Goal: Information Seeking & Learning: Learn about a topic

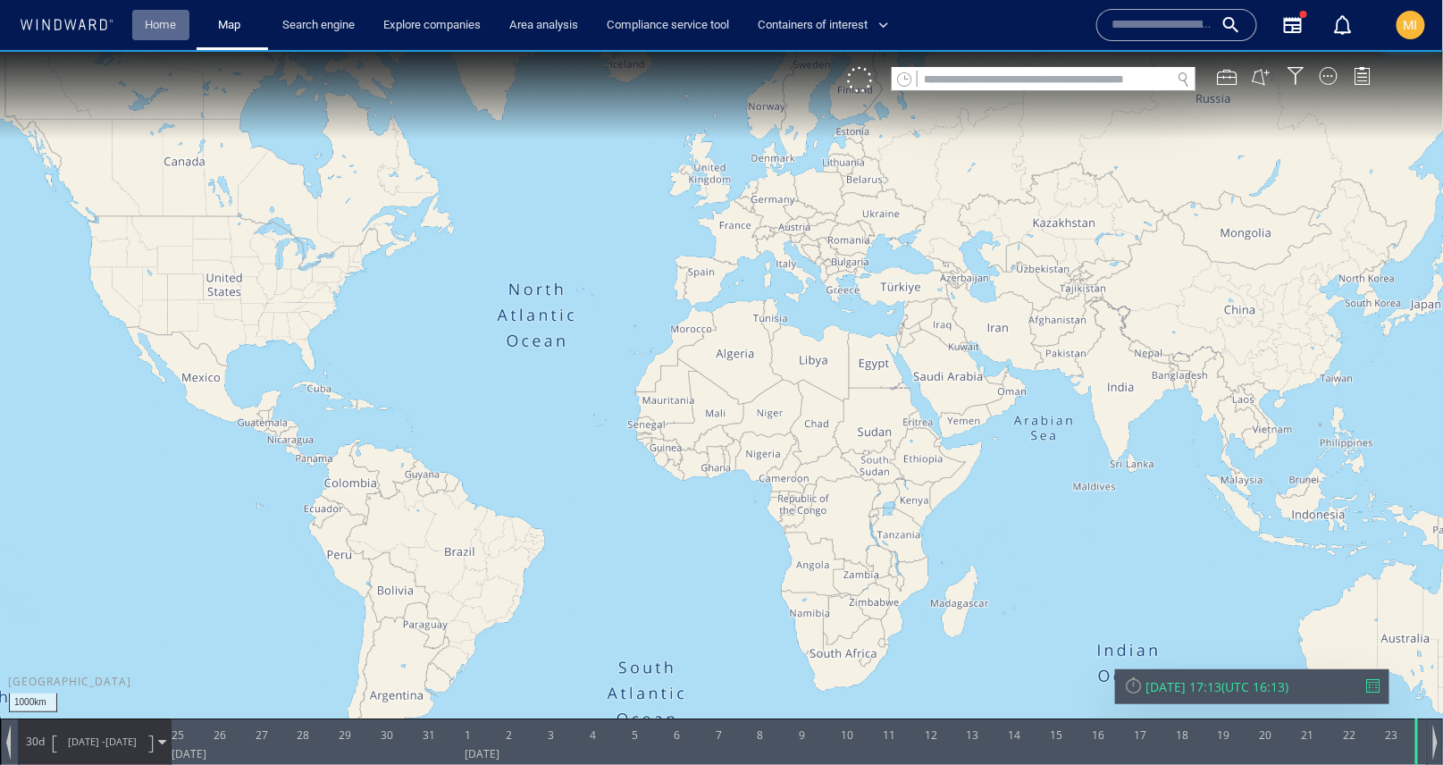
click at [161, 28] on link "Home" at bounding box center [162, 25] width 46 height 31
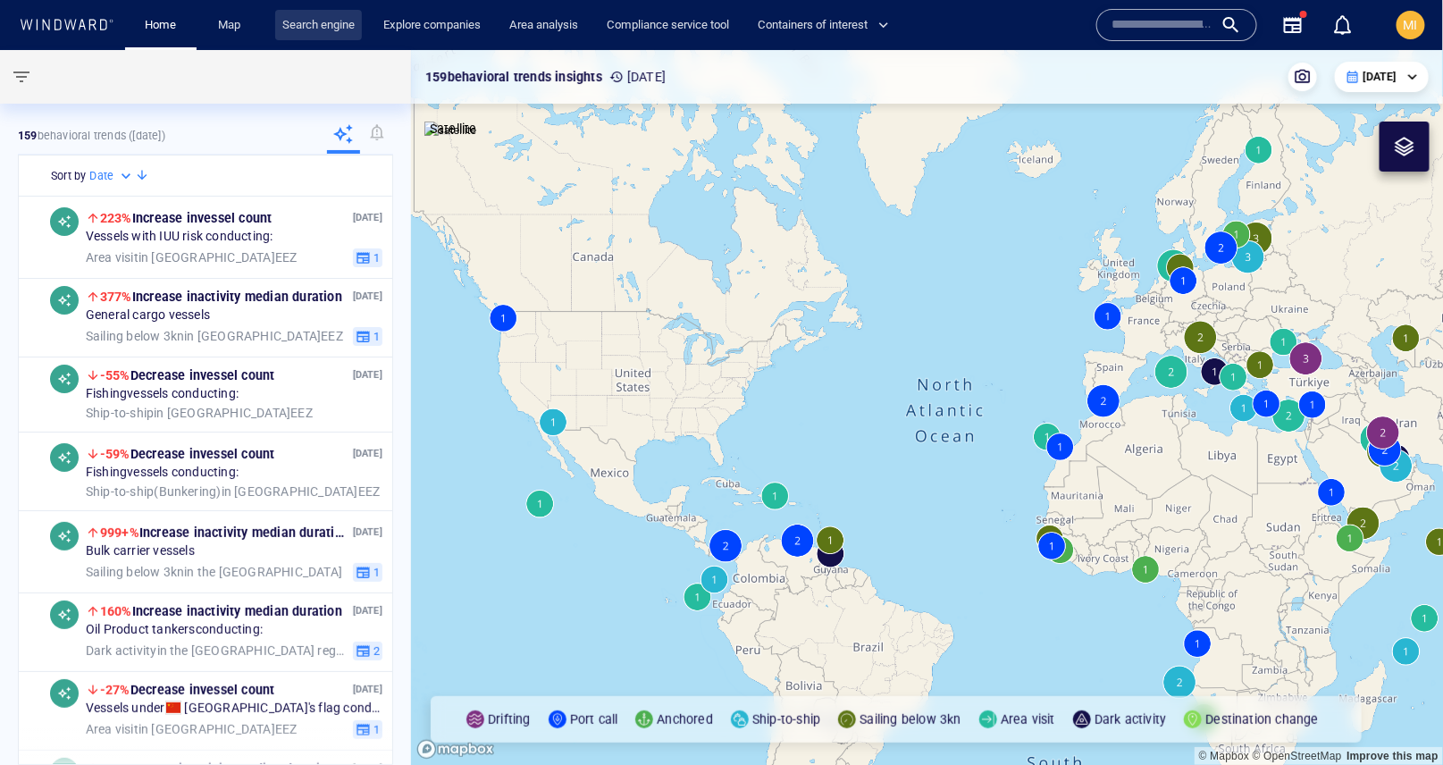
click at [330, 21] on link "Search engine" at bounding box center [318, 25] width 87 height 31
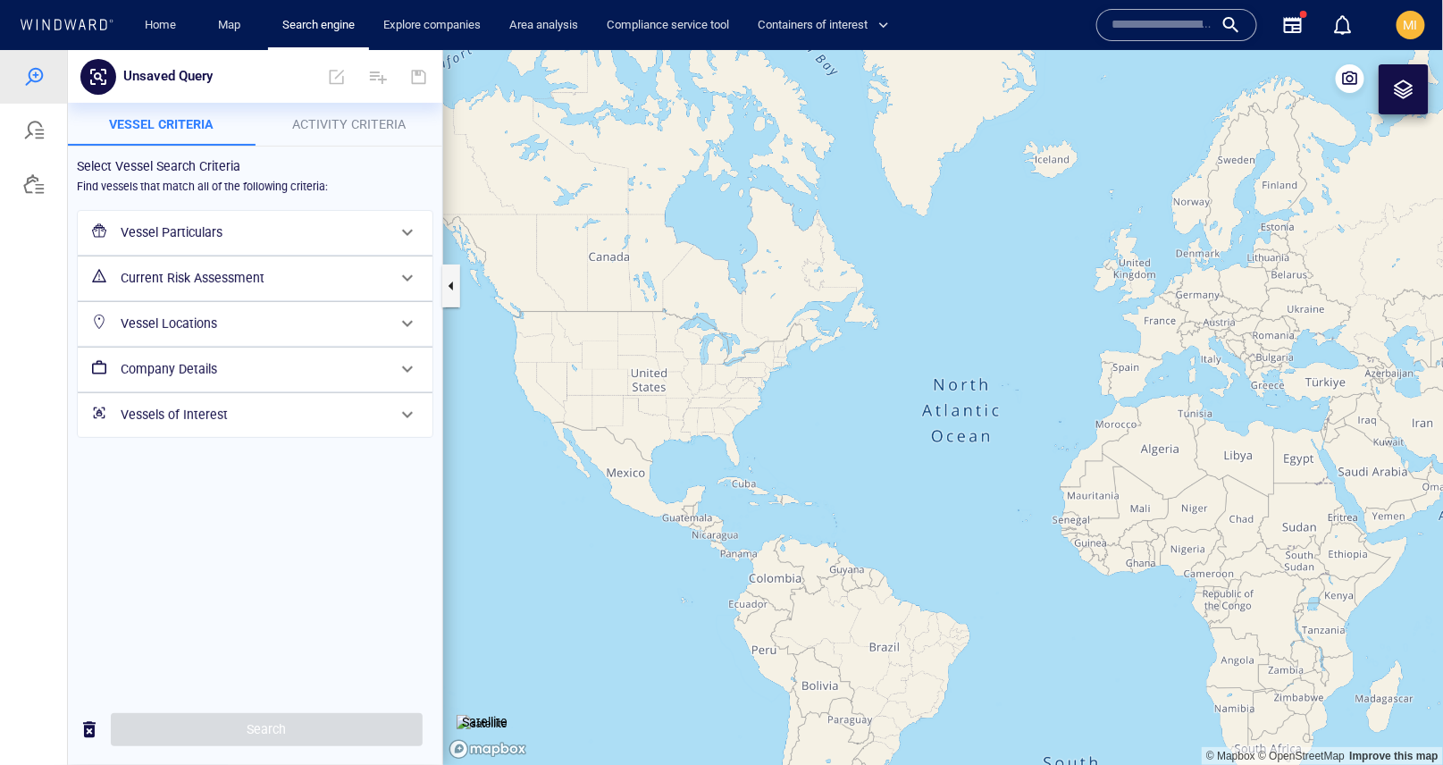
click at [189, 234] on h6 "Vessel Particulars" at bounding box center [253, 232] width 265 height 22
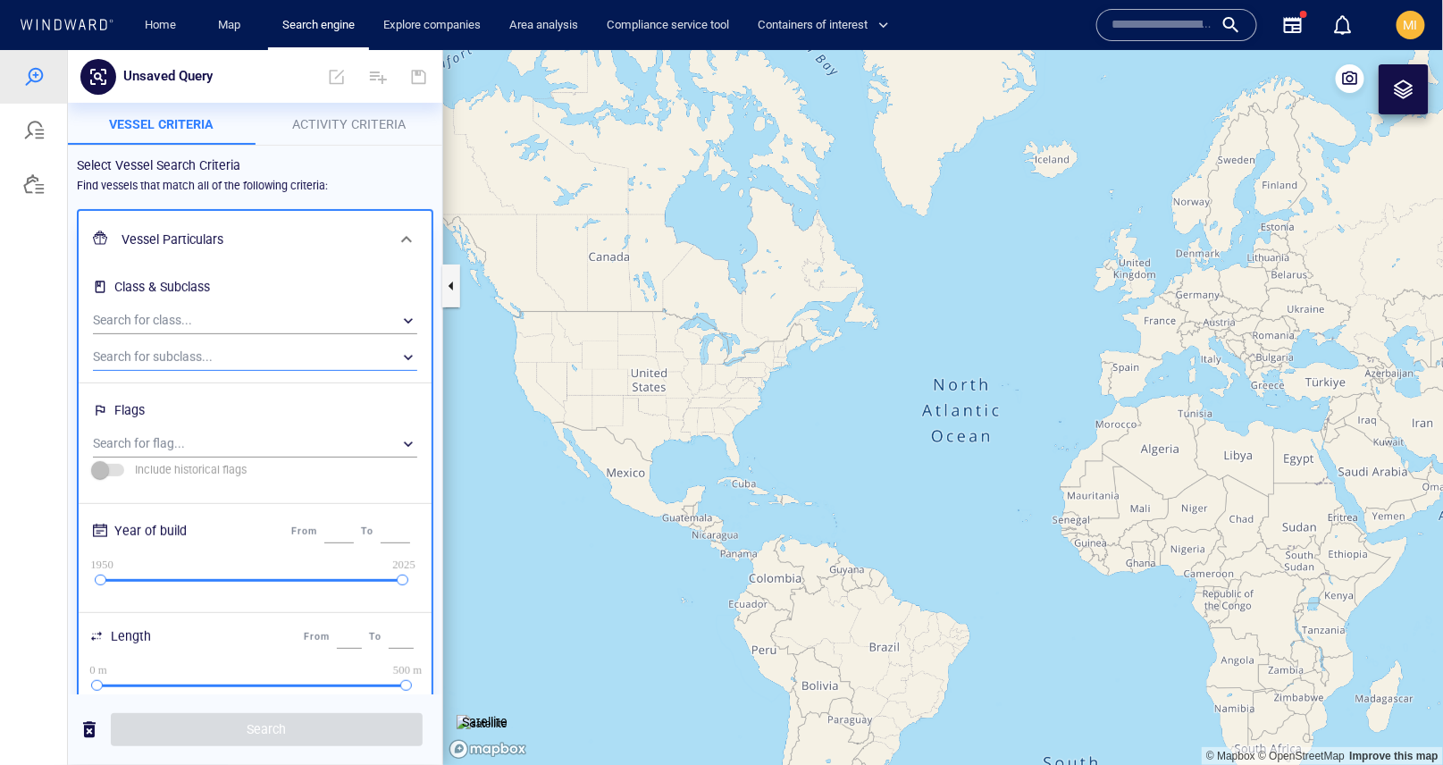
click at [190, 350] on div "​" at bounding box center [255, 356] width 324 height 27
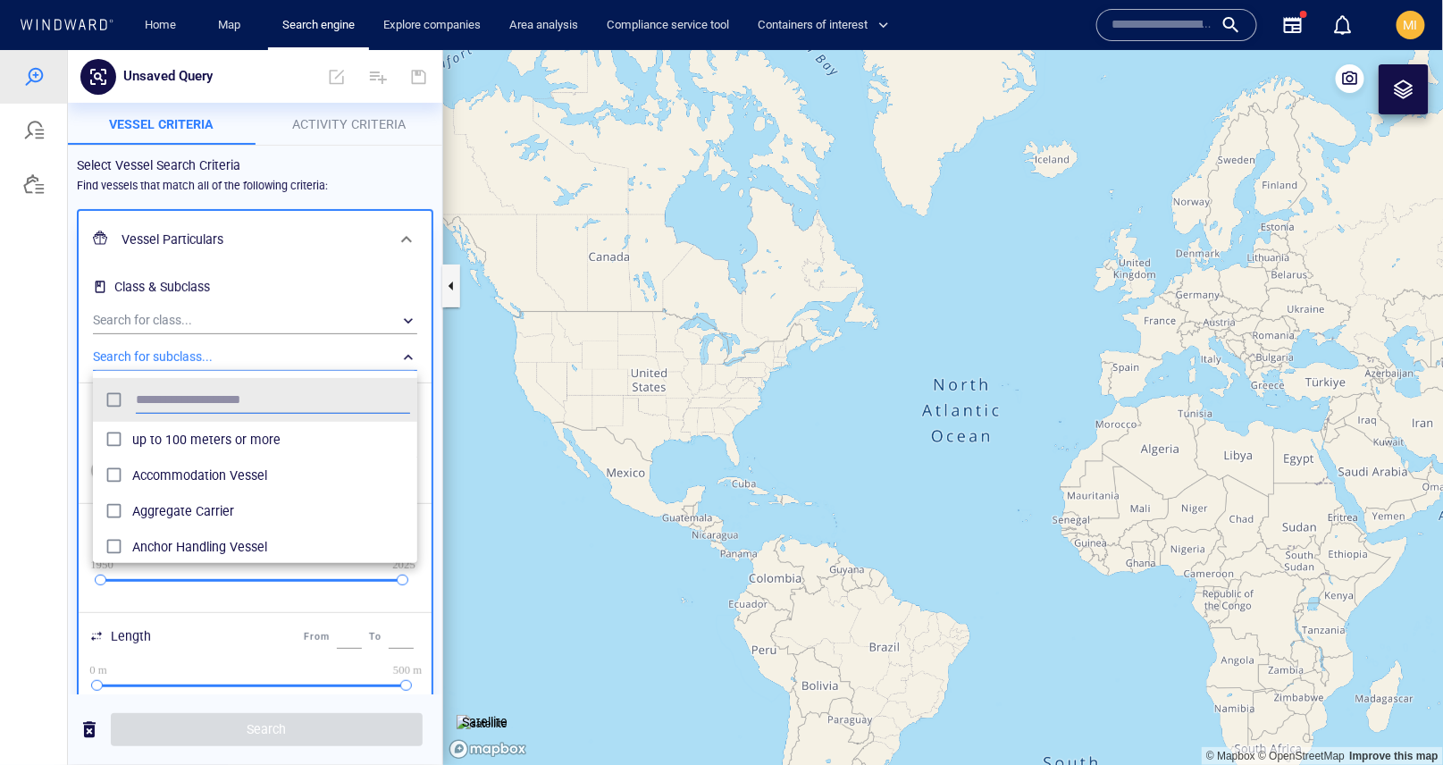
scroll to position [178, 324]
type input "***"
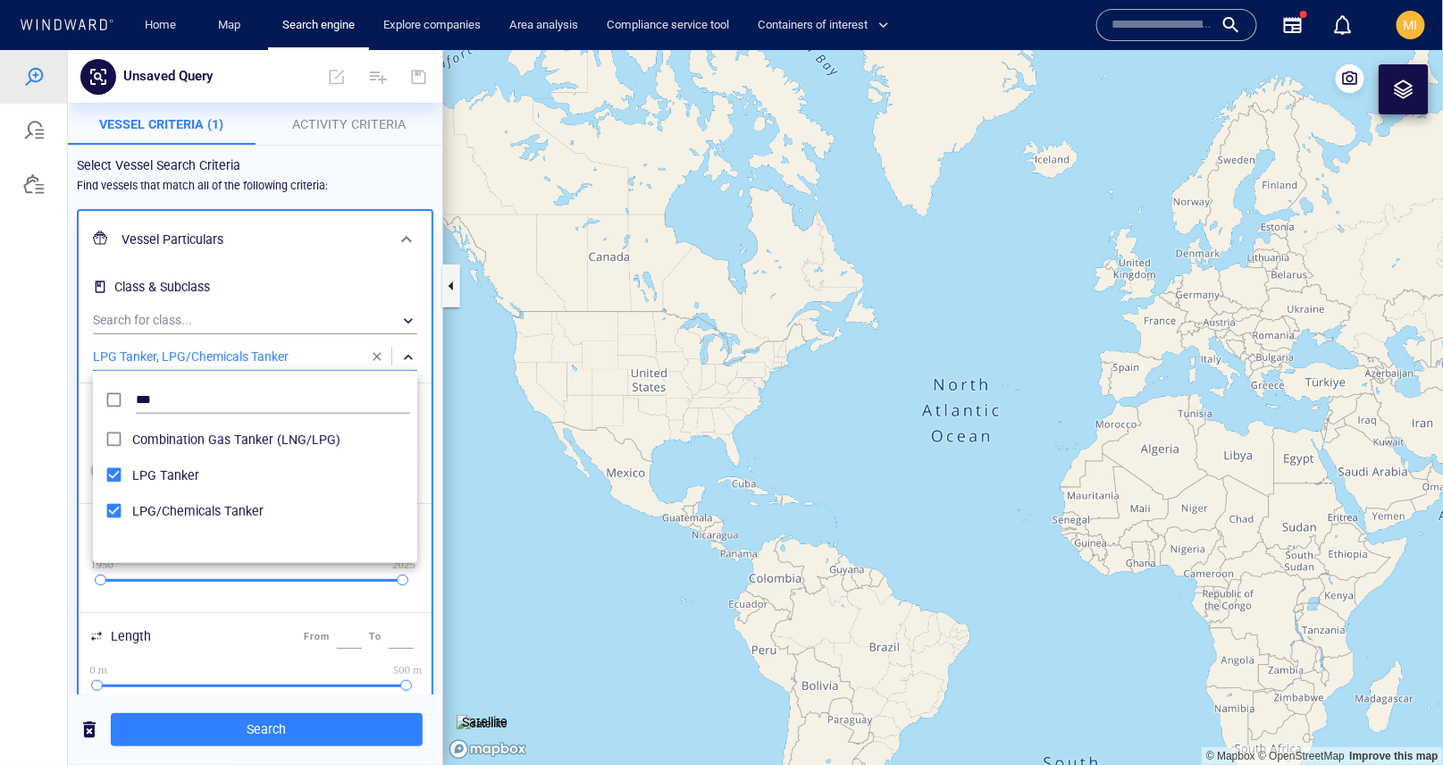
click at [458, 399] on div at bounding box center [721, 406] width 1443 height 715
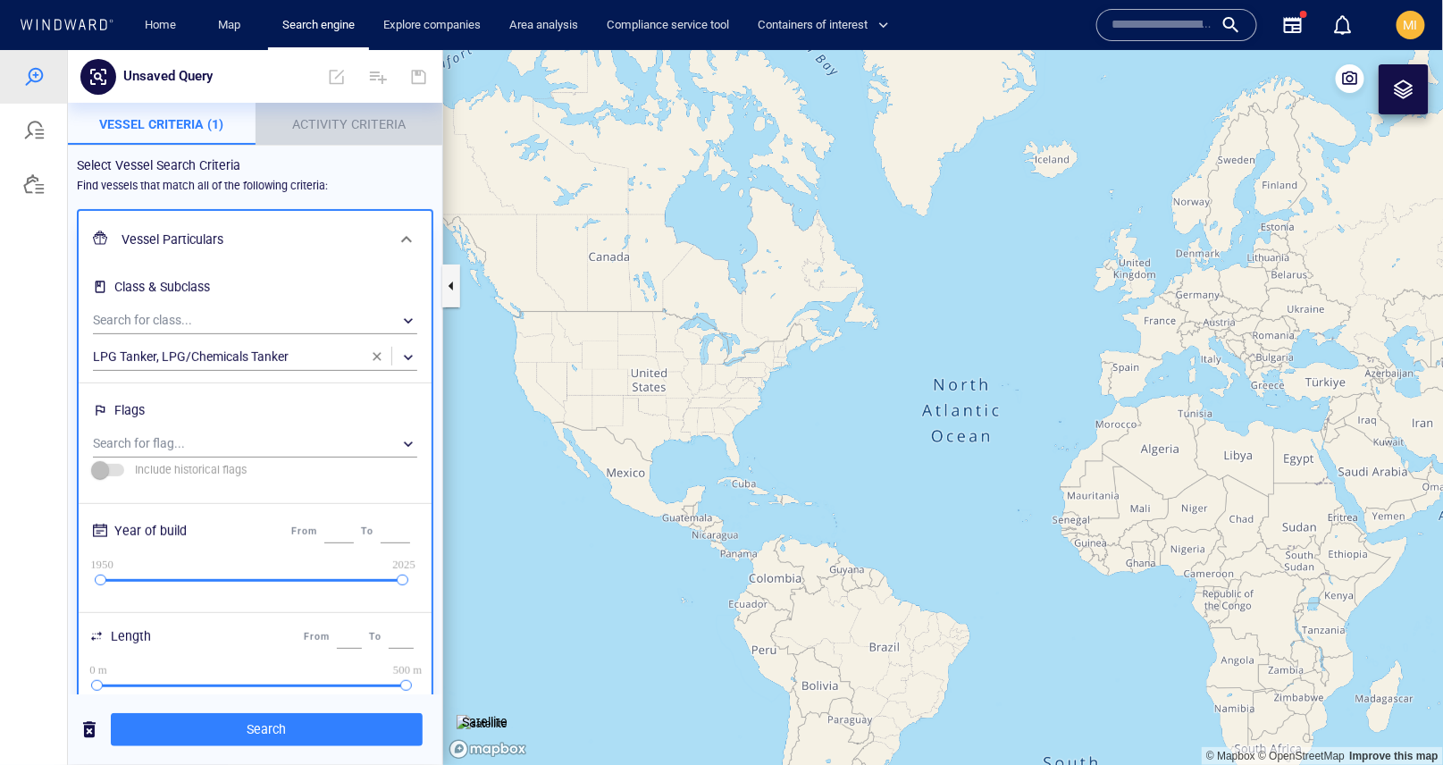
click at [348, 123] on span "Activity Criteria" at bounding box center [348, 123] width 113 height 14
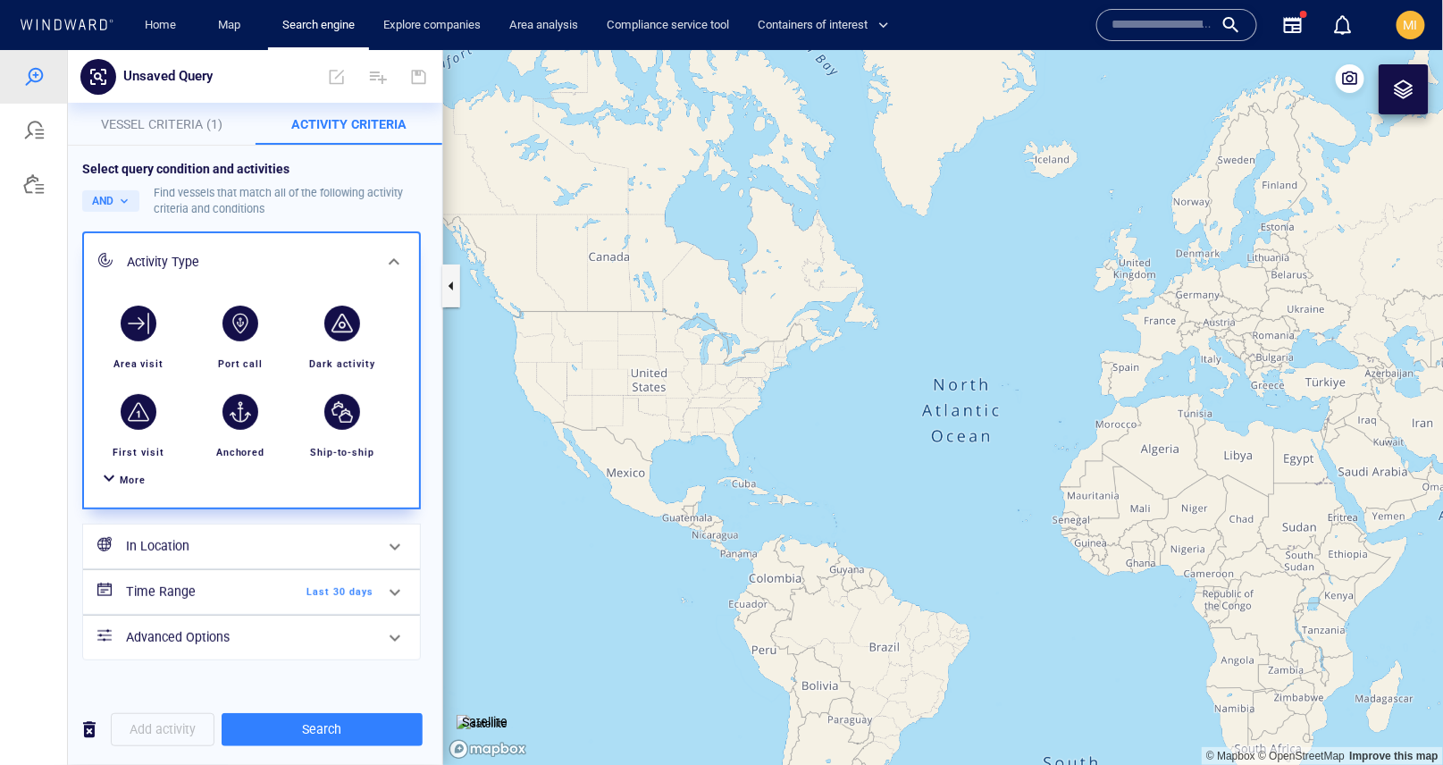
click at [127, 479] on span "More" at bounding box center [133, 480] width 26 height 12
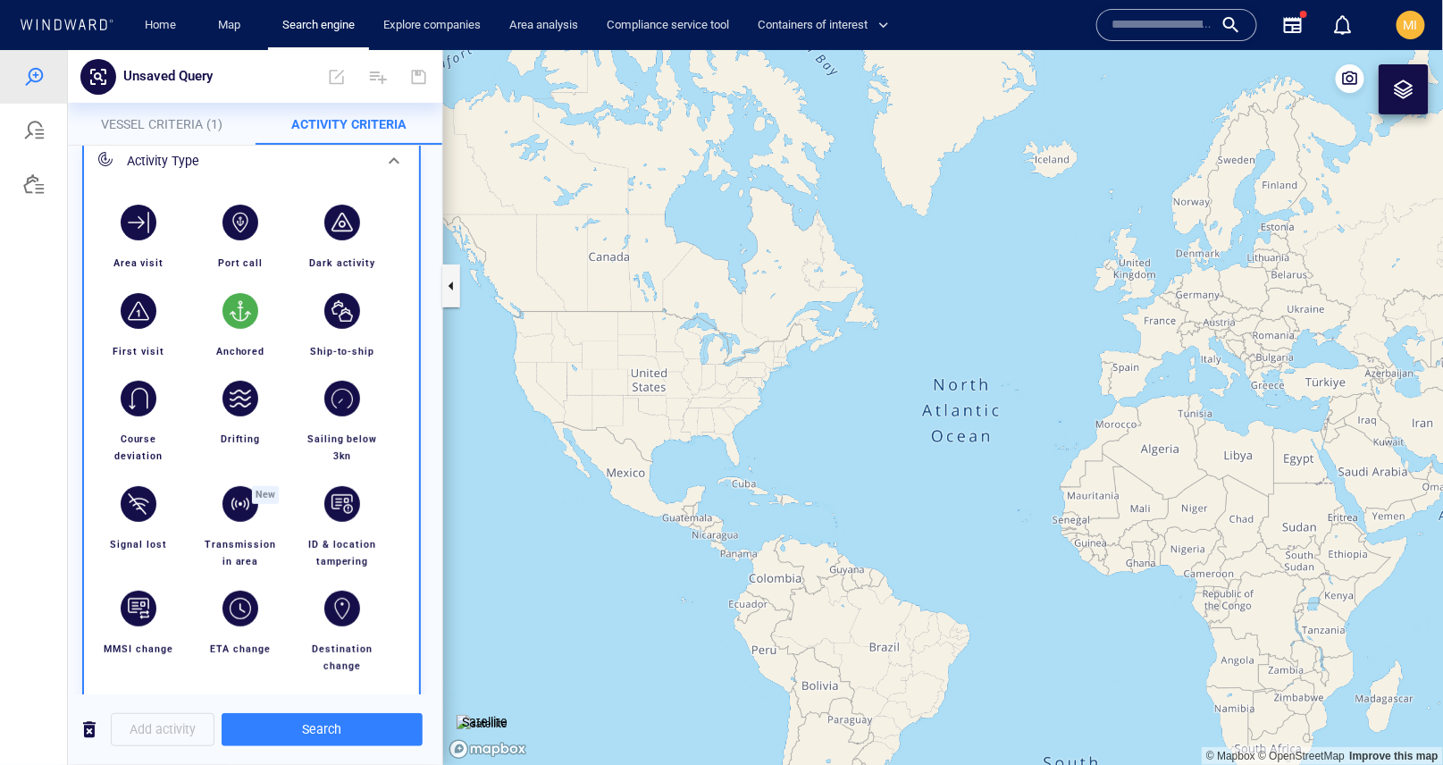
scroll to position [148, 0]
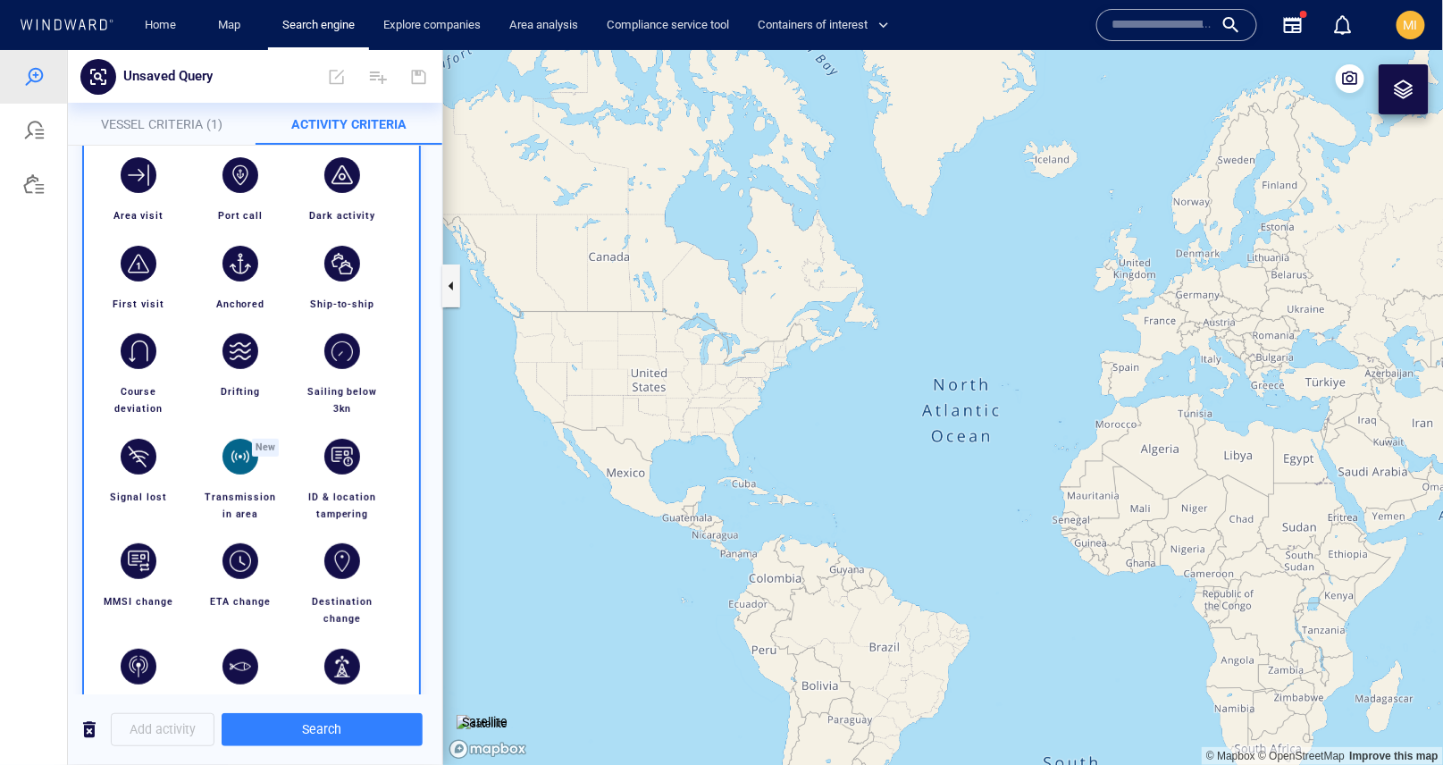
click at [240, 459] on div "button" at bounding box center [241, 456] width 36 height 36
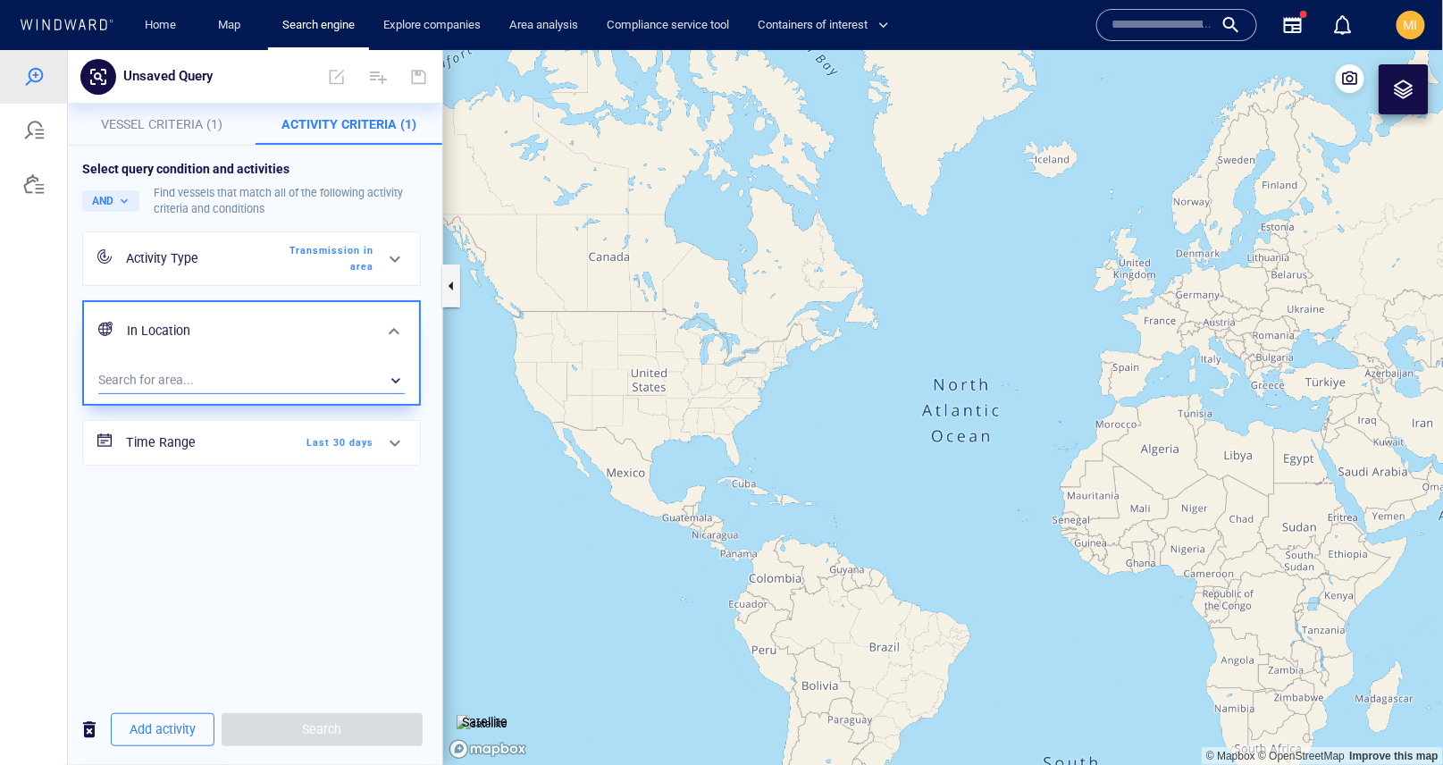
click at [339, 378] on div "​" at bounding box center [251, 379] width 307 height 27
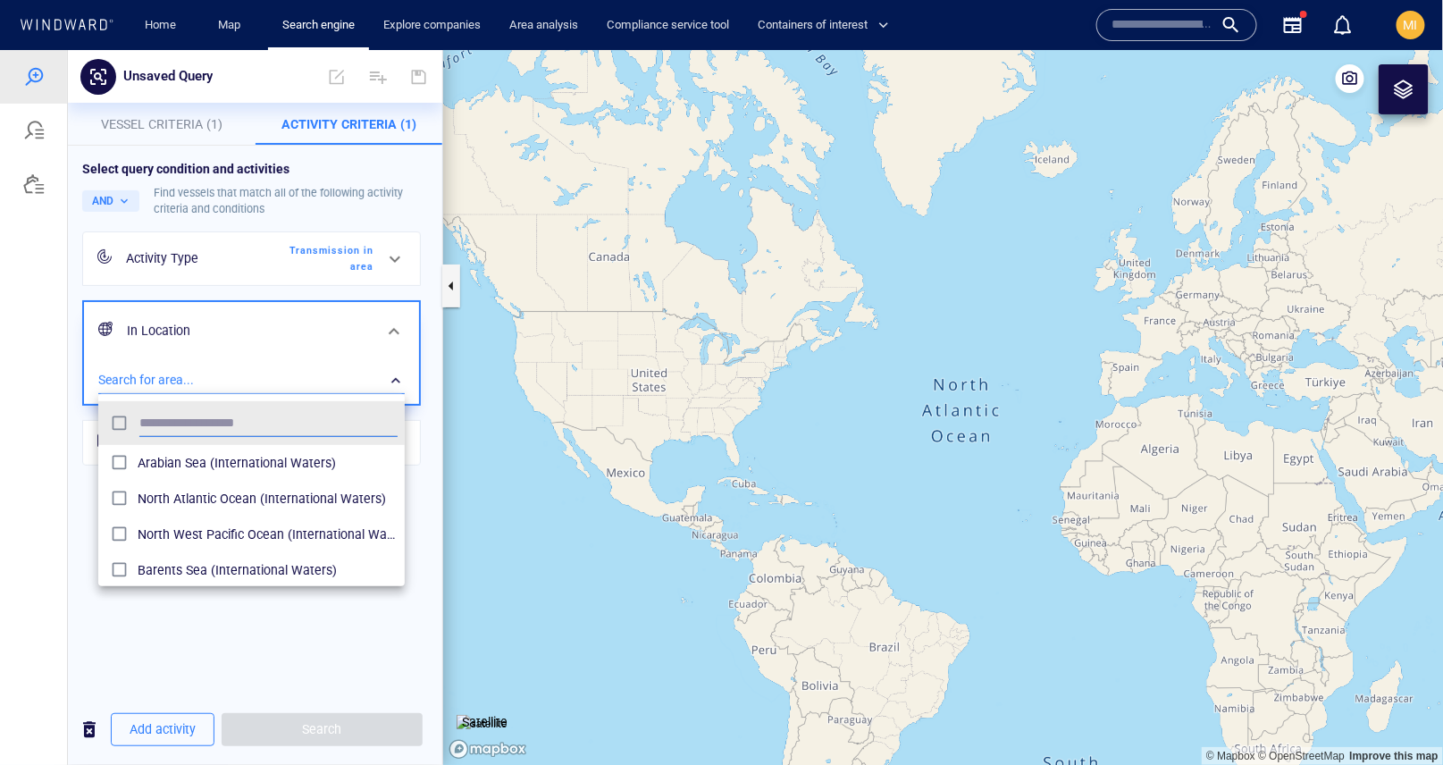
scroll to position [178, 307]
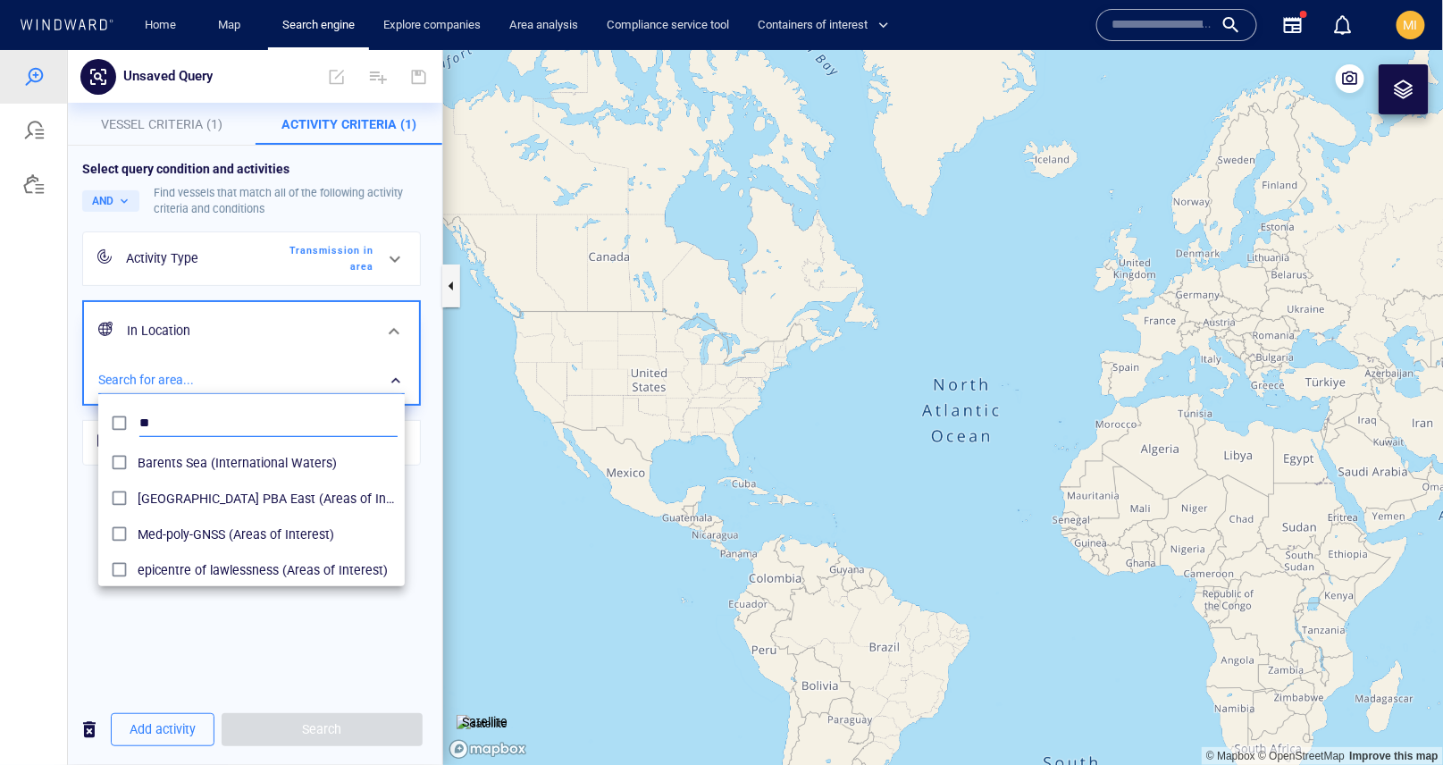
type input "*"
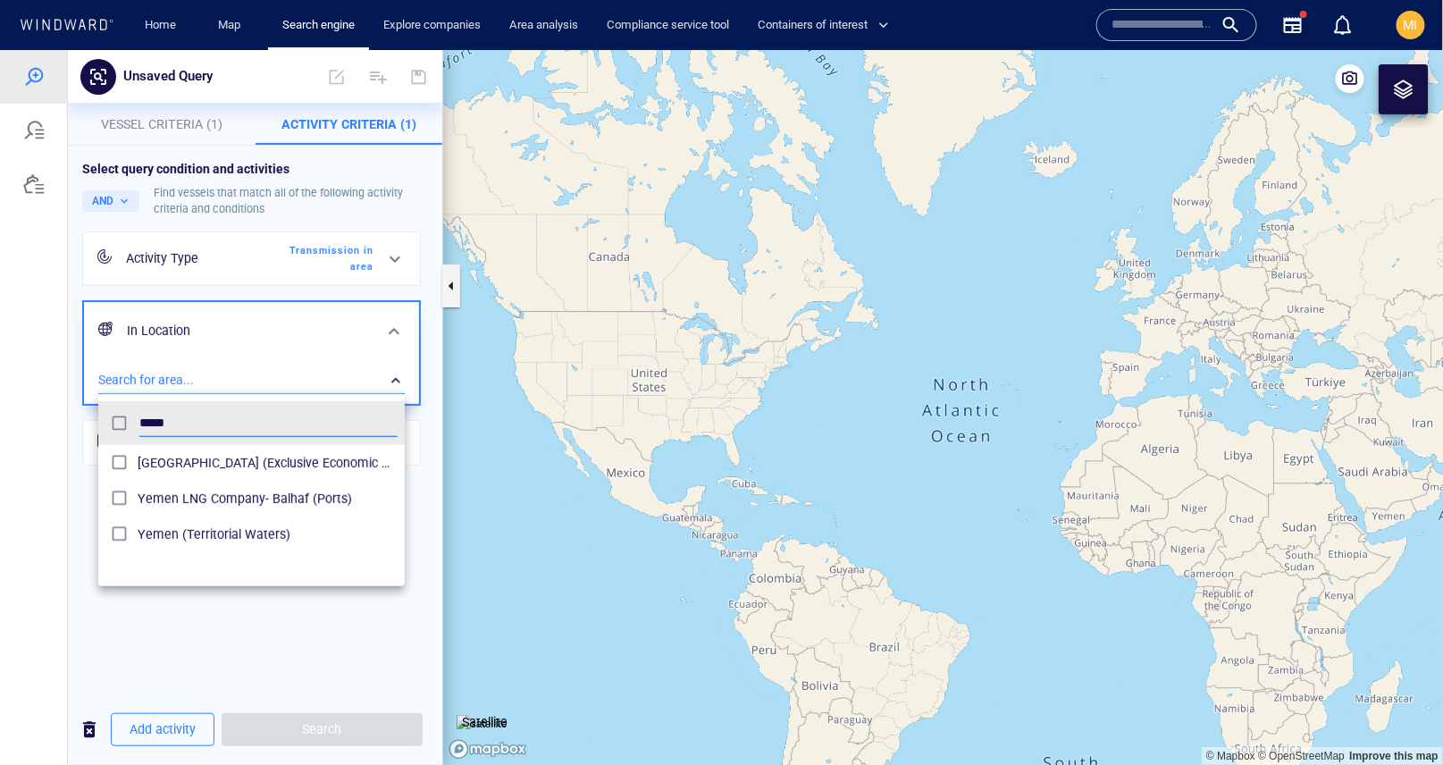
type input "*****"
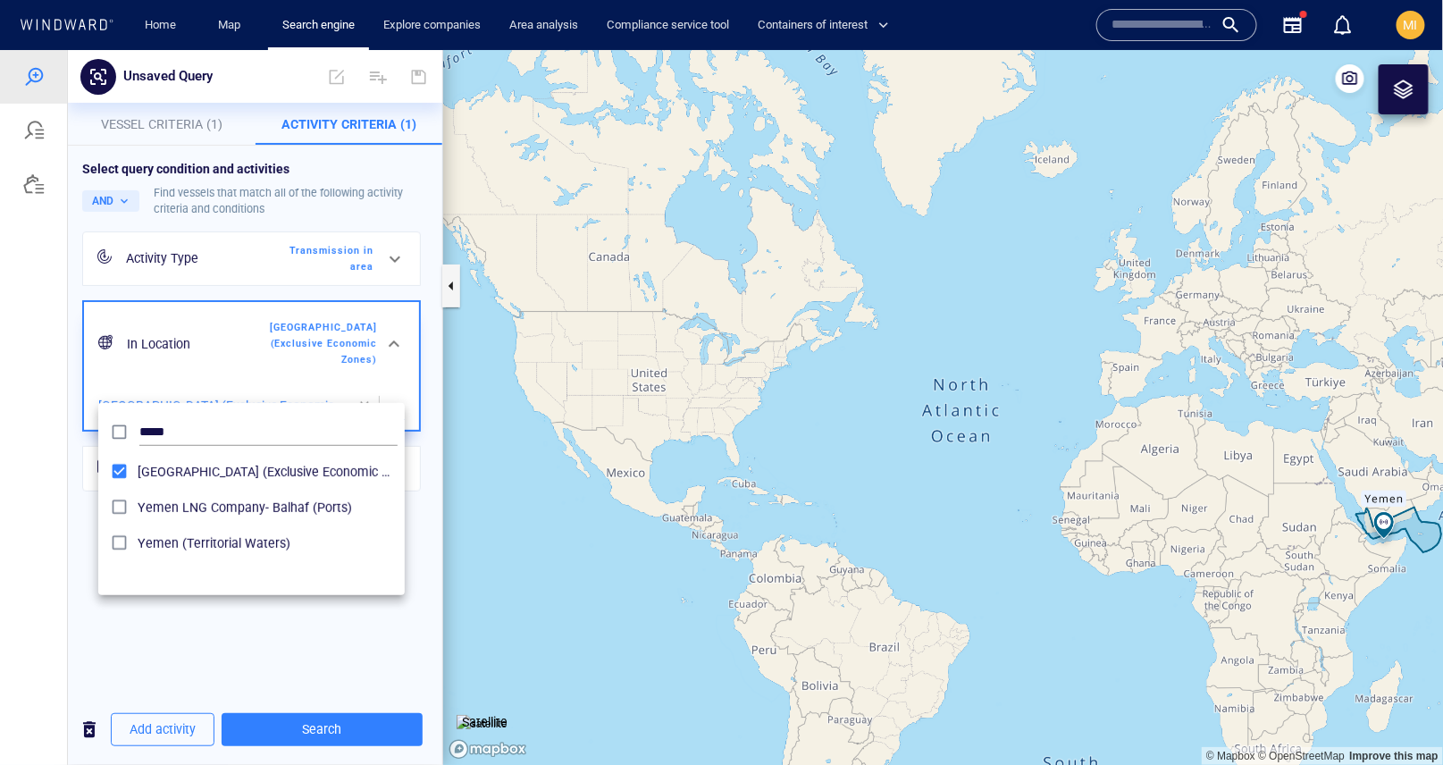
click at [323, 730] on div at bounding box center [721, 406] width 1443 height 715
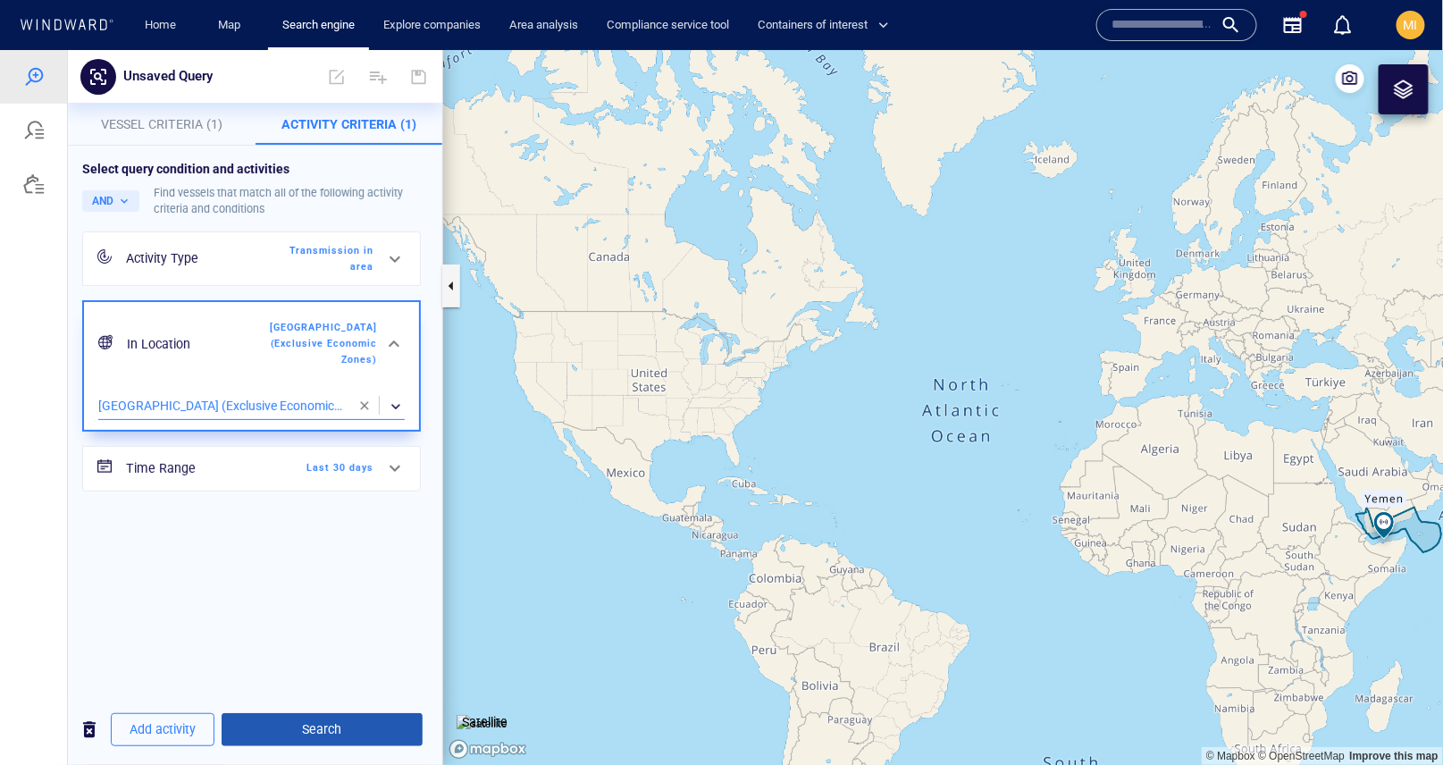
click at [324, 728] on span "Search" at bounding box center [322, 729] width 172 height 22
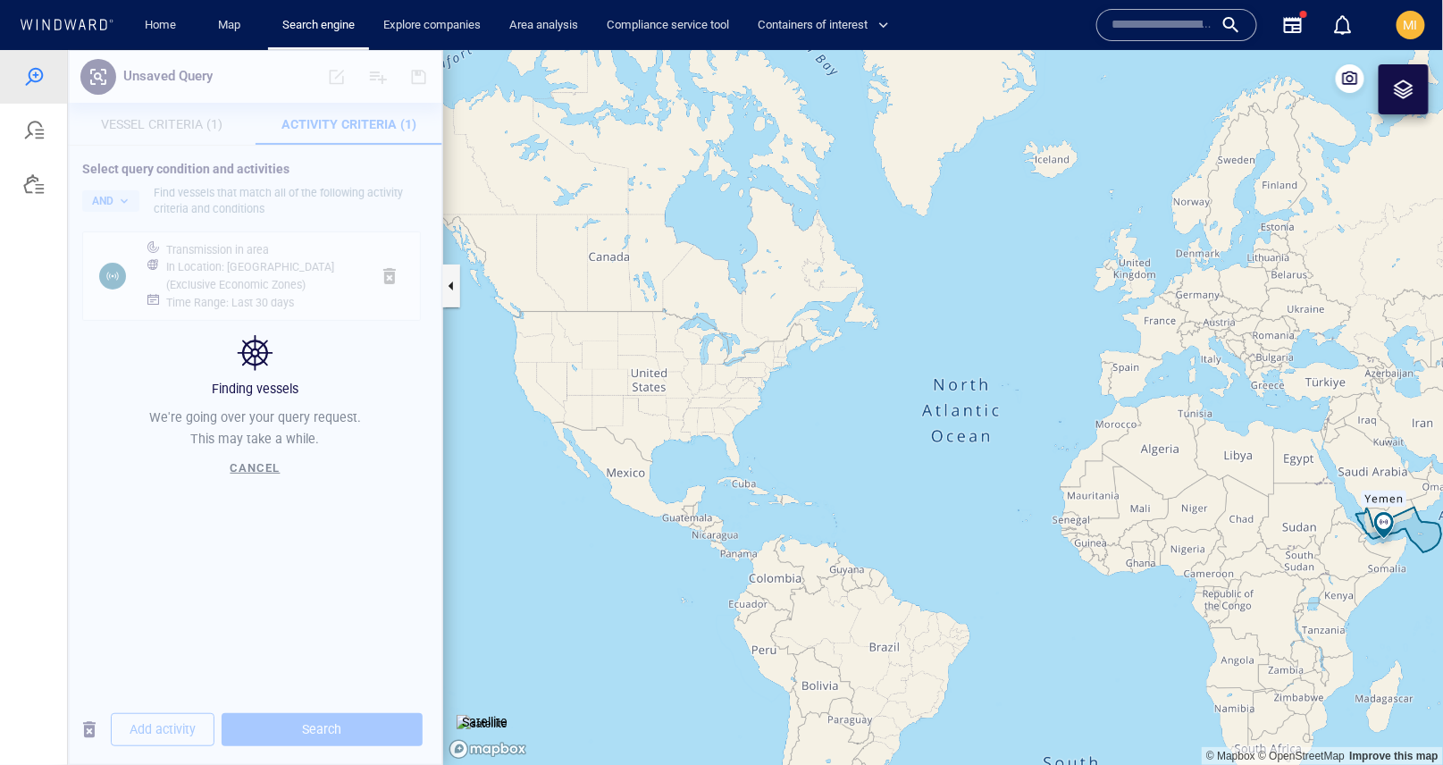
drag, startPoint x: 1178, startPoint y: 475, endPoint x: 865, endPoint y: 424, distance: 316.9
click at [870, 424] on canvas "Map" at bounding box center [943, 407] width 1001 height 716
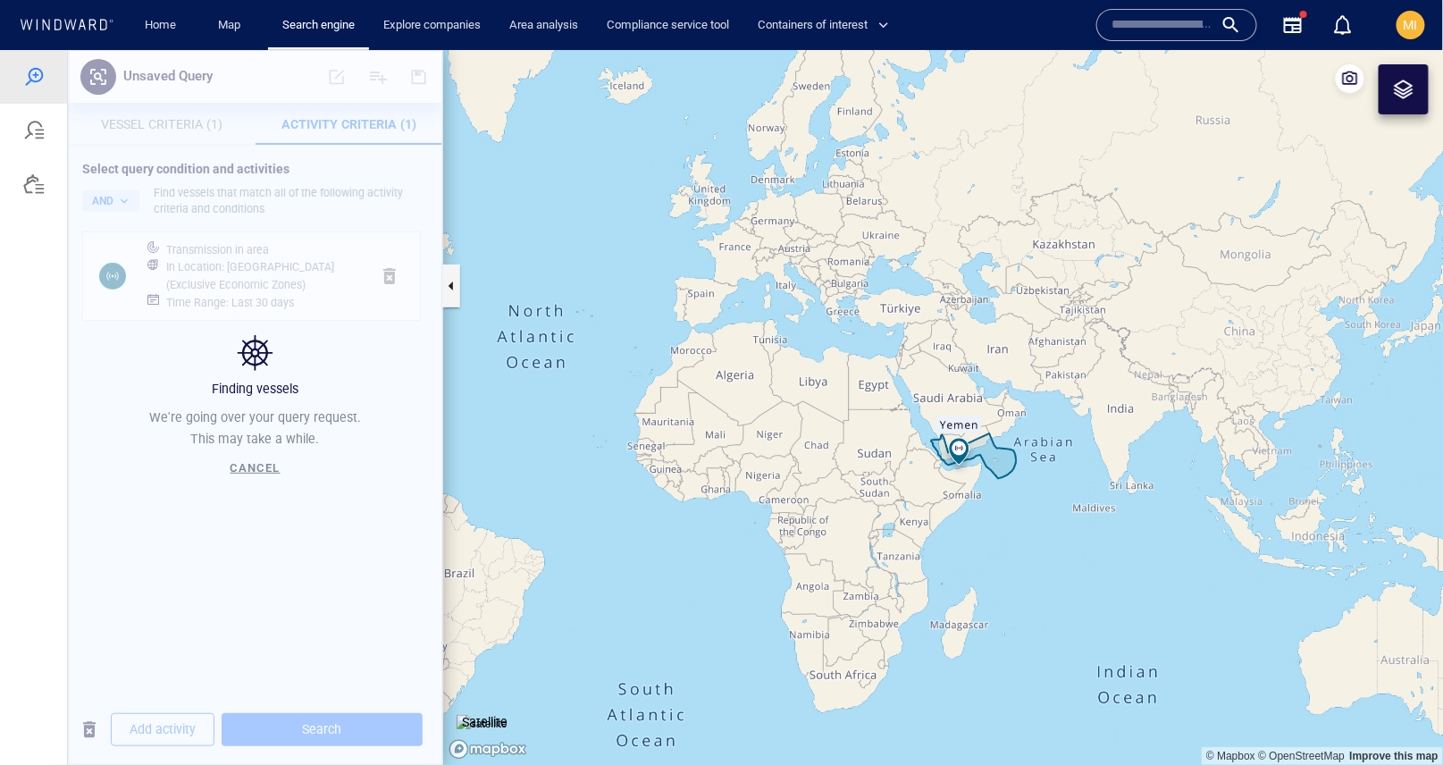
click at [825, 412] on canvas "Map" at bounding box center [943, 407] width 1001 height 716
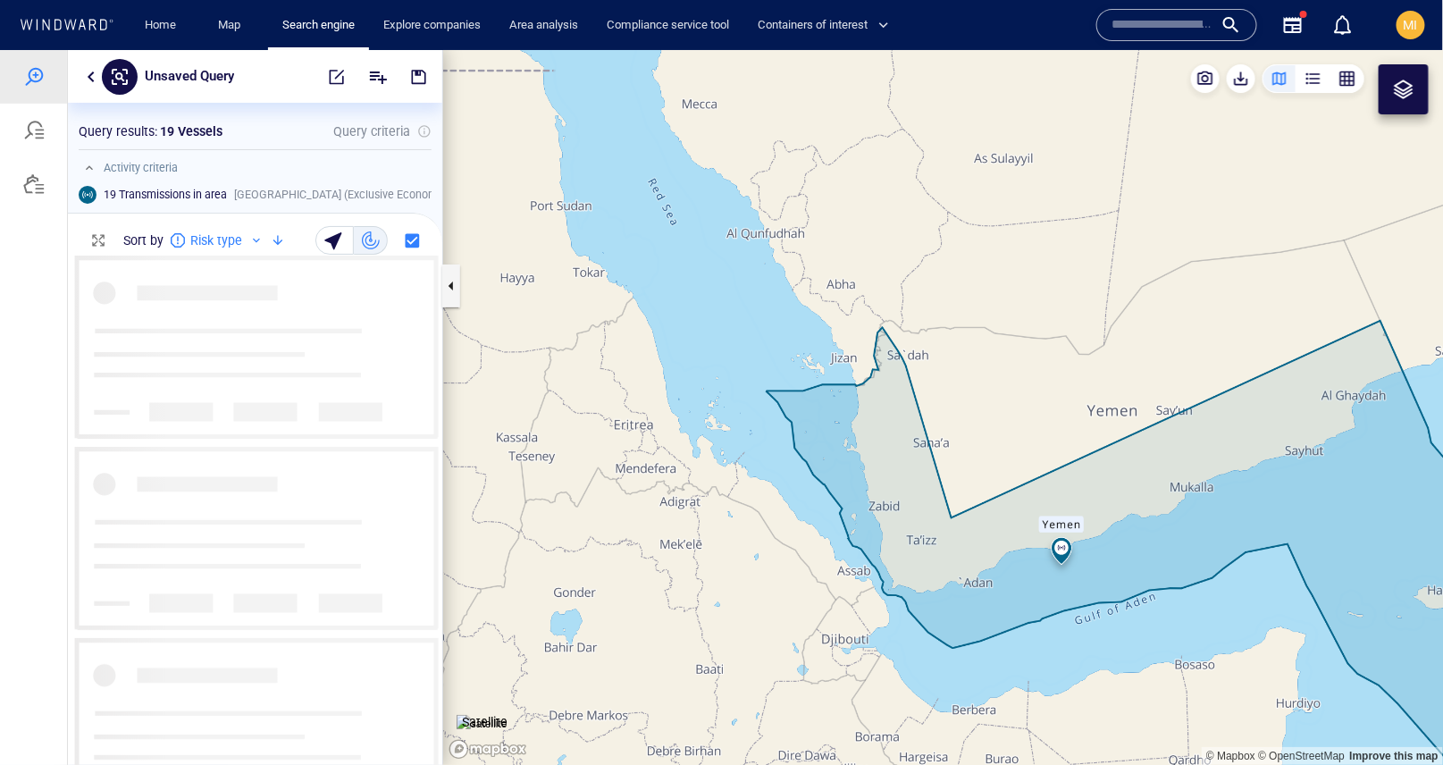
scroll to position [509, 374]
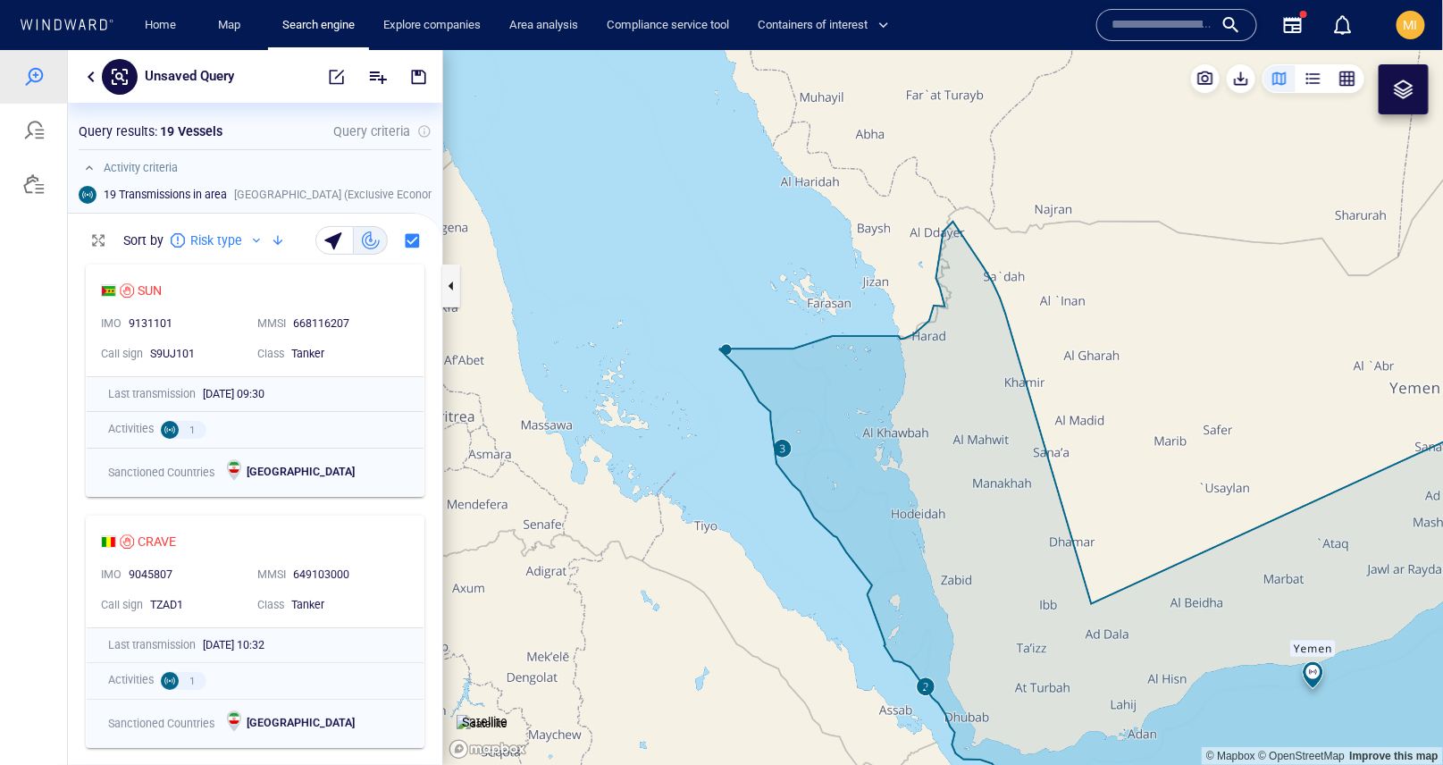
drag, startPoint x: 877, startPoint y: 418, endPoint x: 860, endPoint y: 300, distance: 119.2
click at [861, 304] on canvas "Map" at bounding box center [943, 407] width 1001 height 716
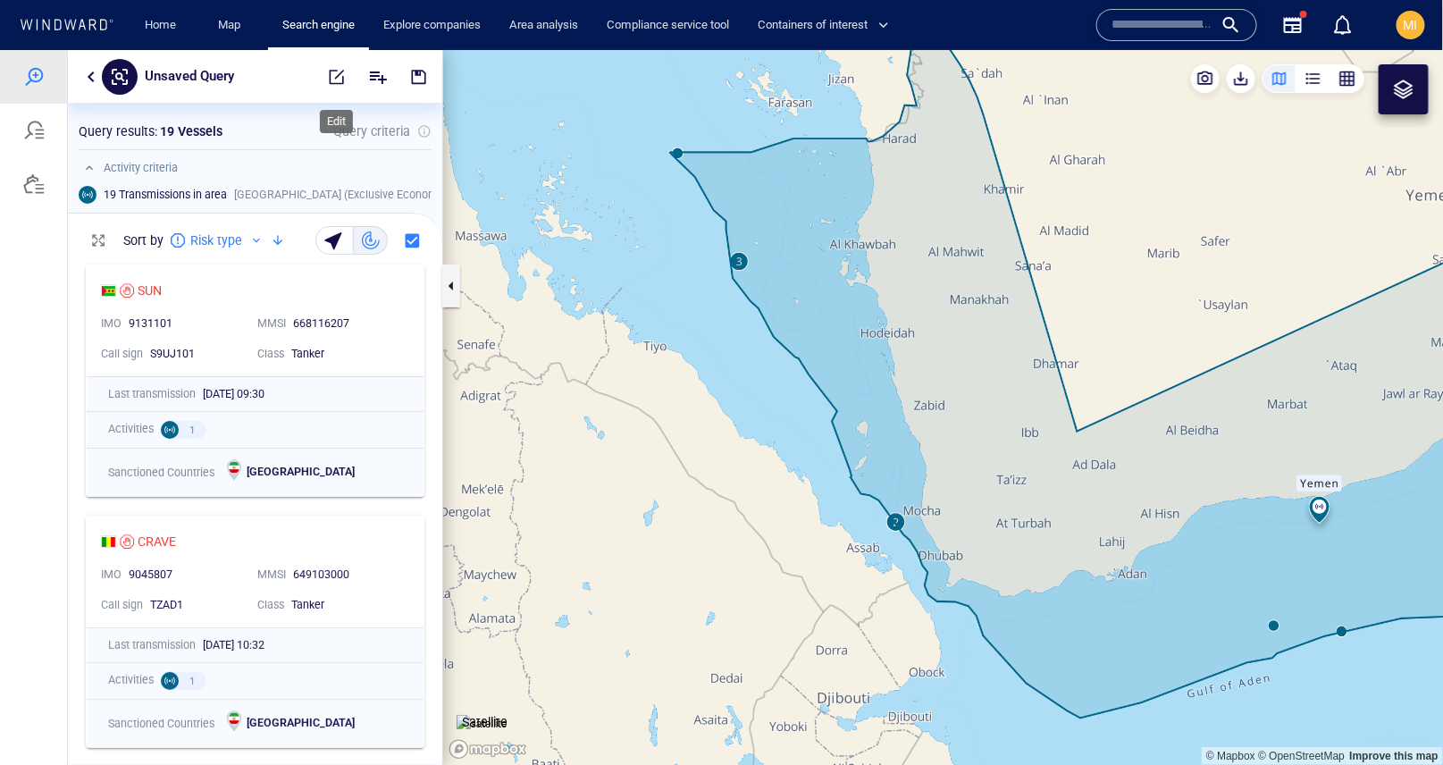
click at [336, 80] on span "button" at bounding box center [337, 76] width 18 height 18
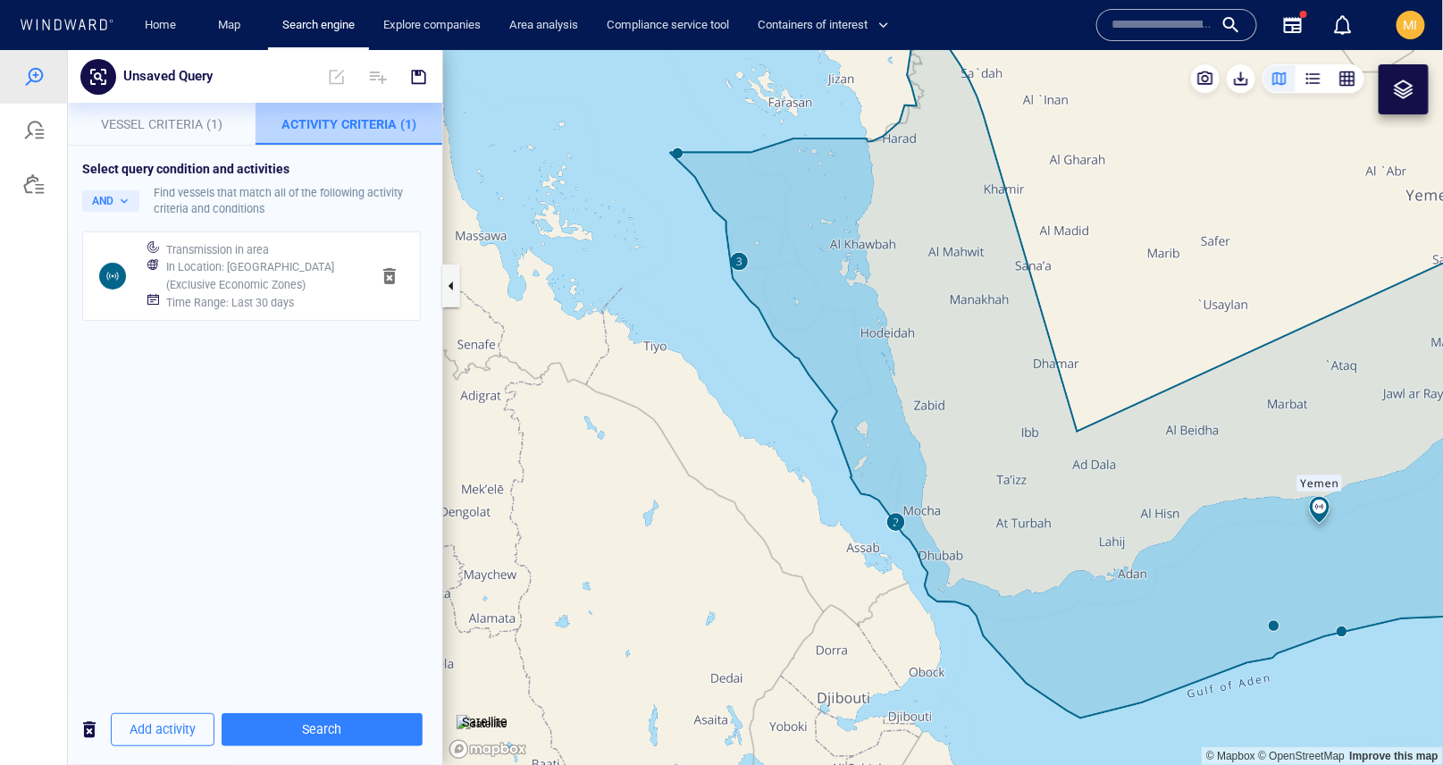
click at [370, 120] on span "Activity Criteria (1)" at bounding box center [348, 123] width 135 height 14
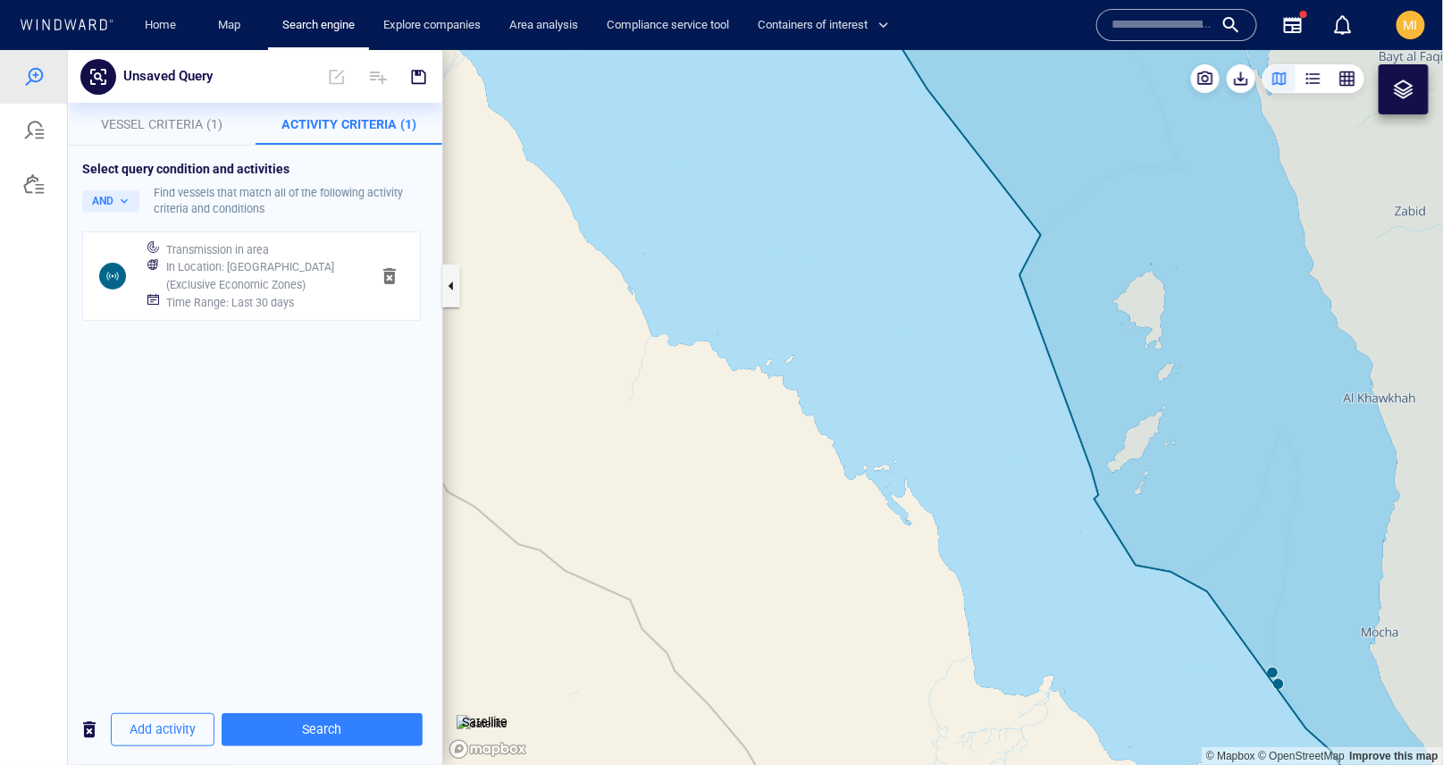
drag, startPoint x: 1004, startPoint y: 486, endPoint x: 831, endPoint y: 256, distance: 287.9
click at [831, 256] on canvas "Map" at bounding box center [943, 407] width 1001 height 716
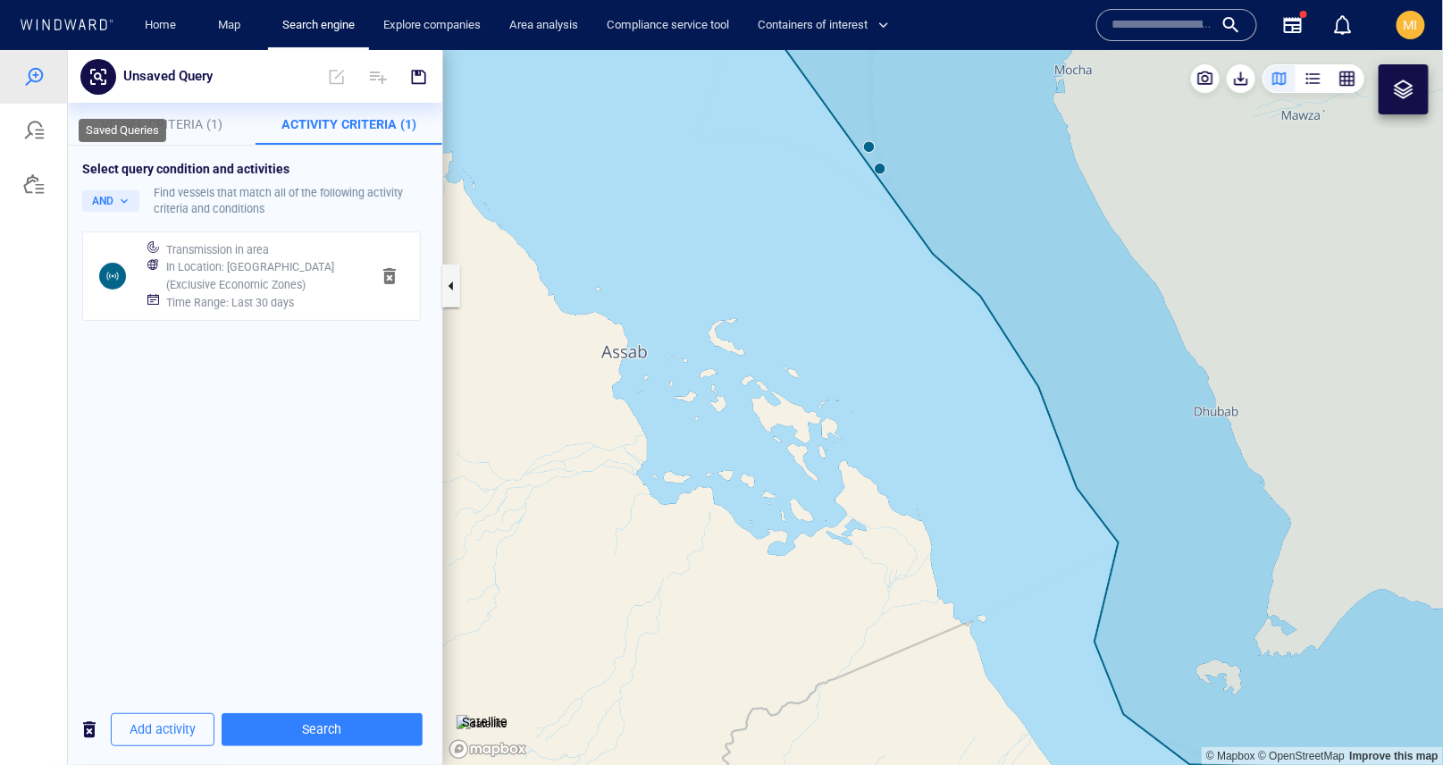
click at [38, 135] on div at bounding box center [33, 129] width 21 height 21
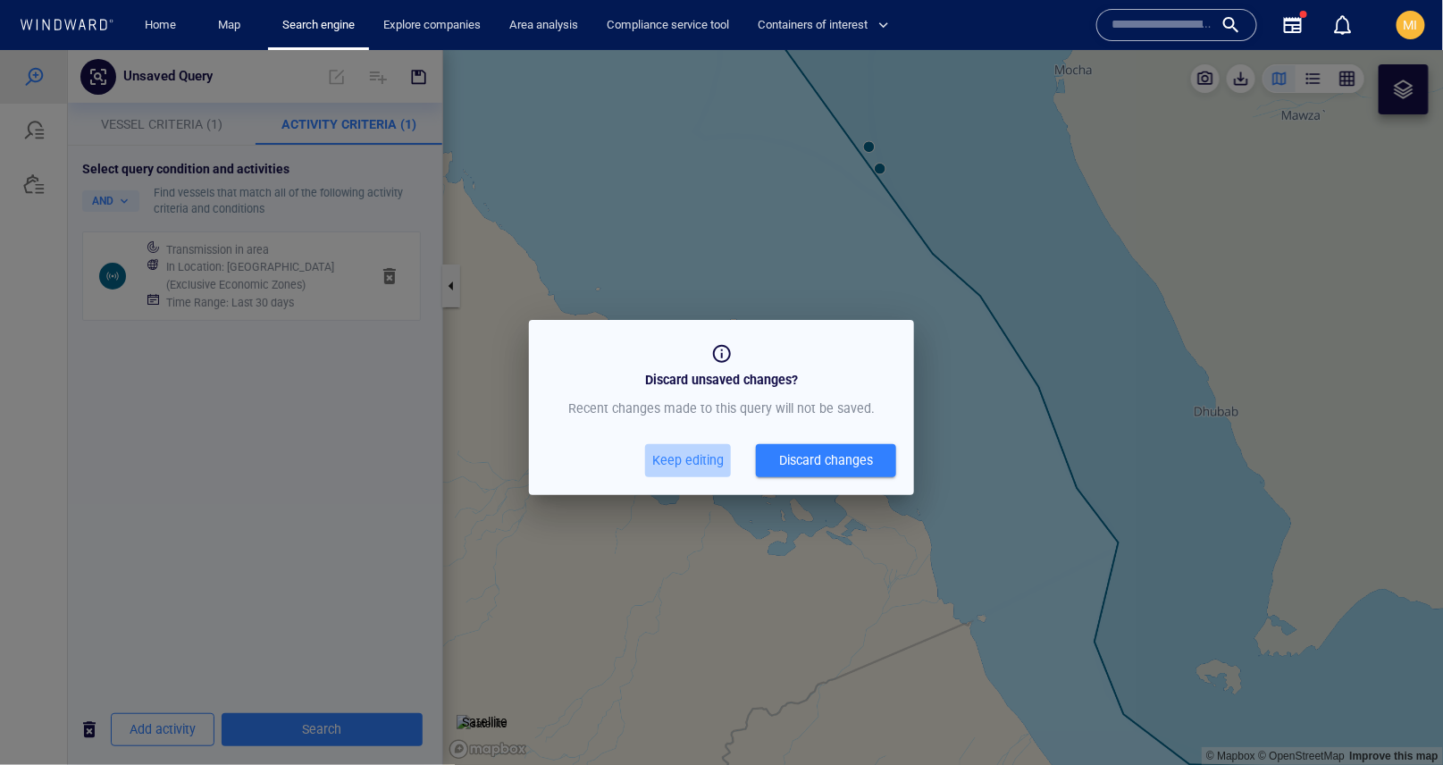
click at [685, 457] on span "Keep editing" at bounding box center [687, 460] width 71 height 22
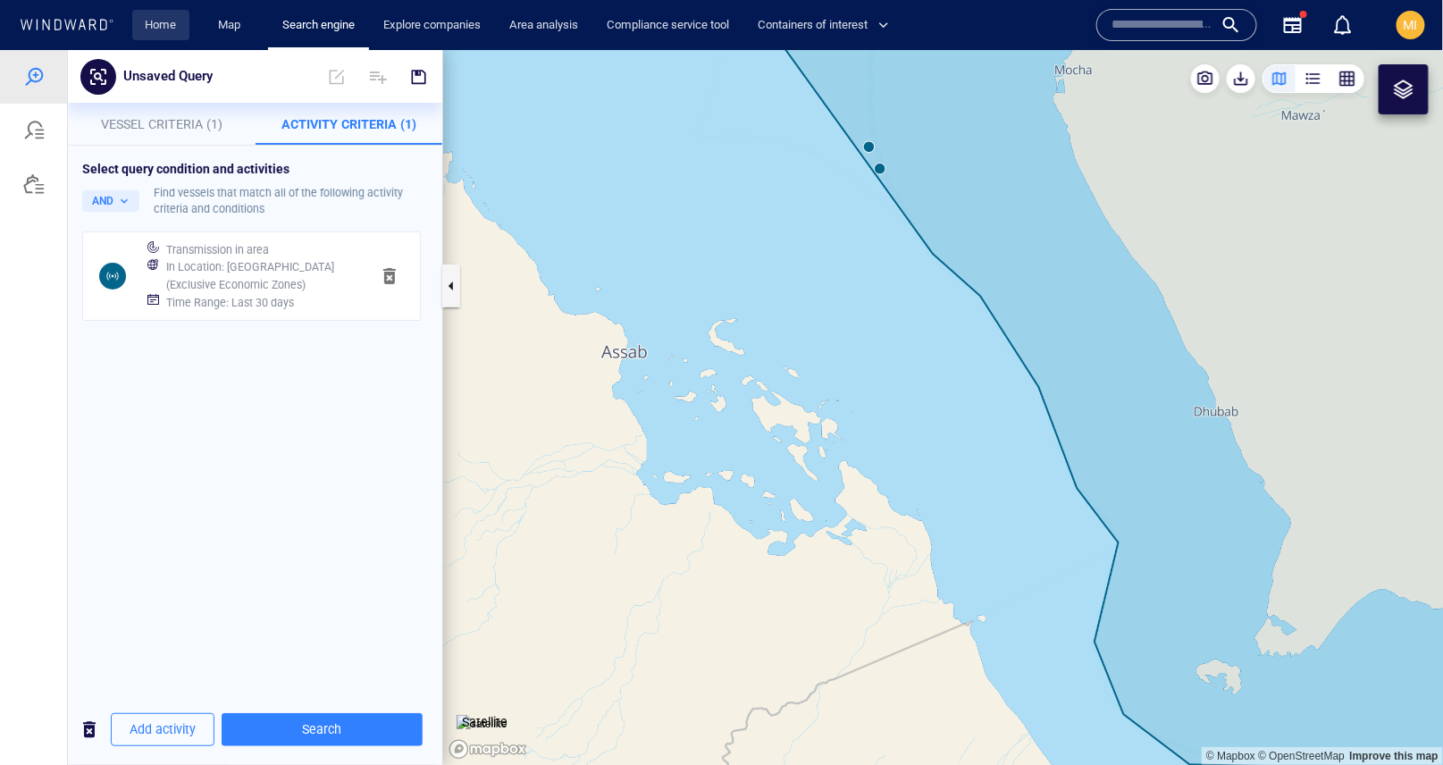
click at [164, 33] on link "Home" at bounding box center [162, 25] width 46 height 31
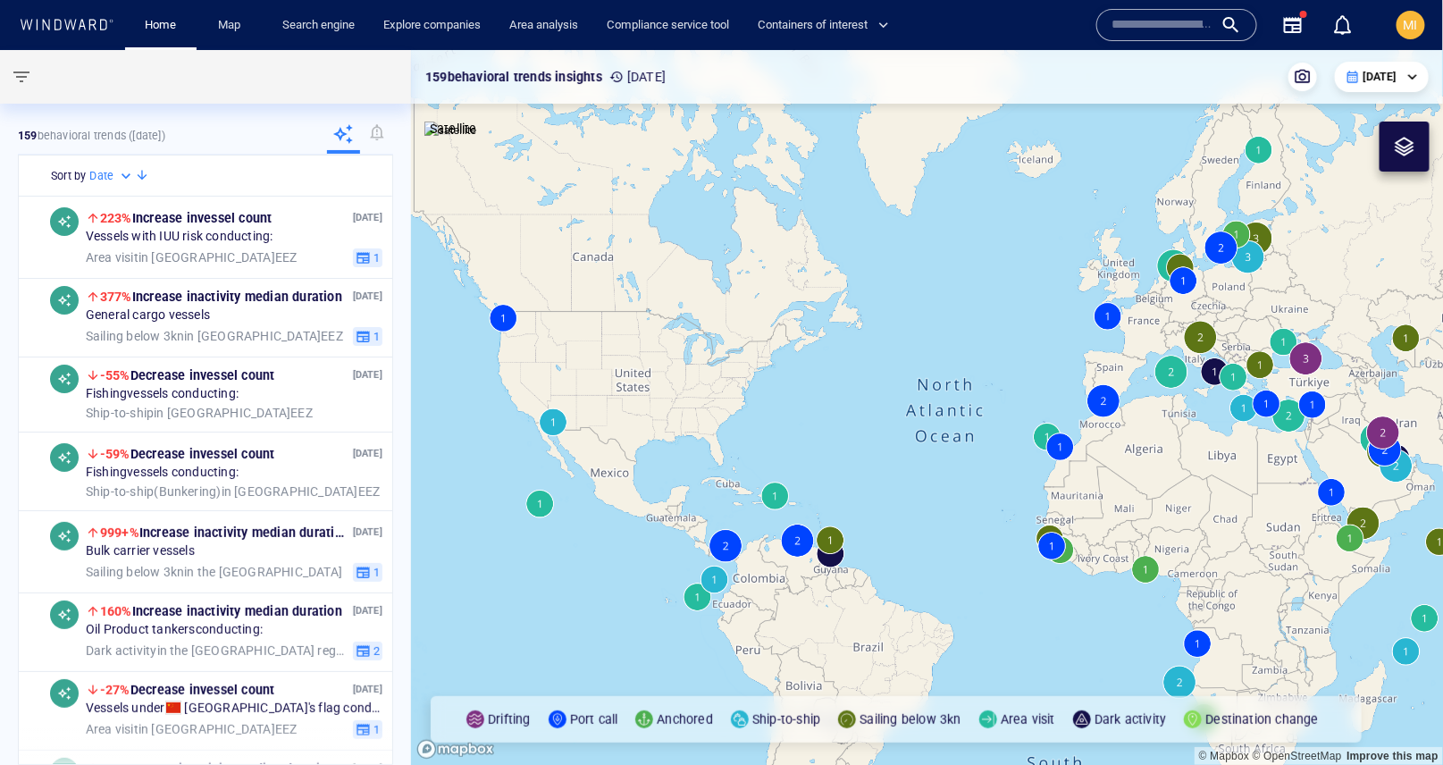
drag, startPoint x: 926, startPoint y: 361, endPoint x: 641, endPoint y: 280, distance: 296.4
click at [644, 281] on canvas "Map" at bounding box center [927, 408] width 1033 height 716
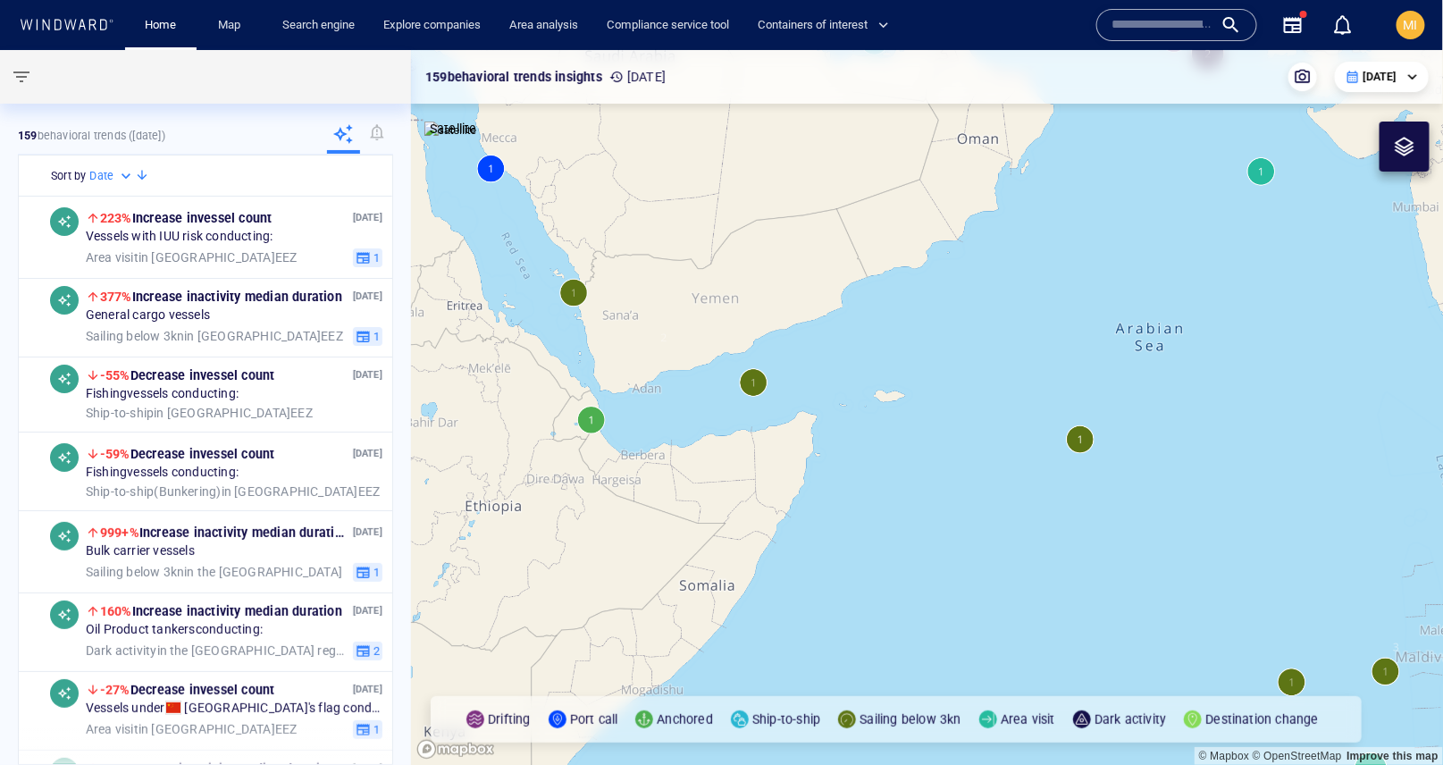
drag, startPoint x: 664, startPoint y: 379, endPoint x: 841, endPoint y: 438, distance: 186.5
click at [842, 436] on canvas "Map" at bounding box center [927, 408] width 1033 height 716
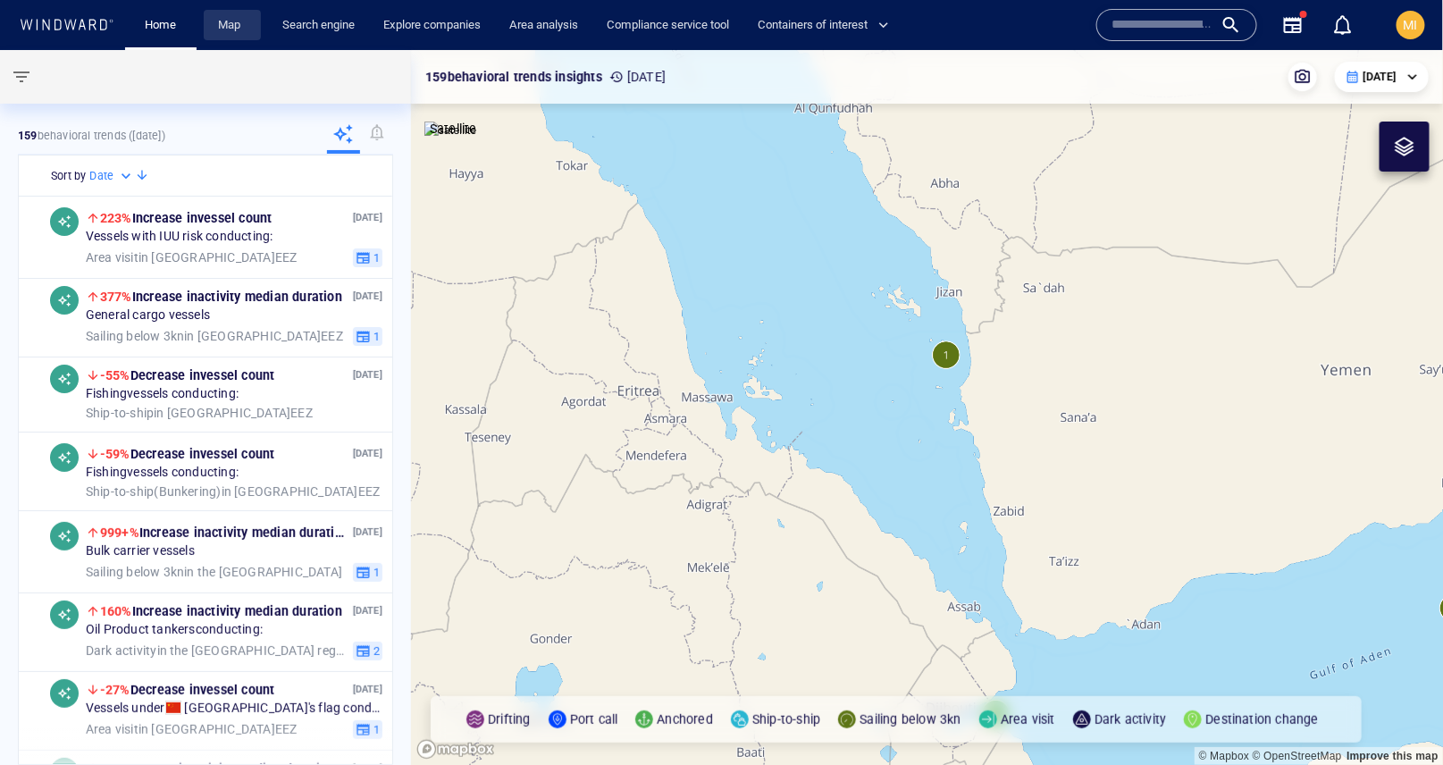
click at [235, 31] on link "Map" at bounding box center [232, 25] width 43 height 31
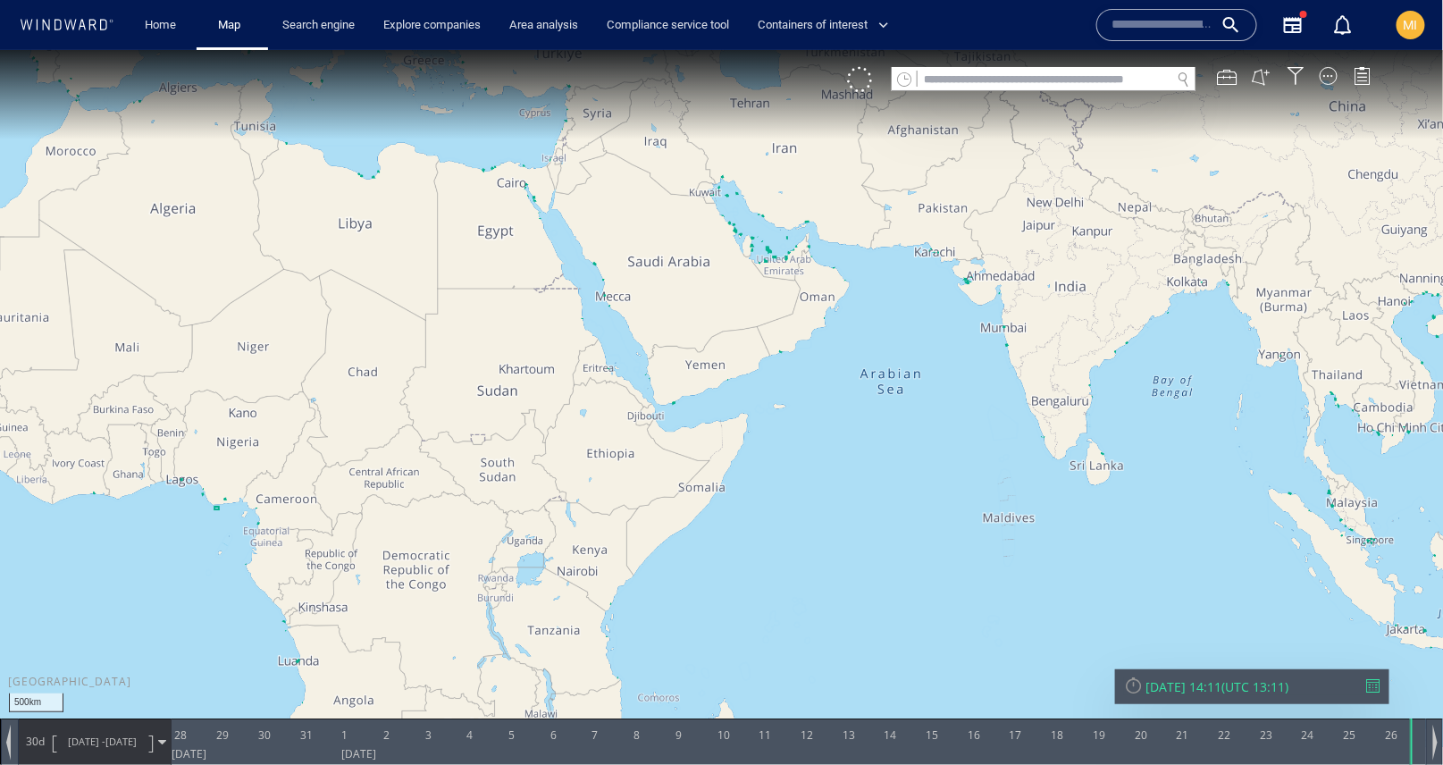
drag, startPoint x: 912, startPoint y: 417, endPoint x: 602, endPoint y: 344, distance: 318.6
click at [602, 344] on canvas "Map" at bounding box center [722, 398] width 1444 height 698
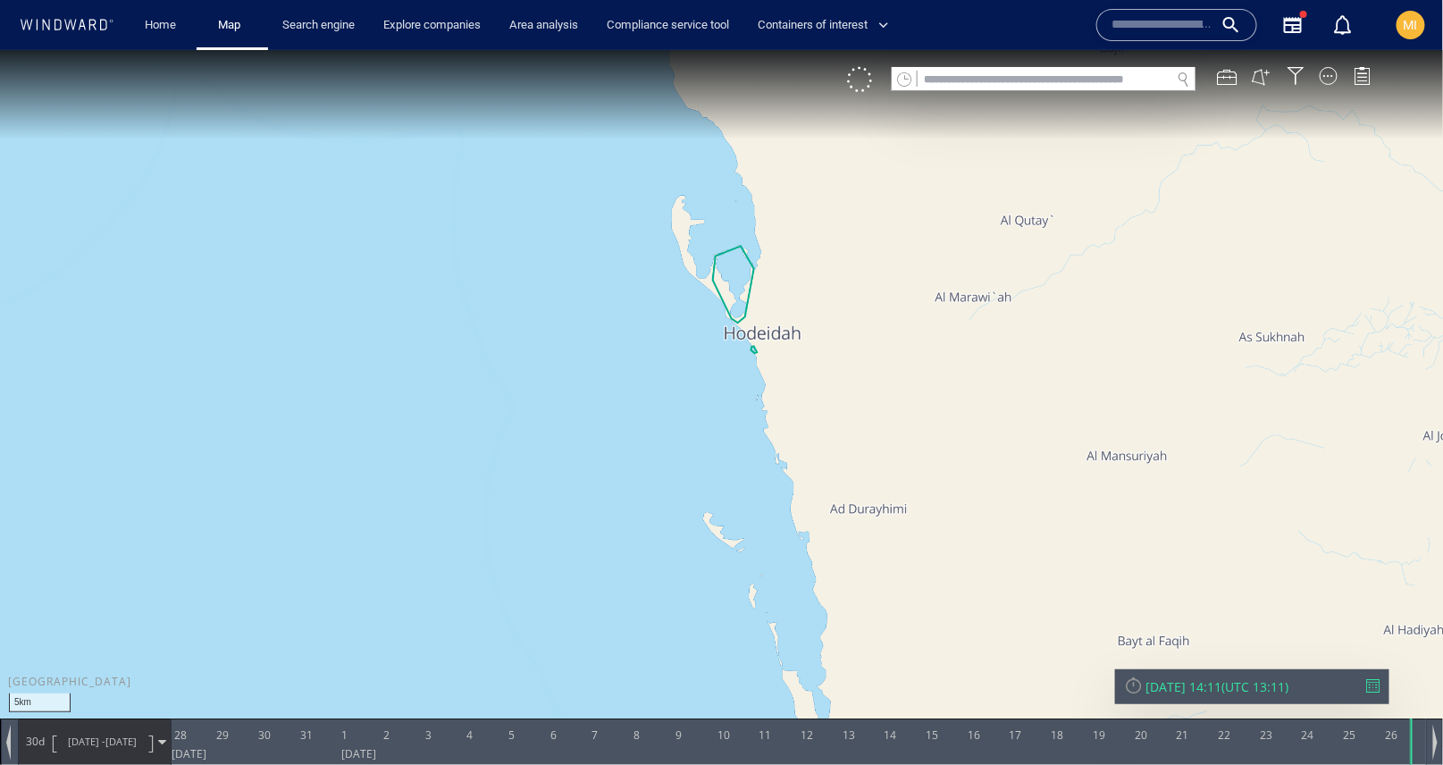
drag, startPoint x: 725, startPoint y: 372, endPoint x: 725, endPoint y: 476, distance: 104.6
click at [725, 475] on canvas "Map" at bounding box center [722, 398] width 1444 height 698
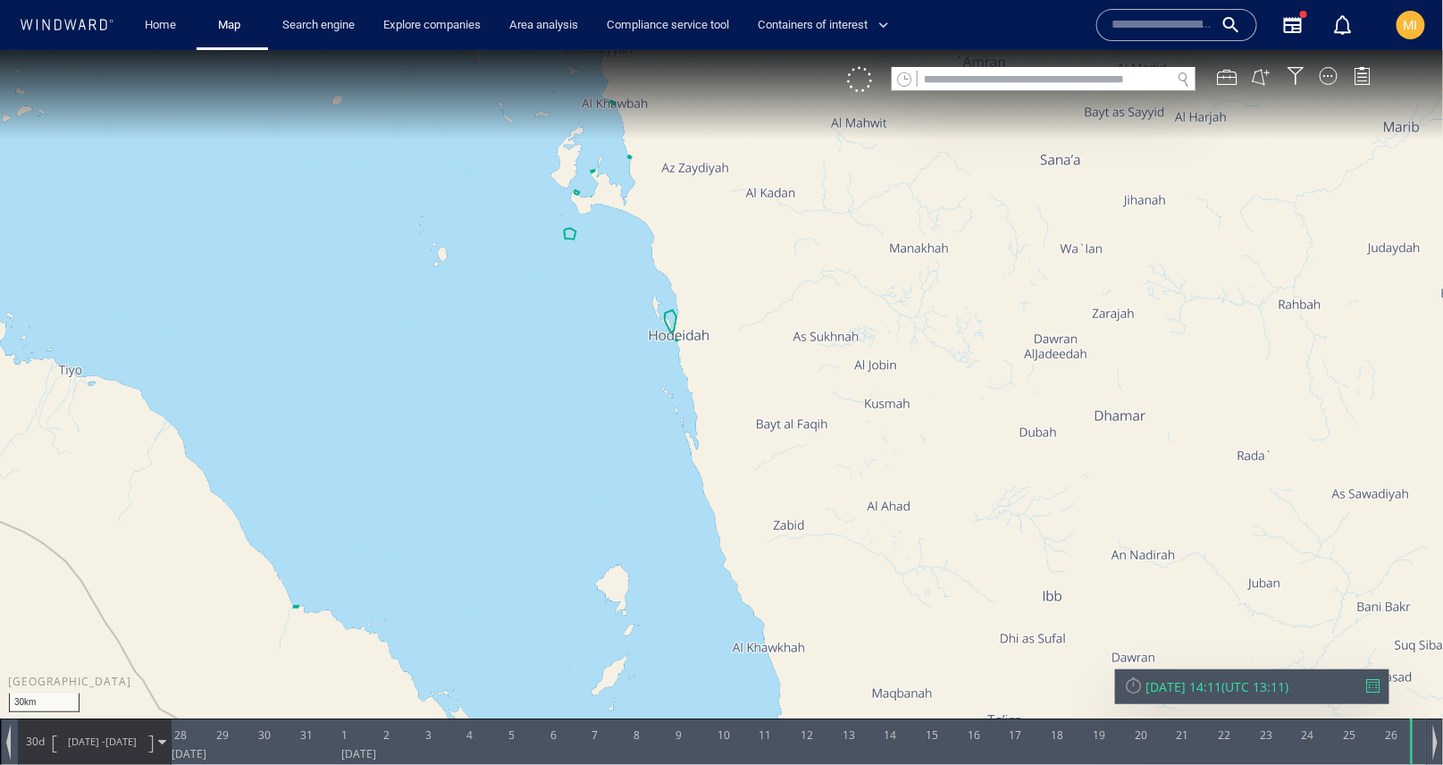
drag, startPoint x: 607, startPoint y: 284, endPoint x: 619, endPoint y: 461, distance: 177.4
click at [618, 457] on canvas "Map" at bounding box center [722, 398] width 1444 height 698
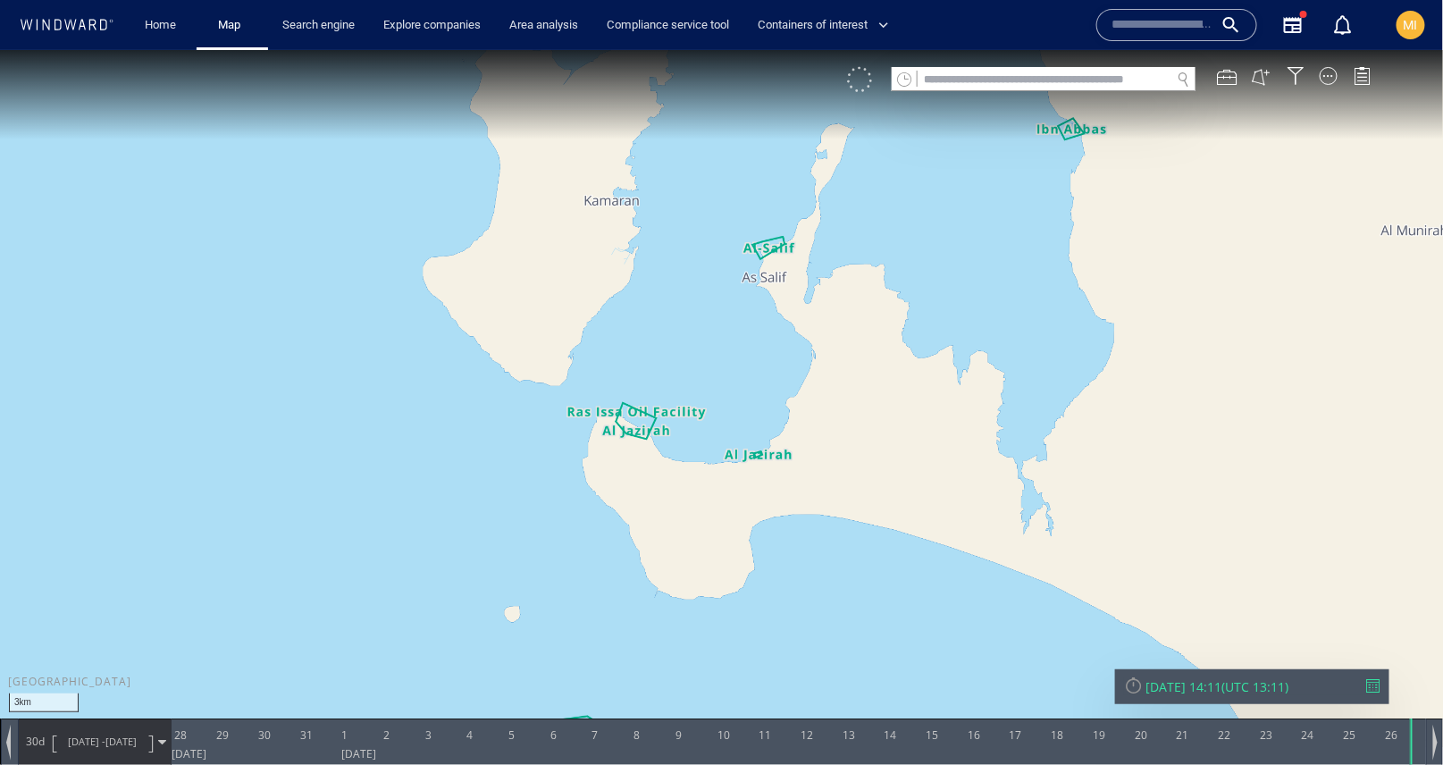
click at [861, 86] on div at bounding box center [859, 78] width 25 height 25
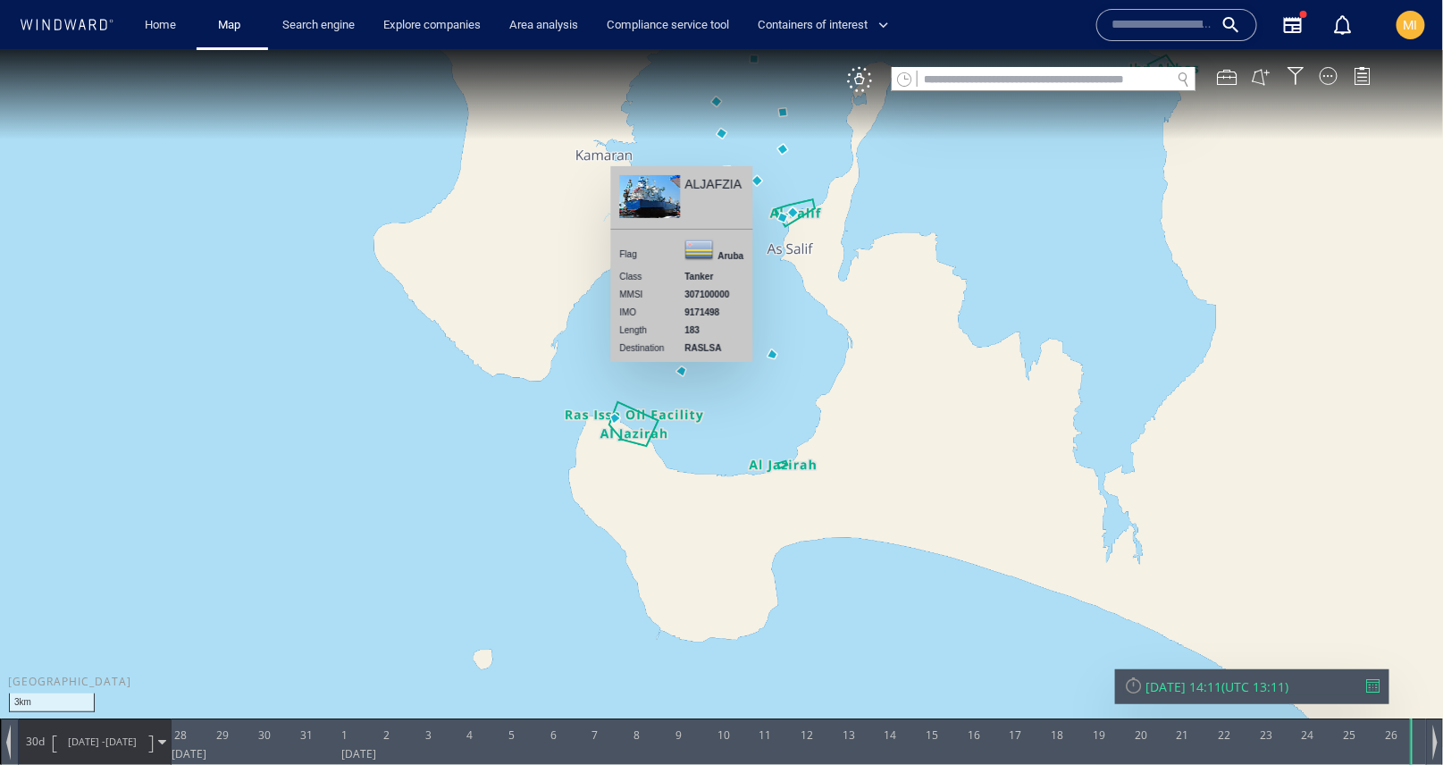
click at [683, 370] on canvas "Map" at bounding box center [722, 398] width 1444 height 698
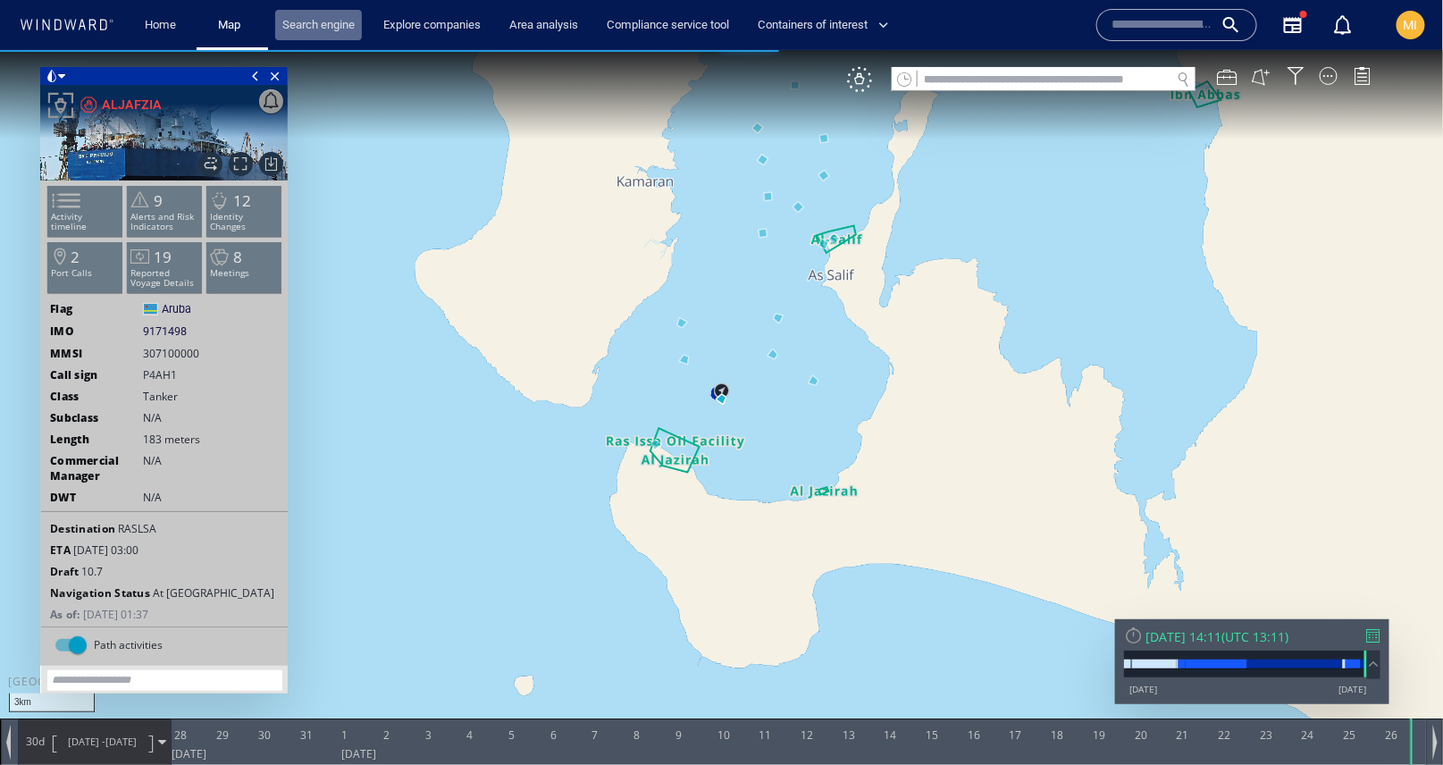
click at [341, 29] on link "Search engine" at bounding box center [318, 25] width 87 height 31
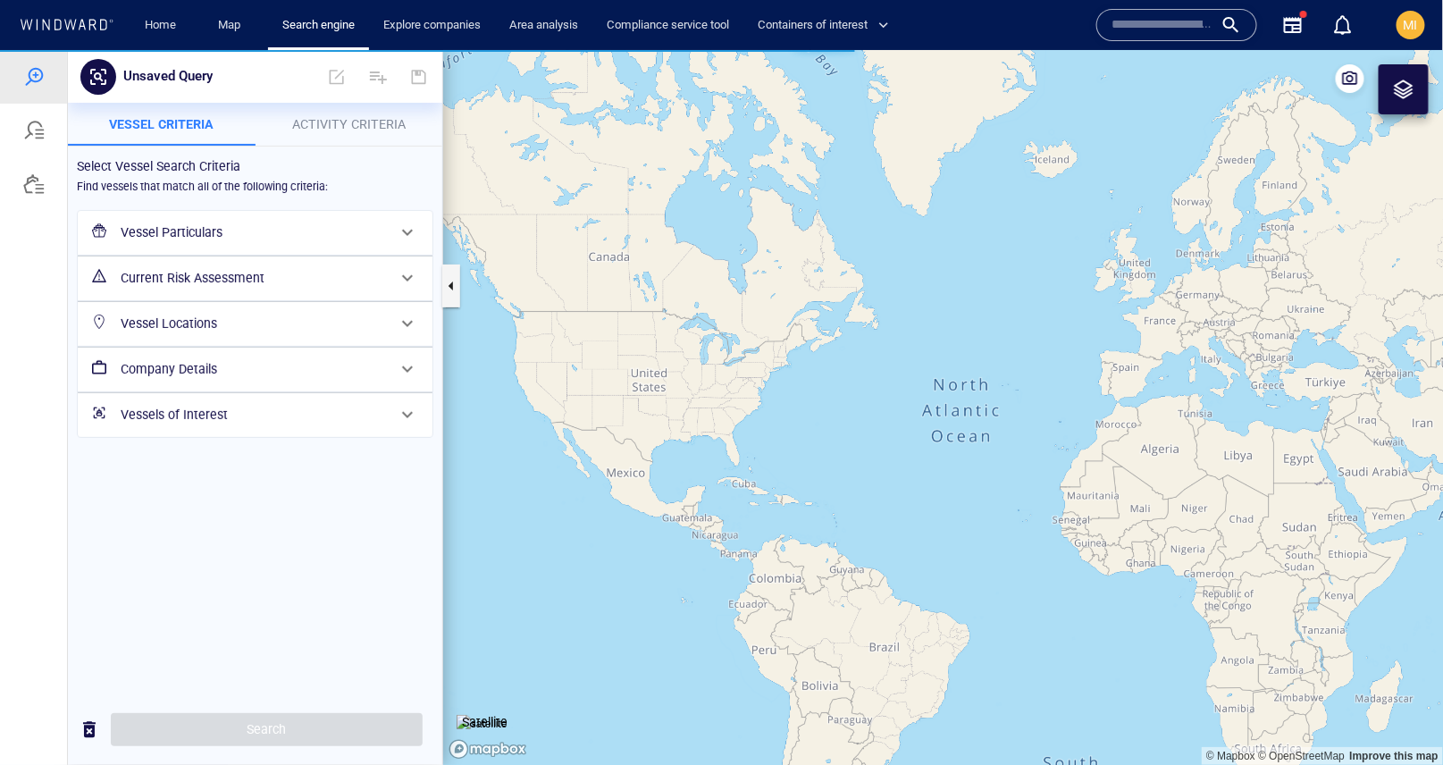
click at [216, 232] on h6 "Vessel Particulars" at bounding box center [253, 232] width 265 height 22
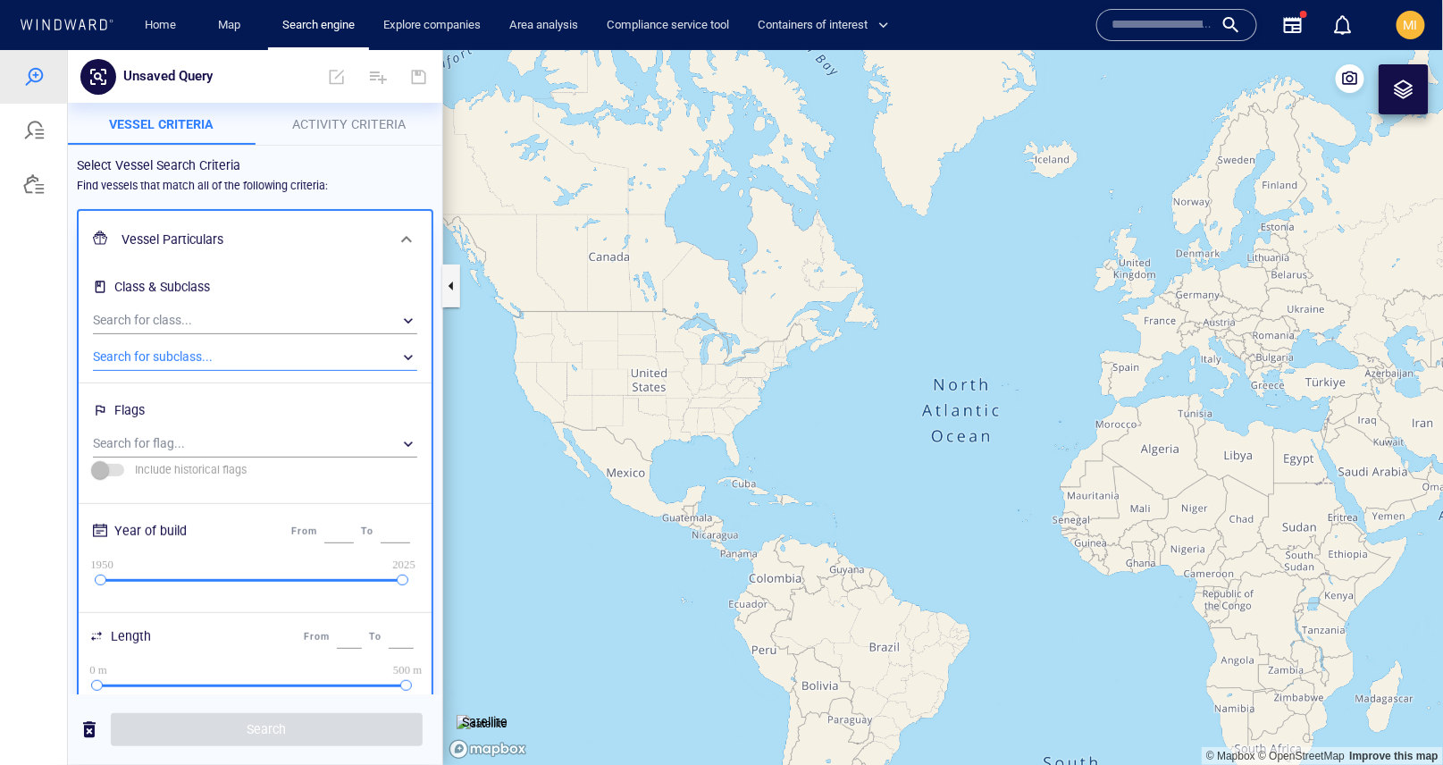
click at [186, 351] on div "​" at bounding box center [255, 356] width 324 height 27
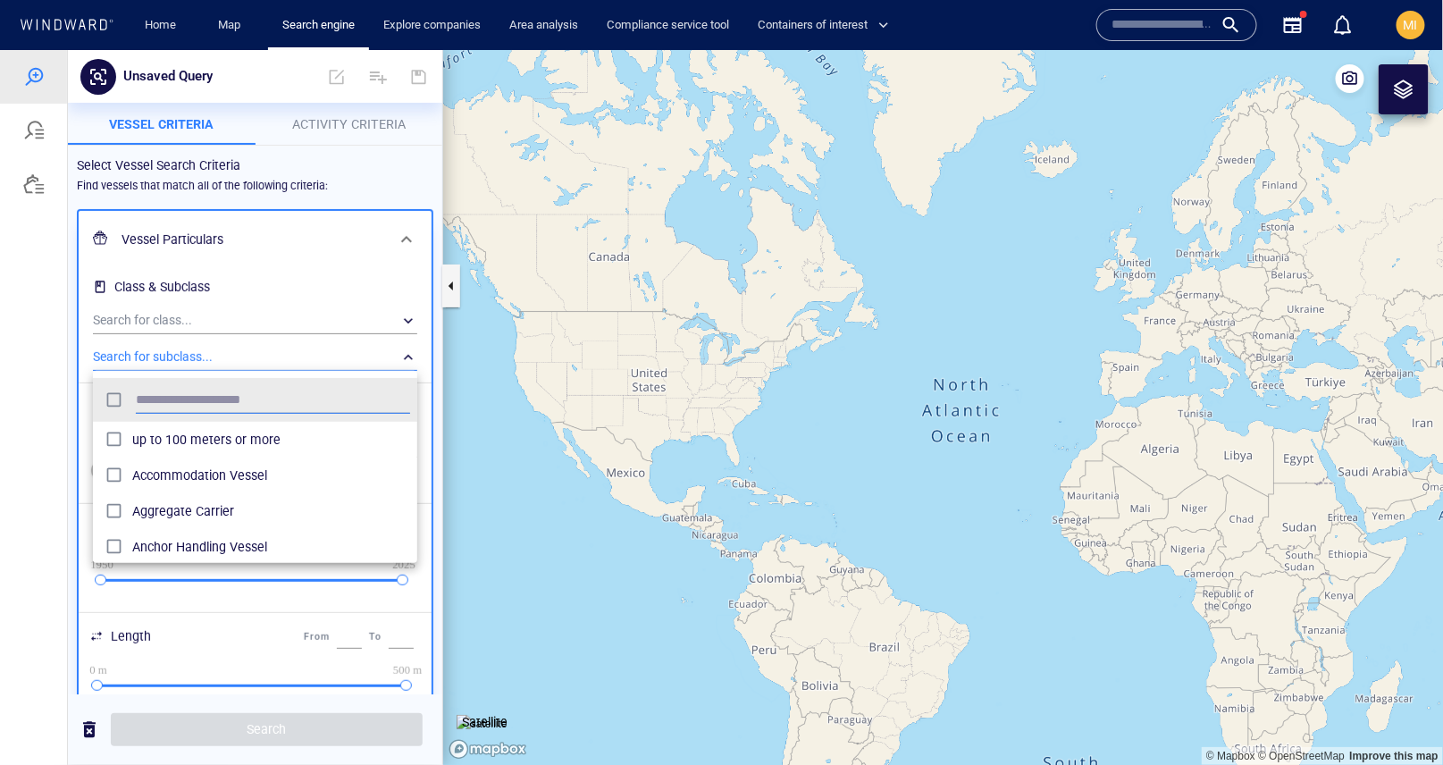
scroll to position [178, 324]
type input "***"
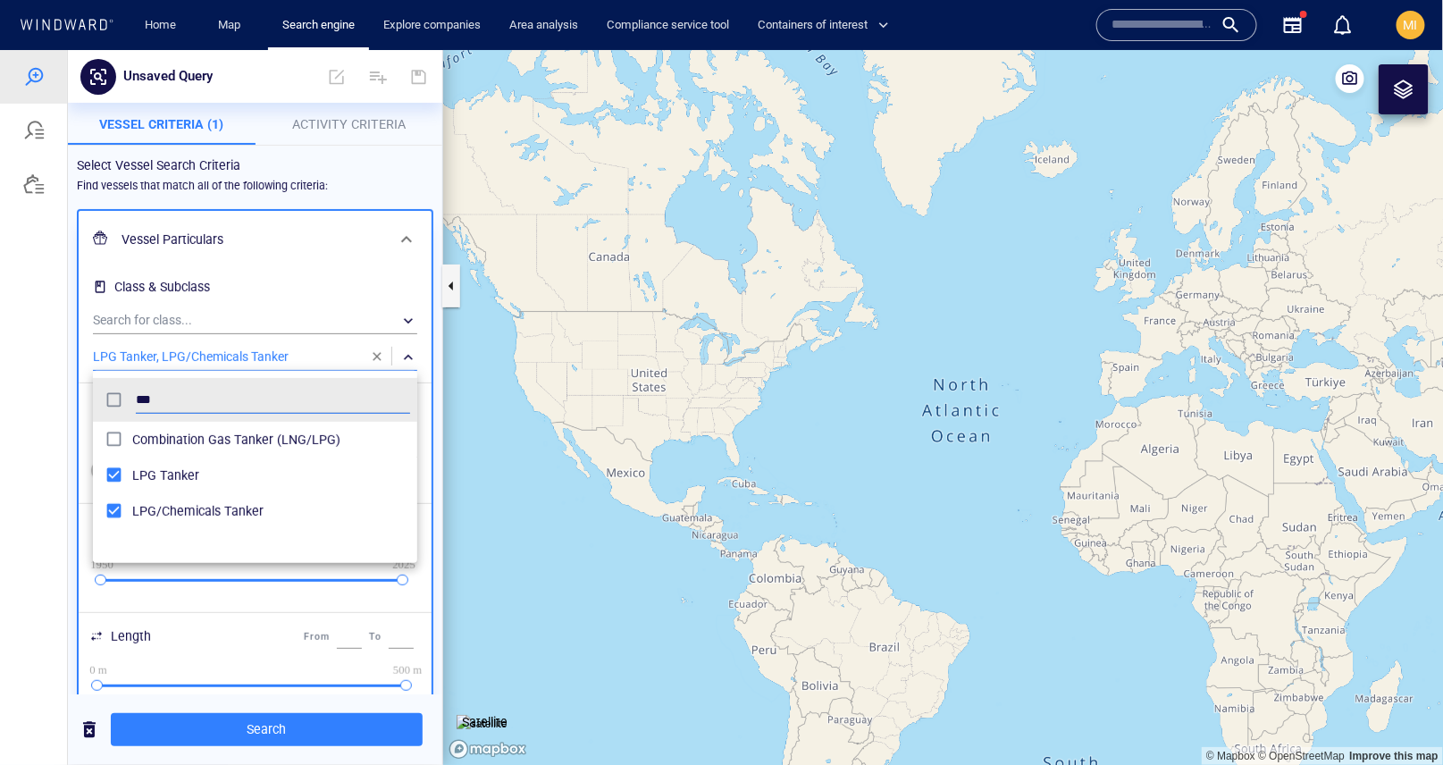
click at [295, 731] on div at bounding box center [721, 406] width 1443 height 715
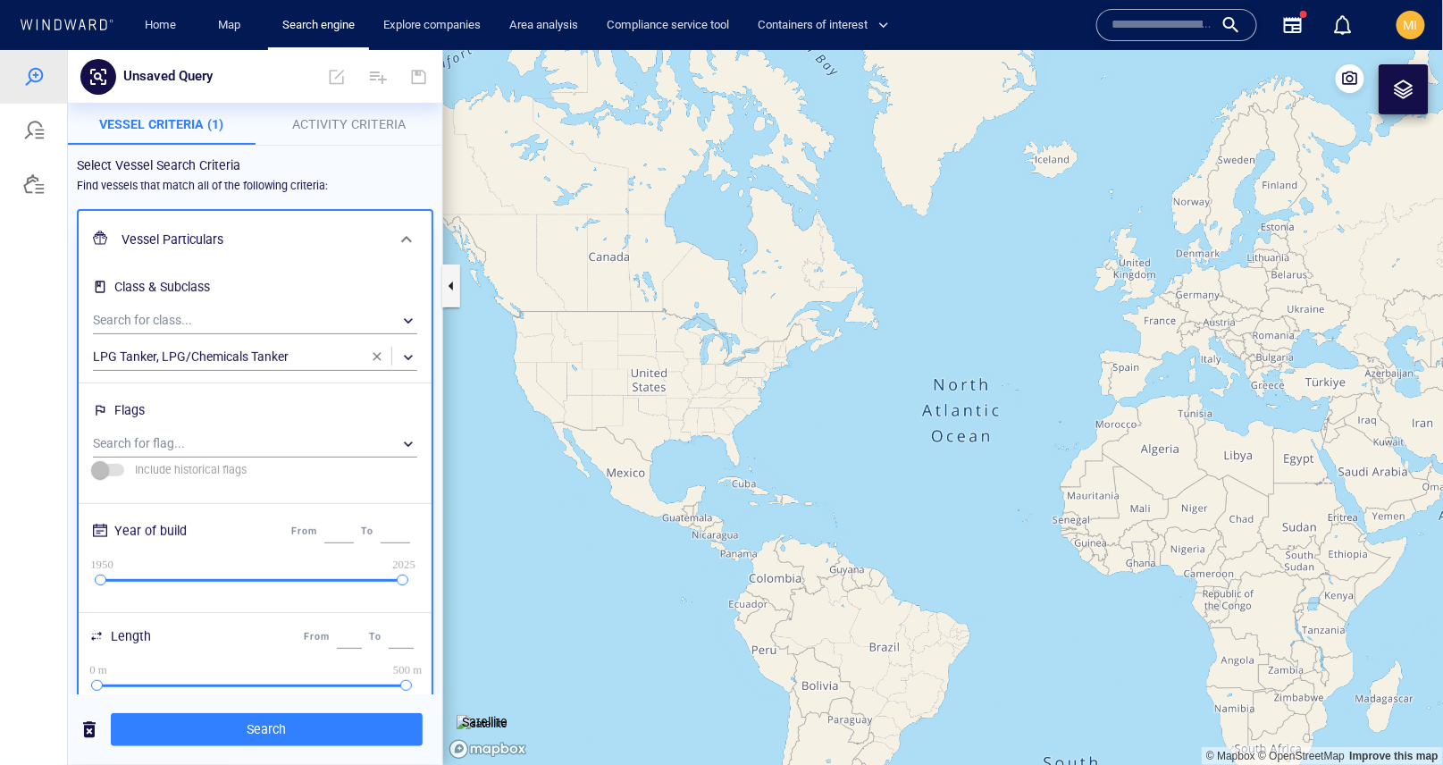
drag, startPoint x: 1098, startPoint y: 511, endPoint x: 749, endPoint y: 492, distance: 350.0
click at [752, 492] on canvas "Map" at bounding box center [943, 407] width 1001 height 716
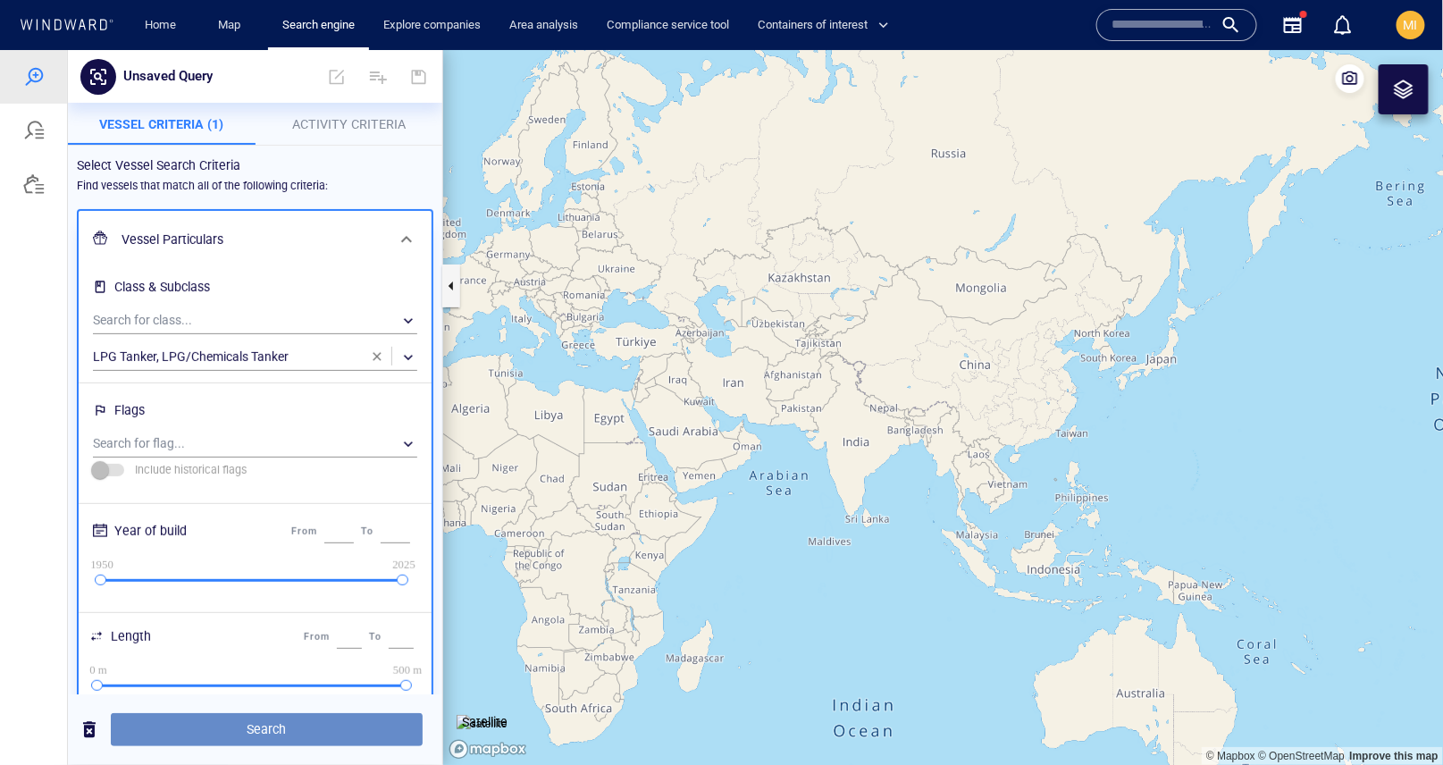
click at [291, 722] on span "Search" at bounding box center [266, 729] width 283 height 22
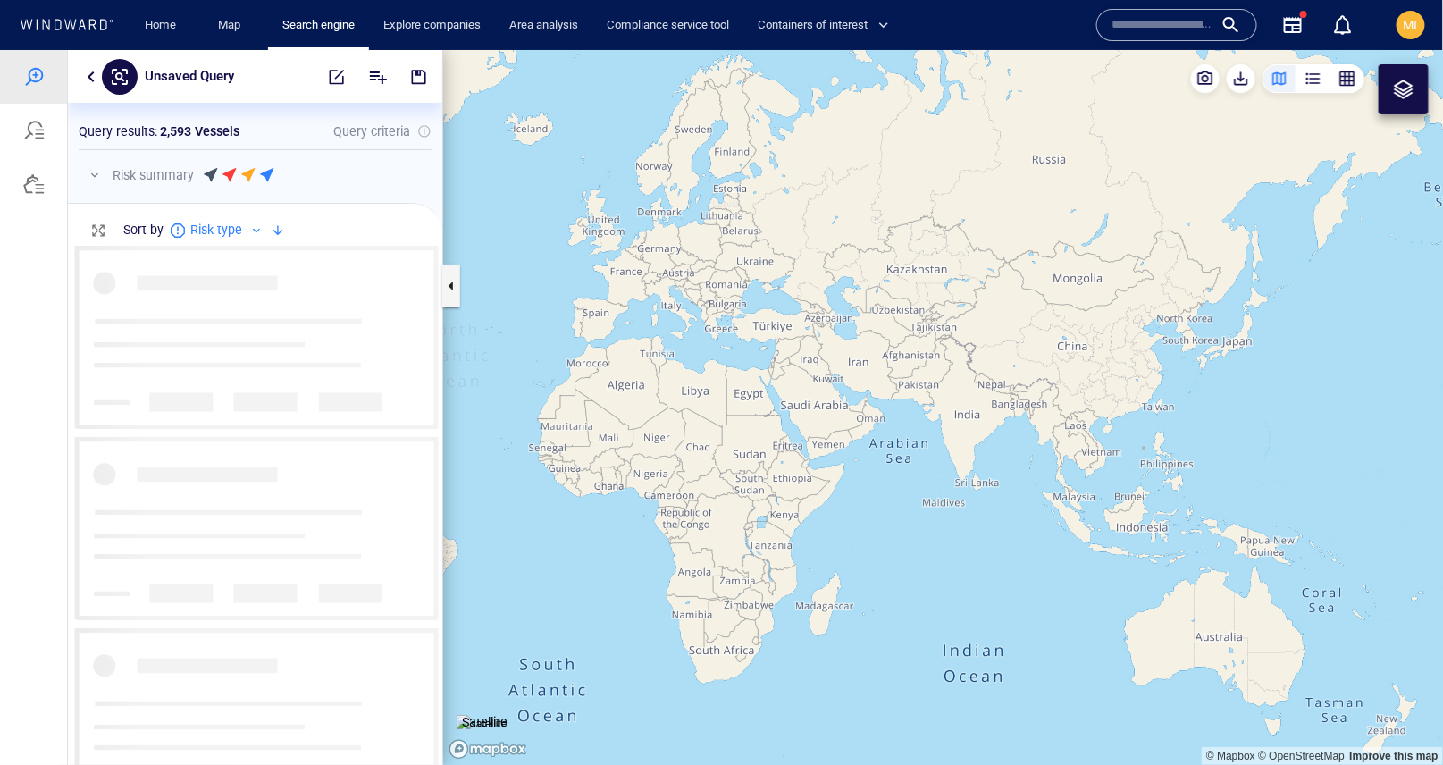
scroll to position [519, 374]
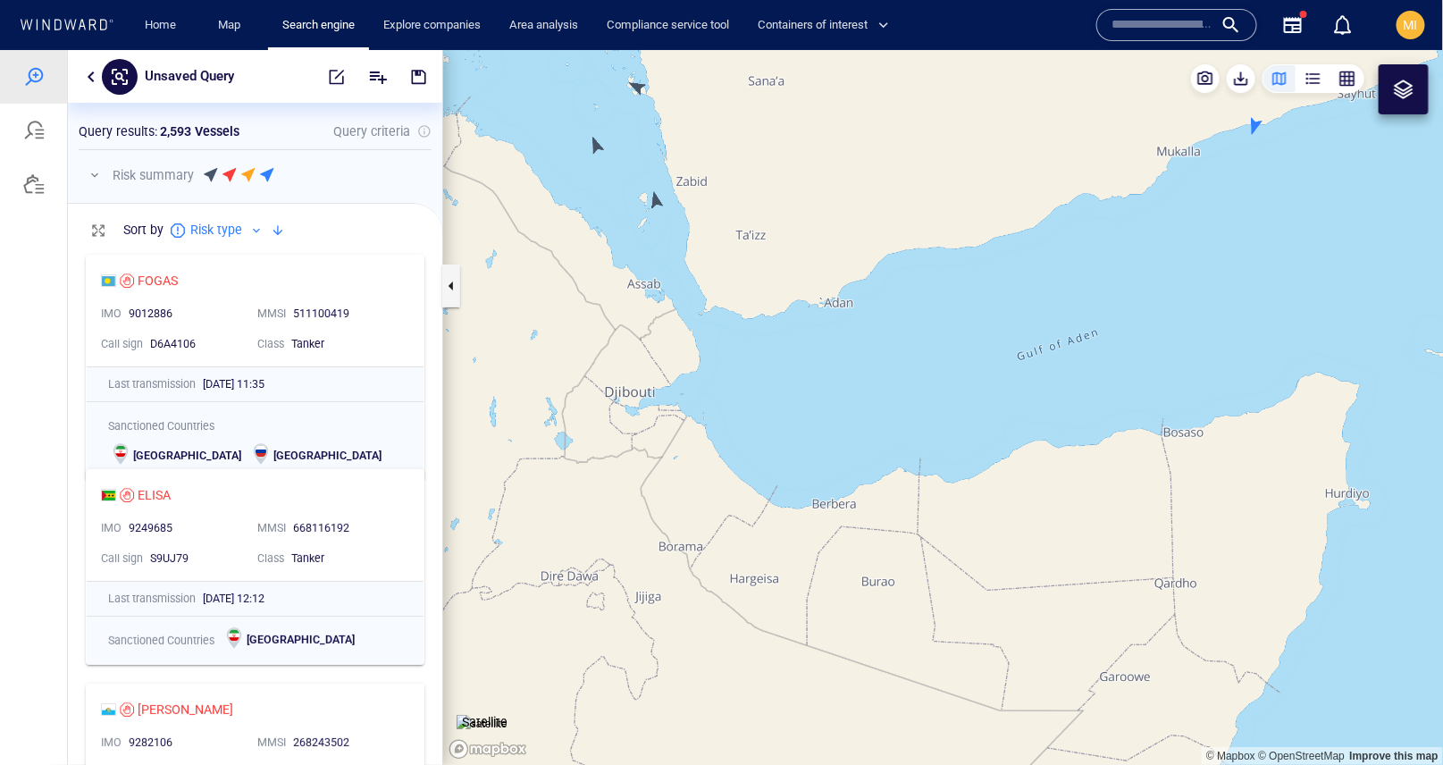
drag, startPoint x: 777, startPoint y: 322, endPoint x: 858, endPoint y: 461, distance: 160.9
click at [855, 458] on canvas "Map" at bounding box center [943, 407] width 1001 height 716
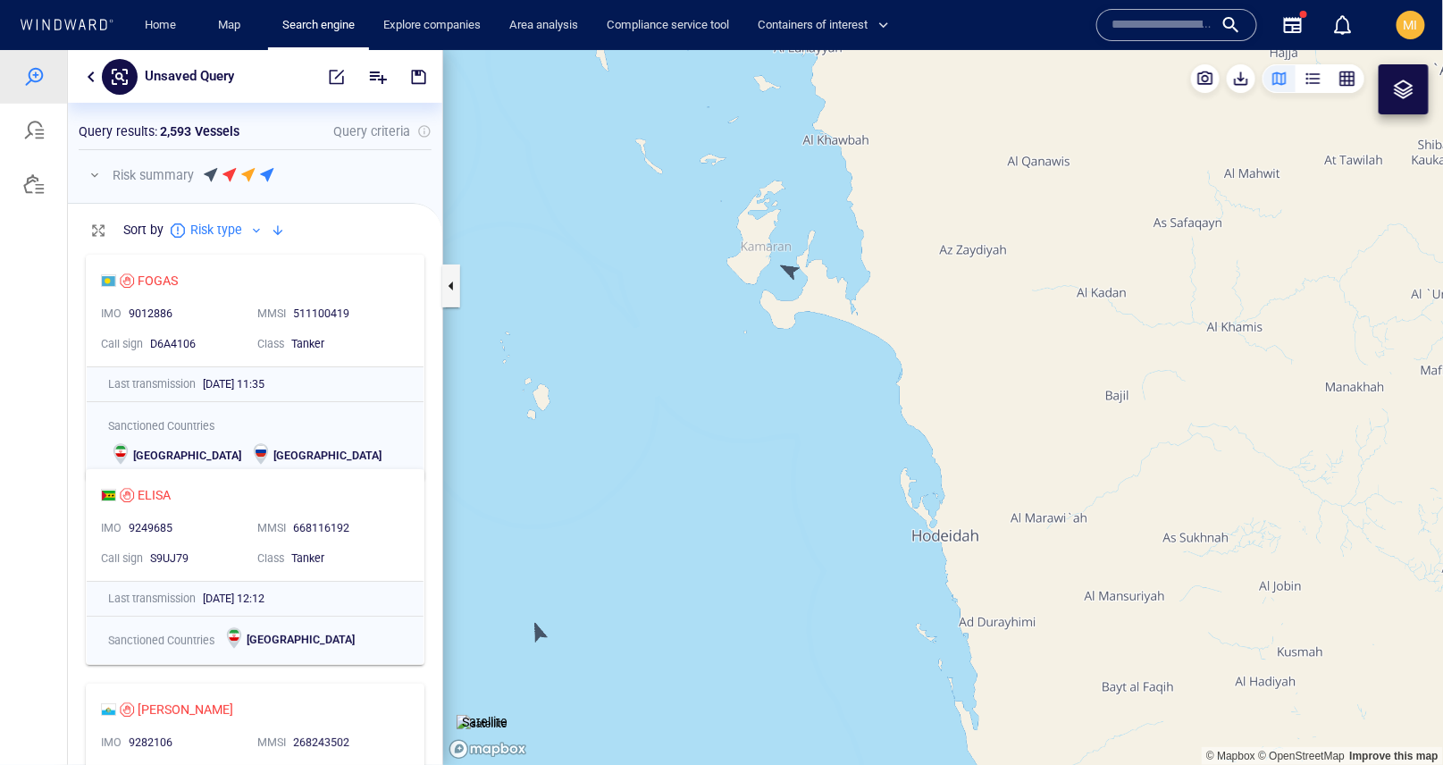
drag, startPoint x: 794, startPoint y: 325, endPoint x: 794, endPoint y: 391, distance: 66.1
click at [794, 390] on canvas "Map" at bounding box center [943, 407] width 1001 height 716
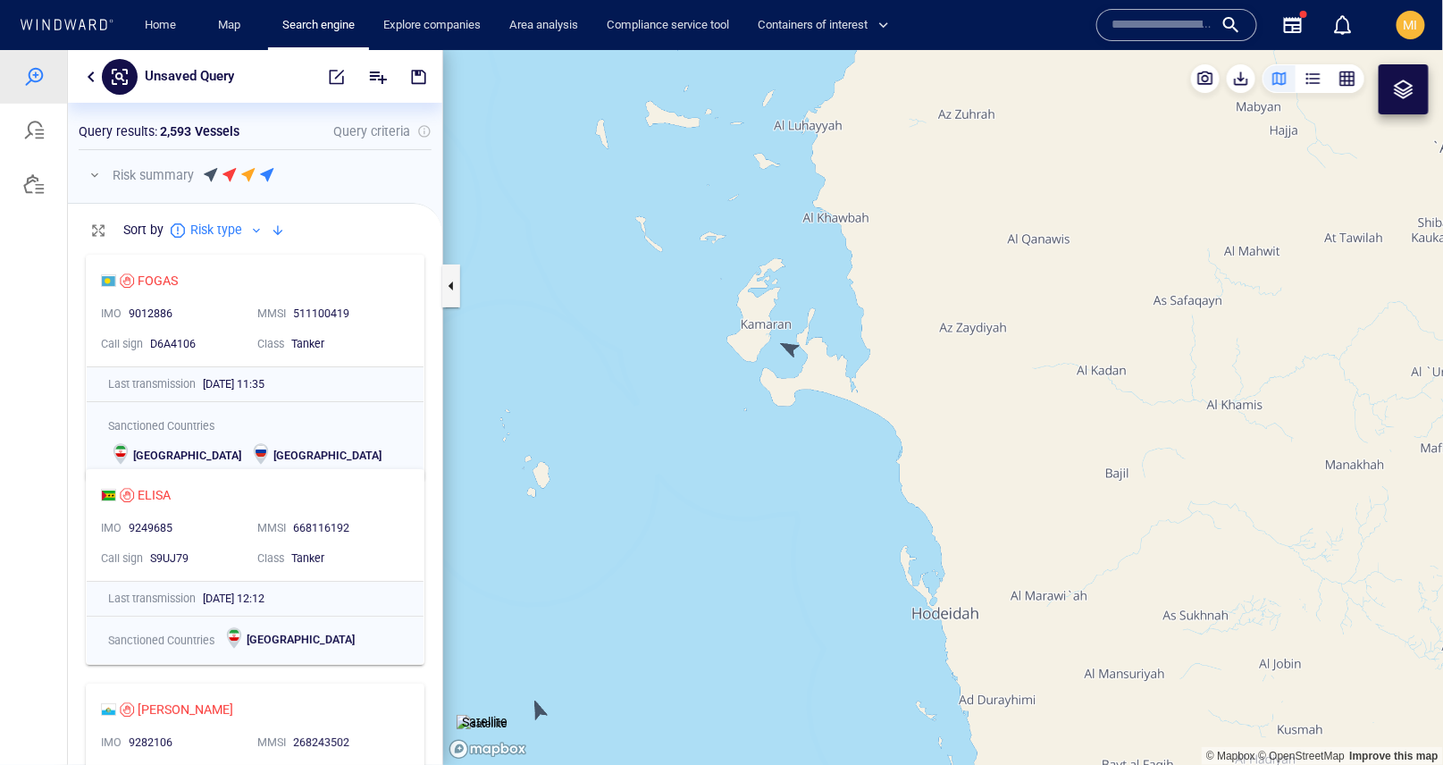
click at [789, 345] on canvas "Map" at bounding box center [943, 407] width 1001 height 716
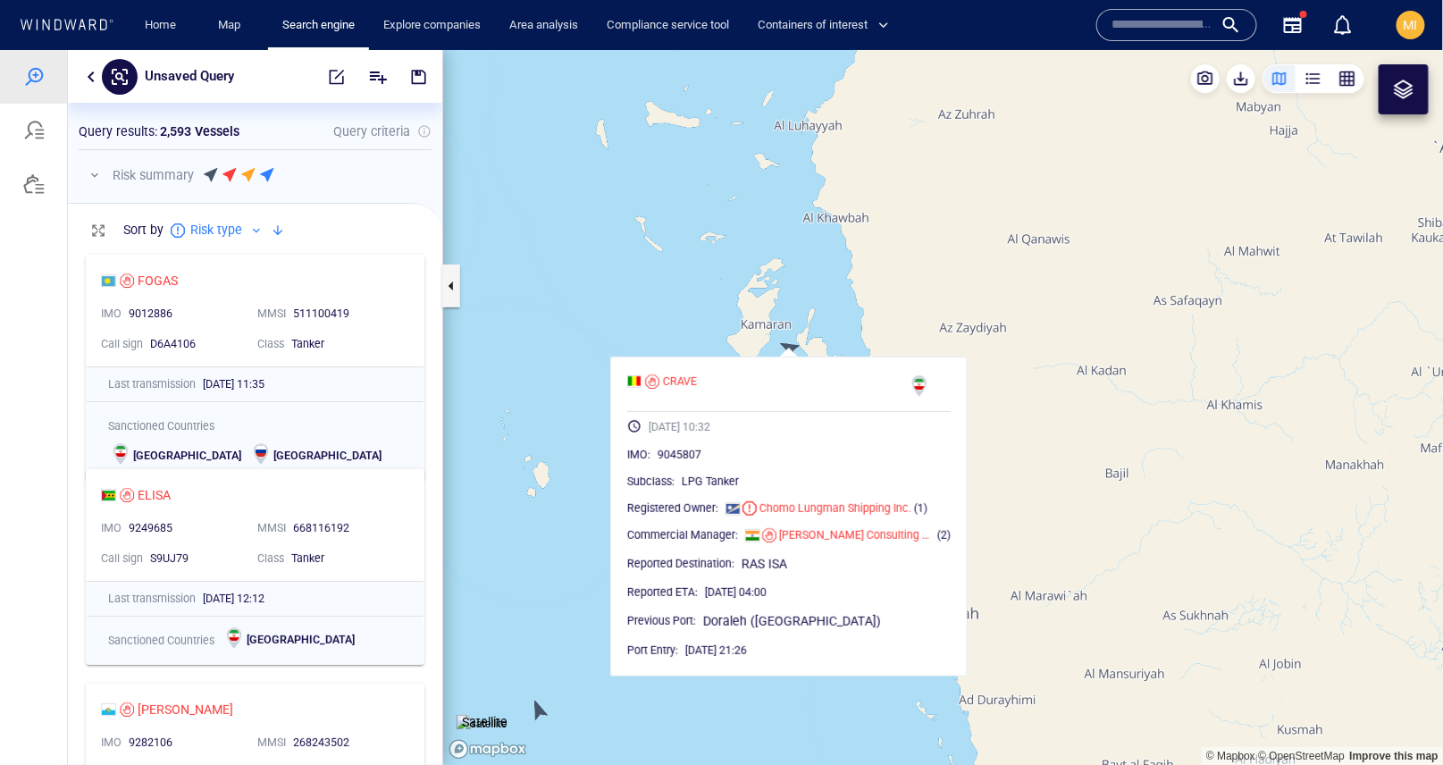
click at [844, 336] on canvas "Map" at bounding box center [943, 407] width 1001 height 716
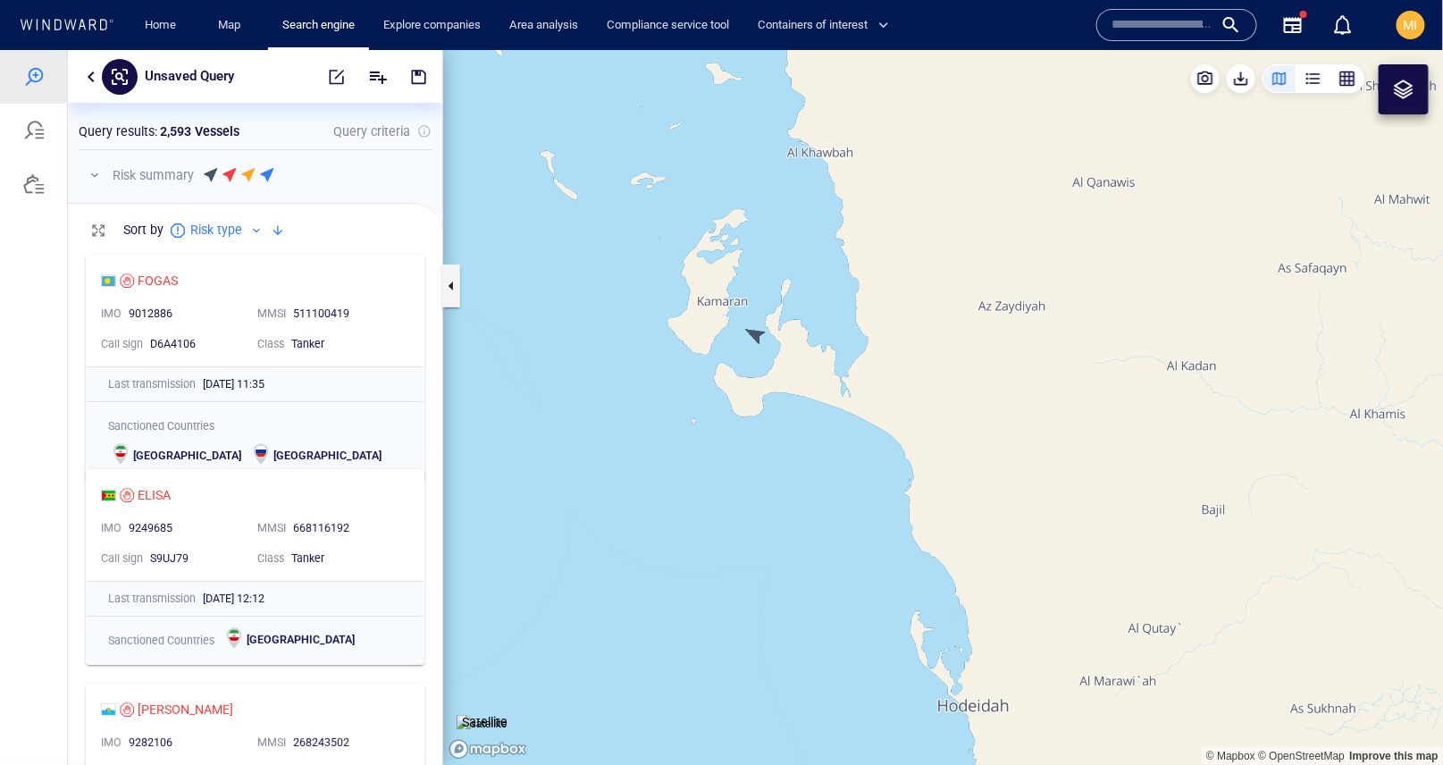
click at [753, 336] on canvas "Map" at bounding box center [943, 407] width 1001 height 716
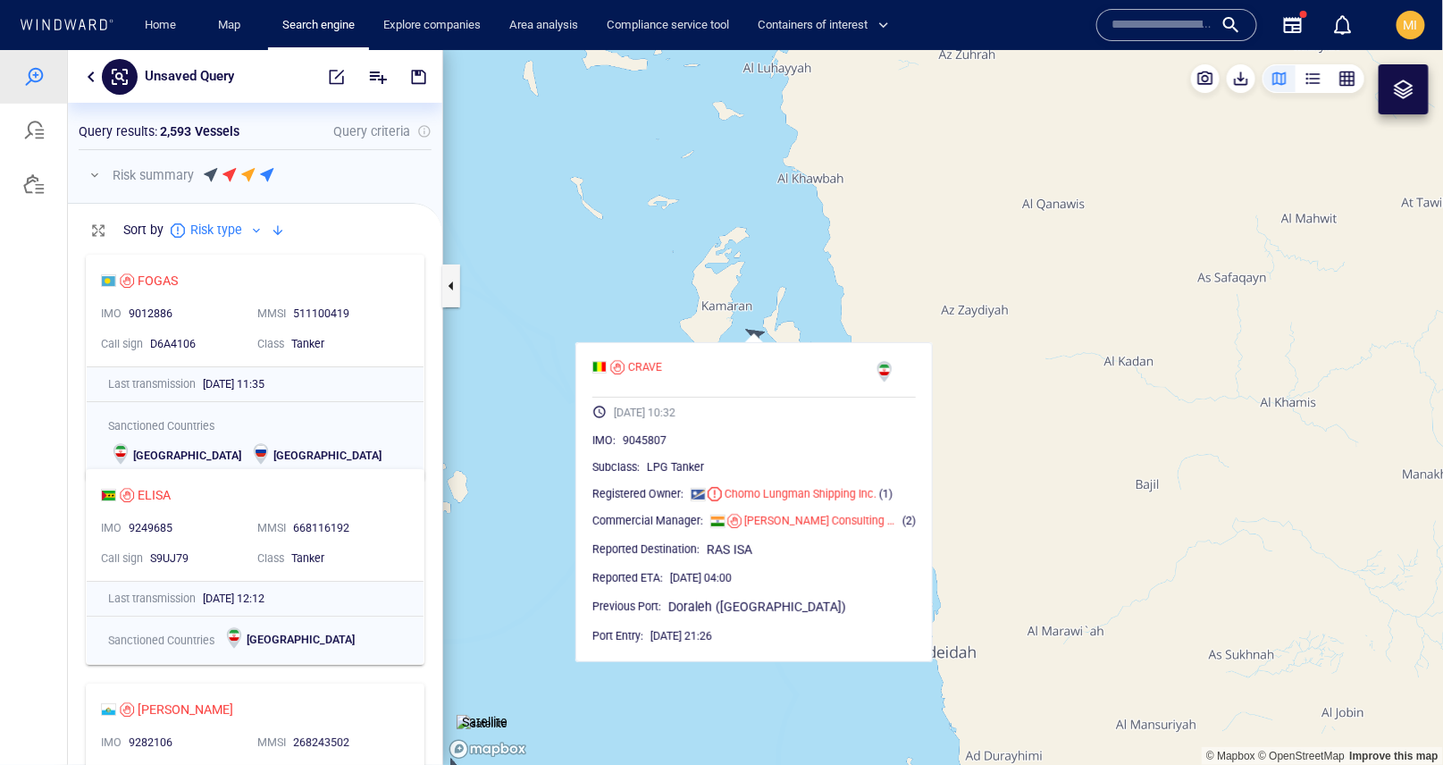
click at [820, 302] on canvas "Map" at bounding box center [943, 407] width 1001 height 716
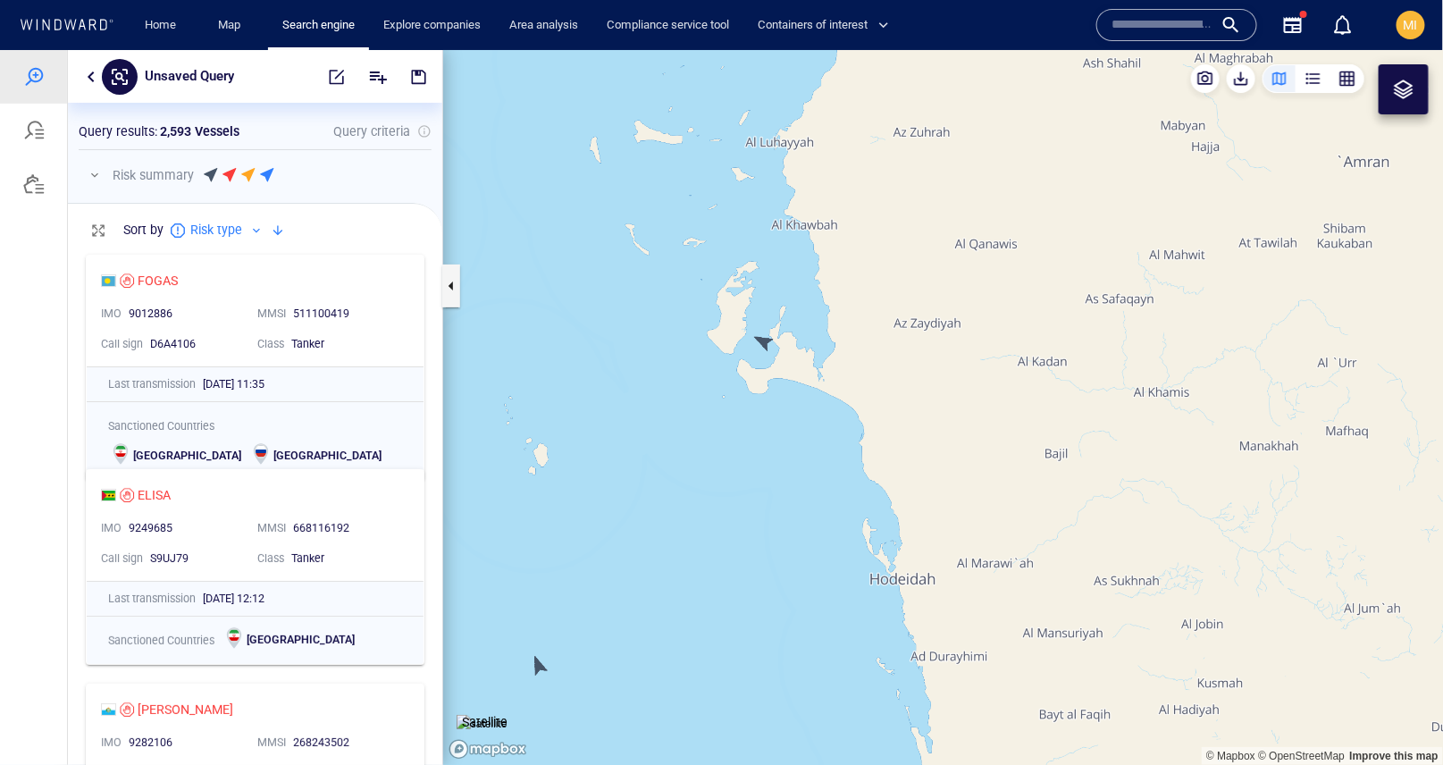
click at [338, 75] on span "button" at bounding box center [337, 76] width 18 height 18
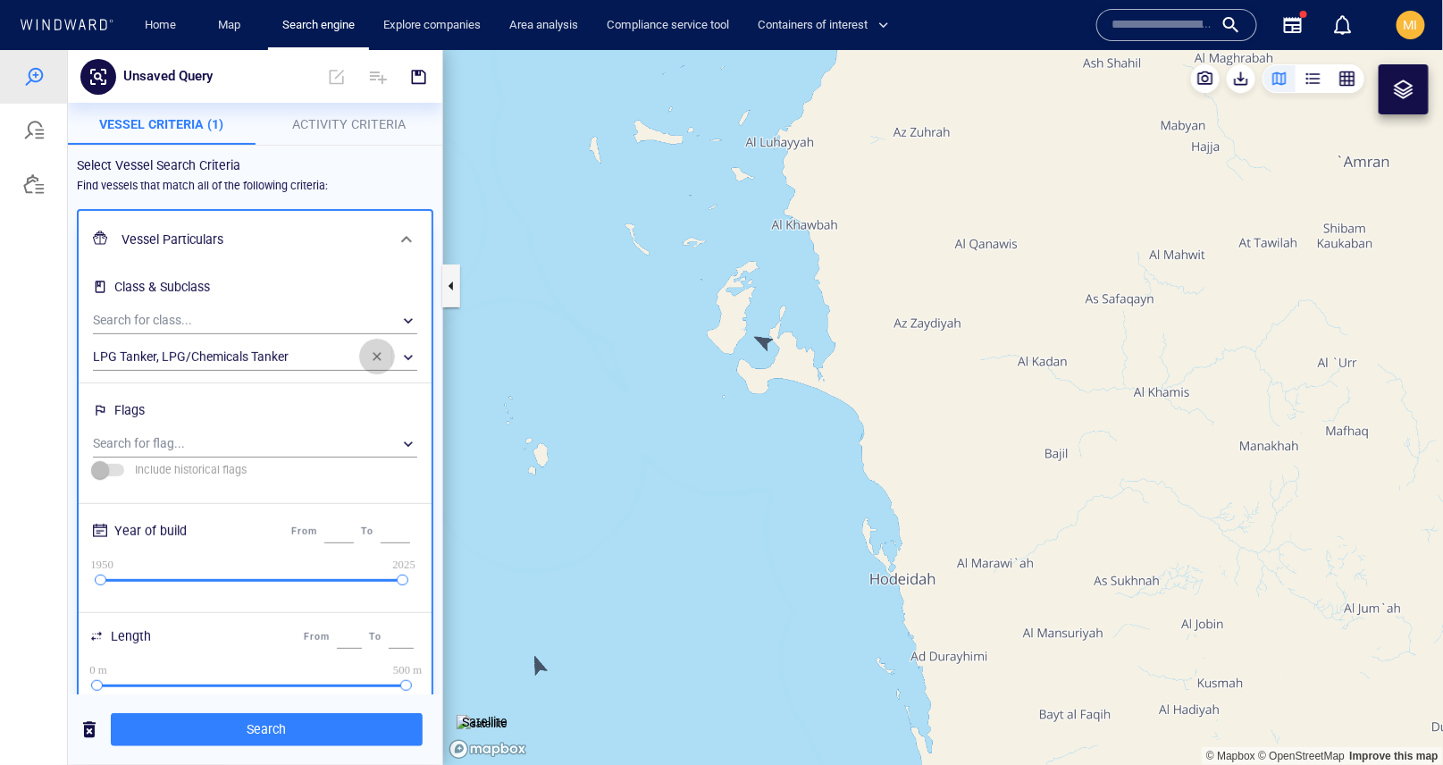
click at [373, 355] on span "button" at bounding box center [377, 356] width 14 height 14
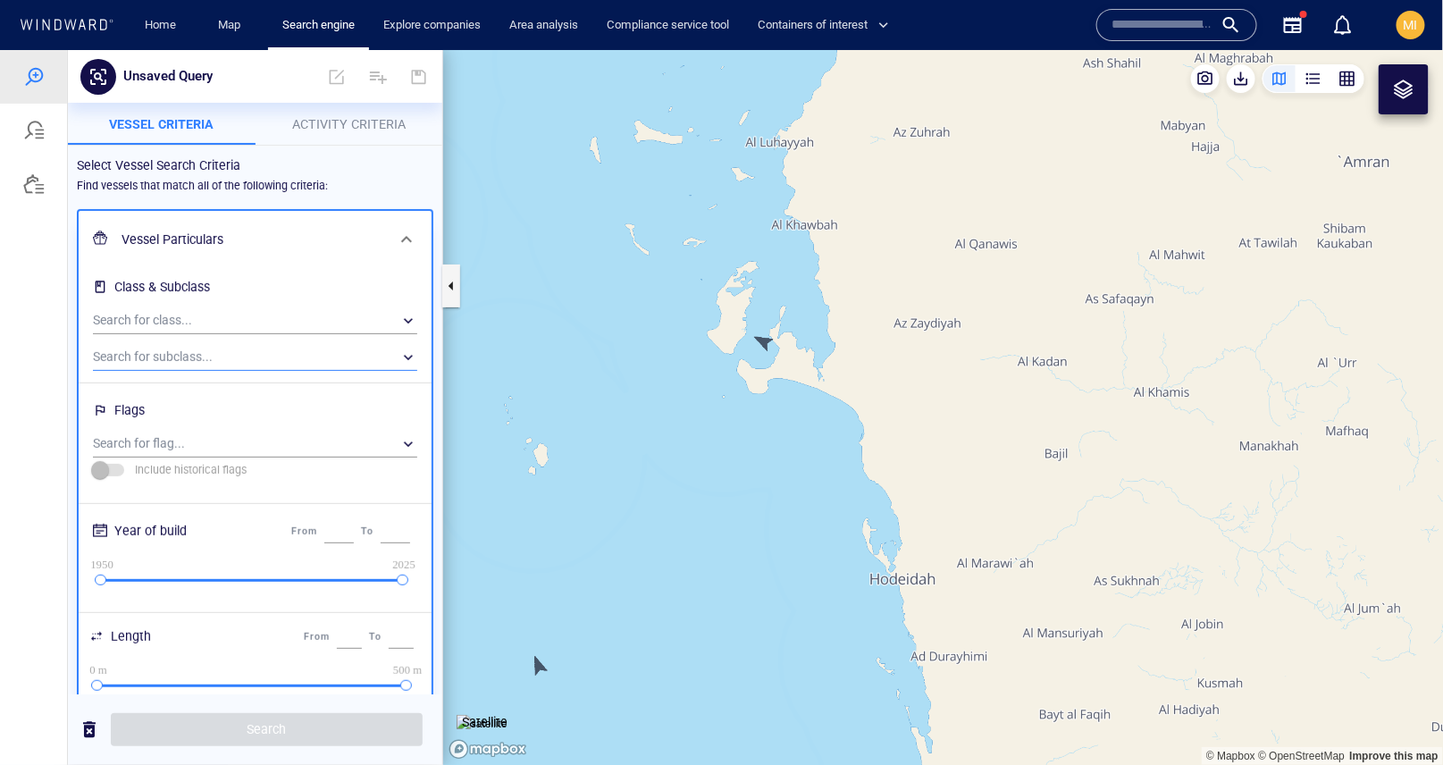
click at [214, 359] on div "​" at bounding box center [255, 356] width 324 height 27
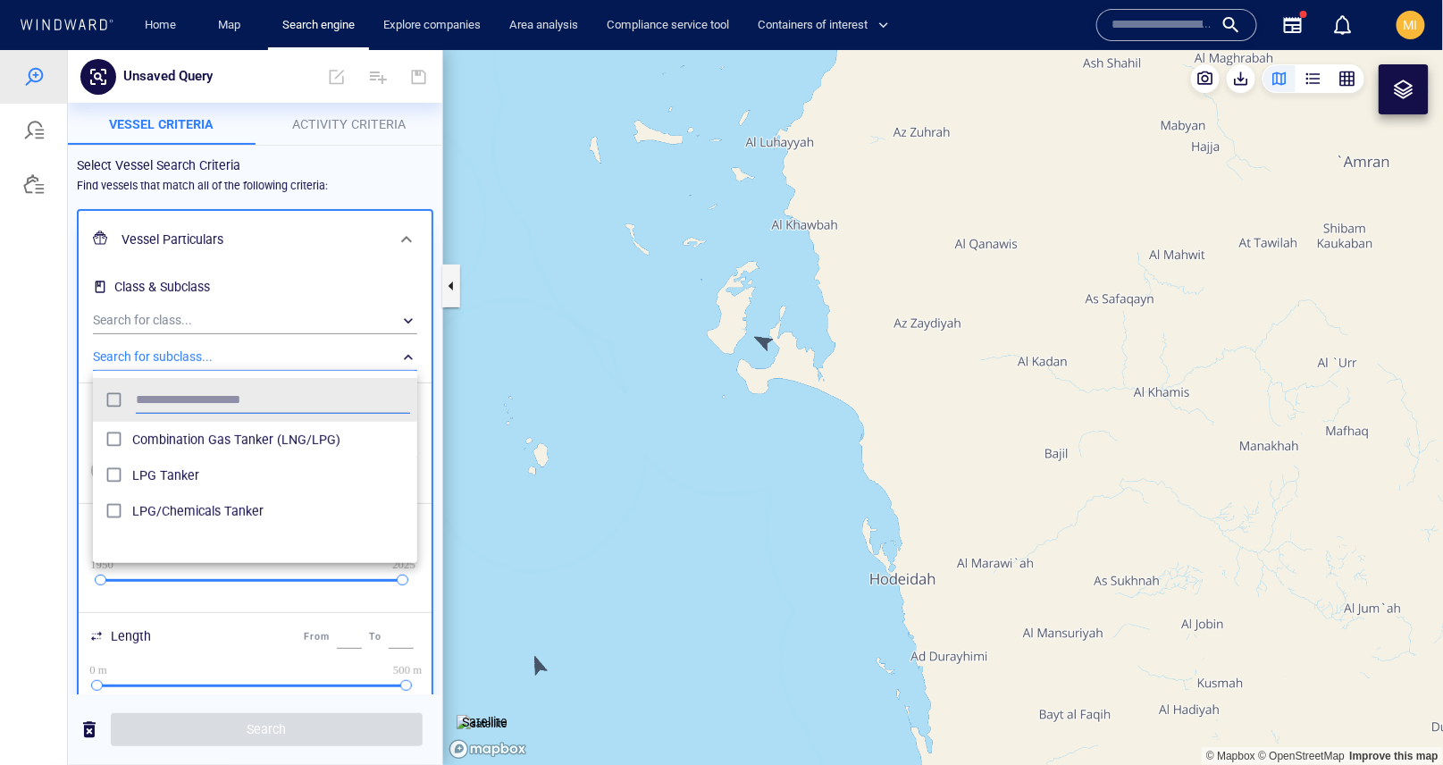
scroll to position [178, 324]
type input "*"
type input "***"
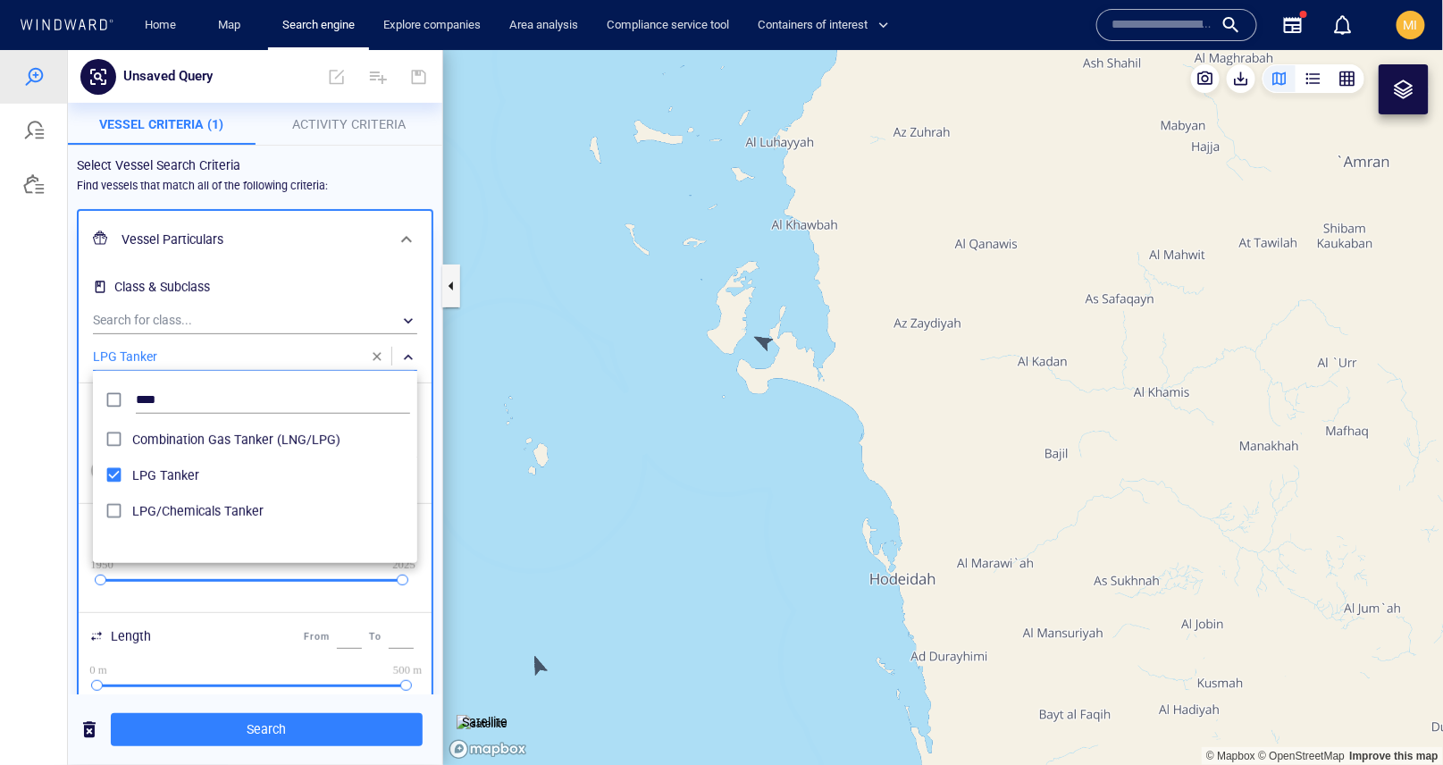
click at [268, 731] on div at bounding box center [721, 406] width 1443 height 715
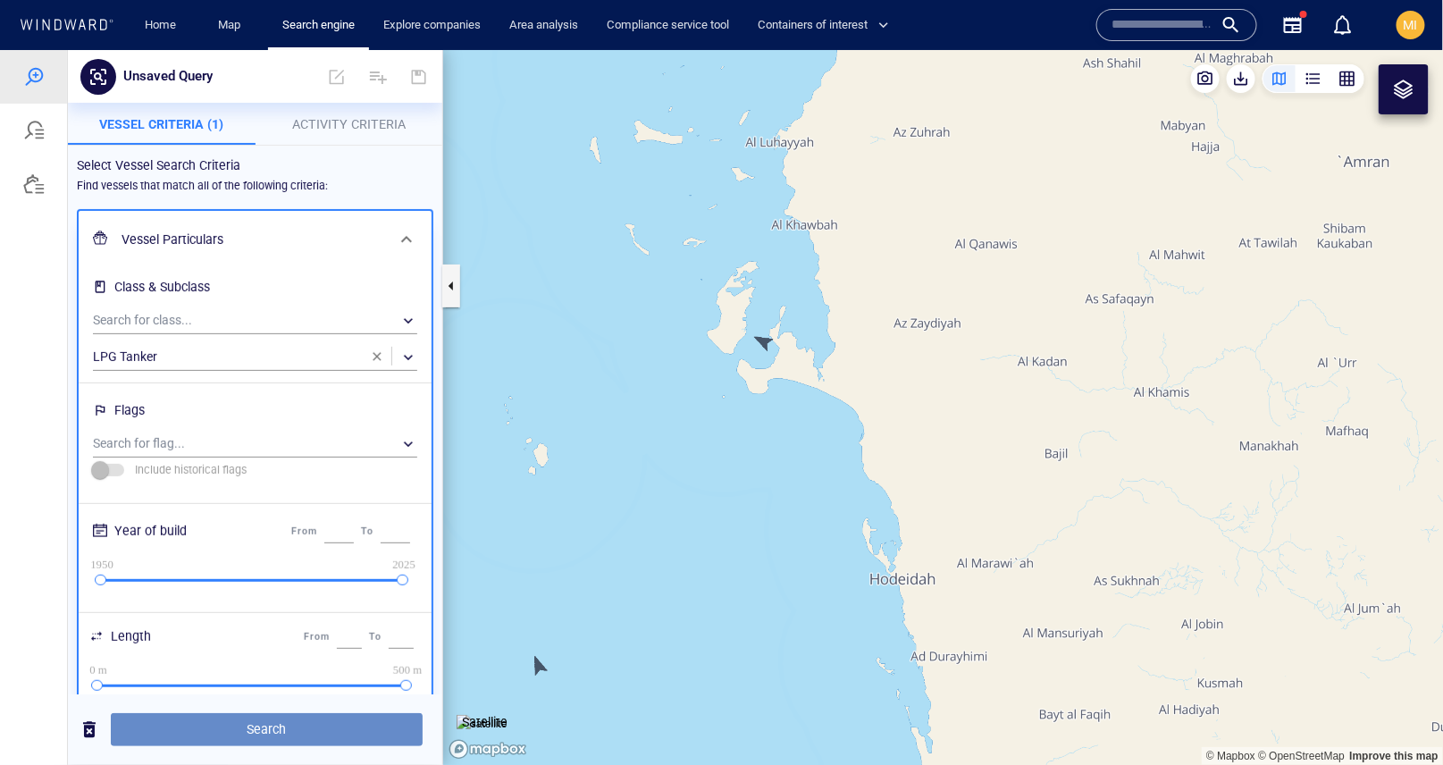
click at [277, 725] on span "Search" at bounding box center [266, 729] width 283 height 22
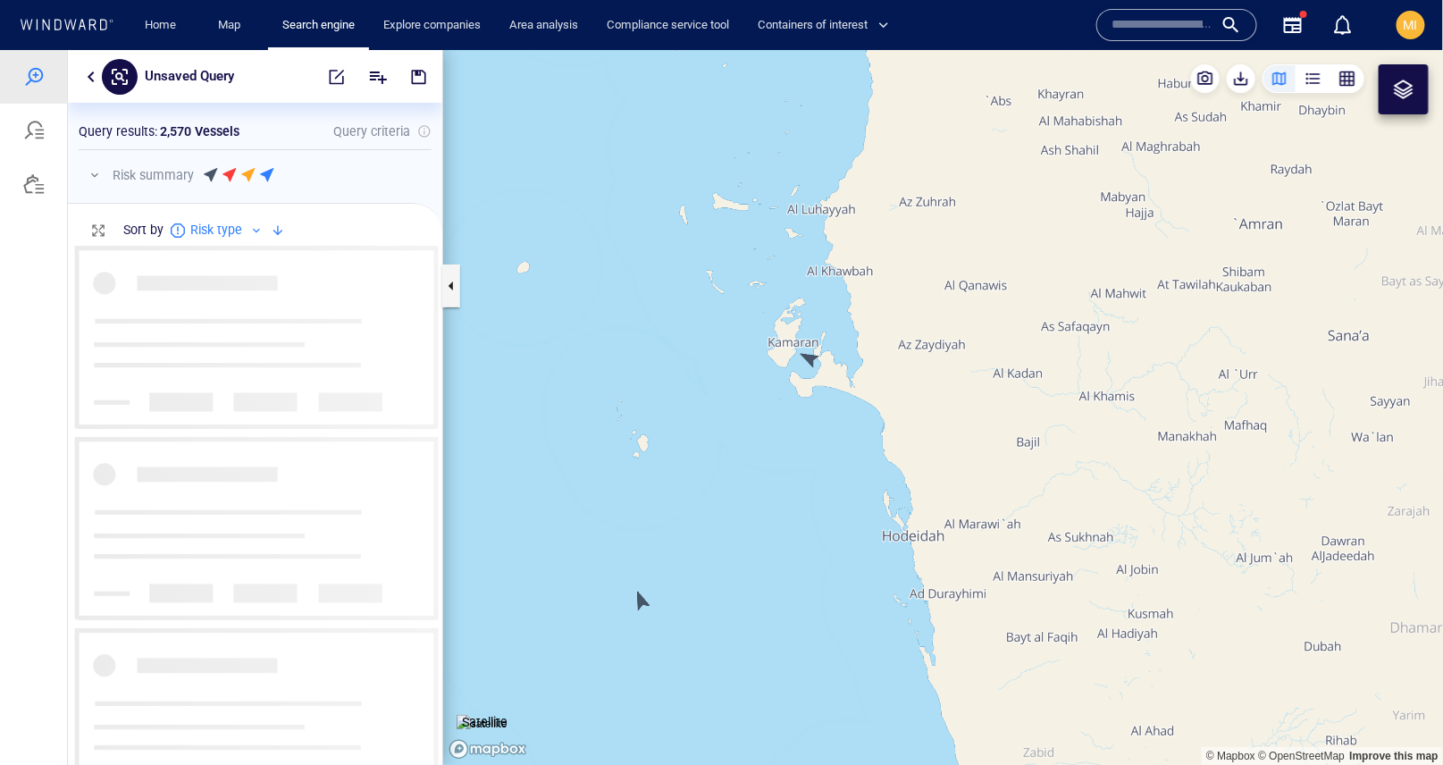
scroll to position [519, 374]
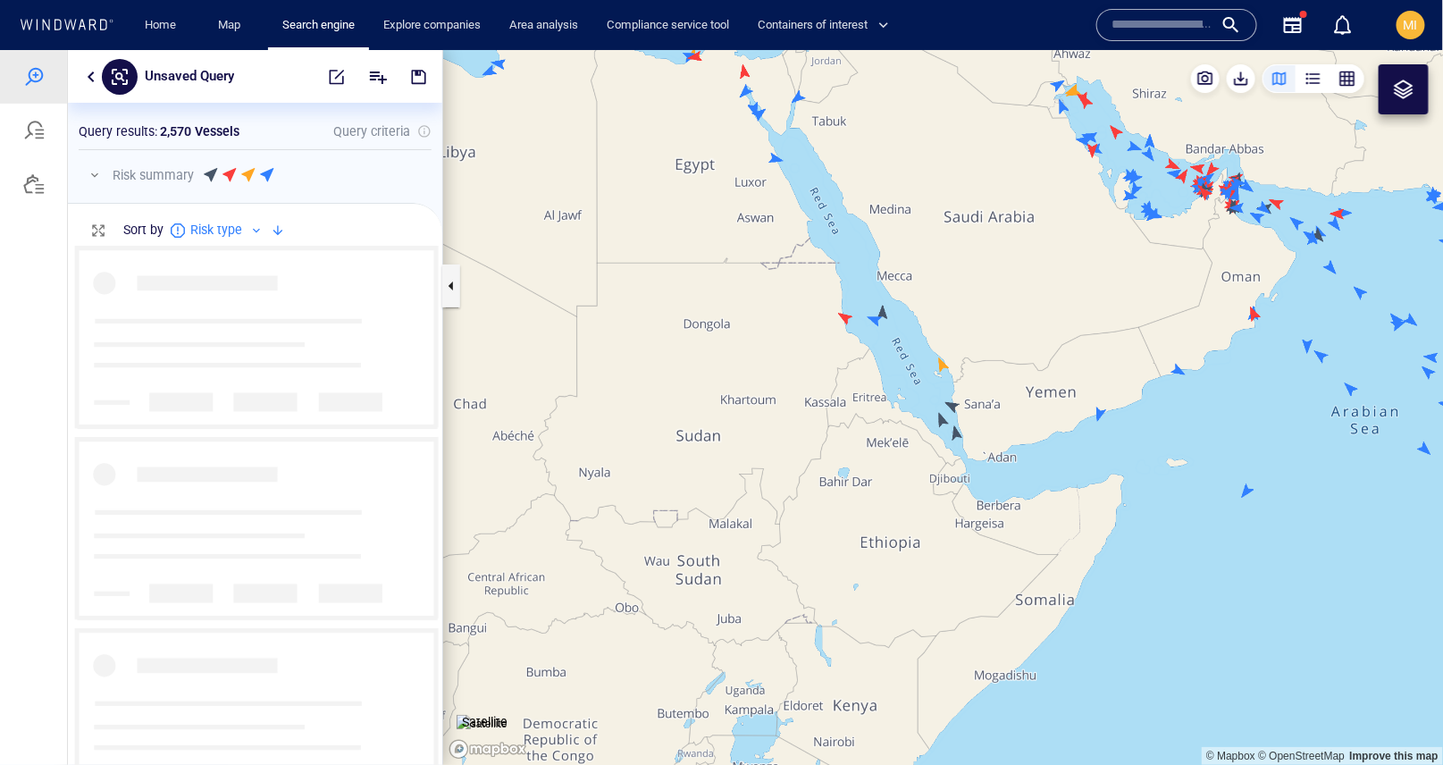
drag, startPoint x: 865, startPoint y: 472, endPoint x: 707, endPoint y: 529, distance: 168.2
click at [710, 525] on canvas "Map" at bounding box center [943, 407] width 1001 height 716
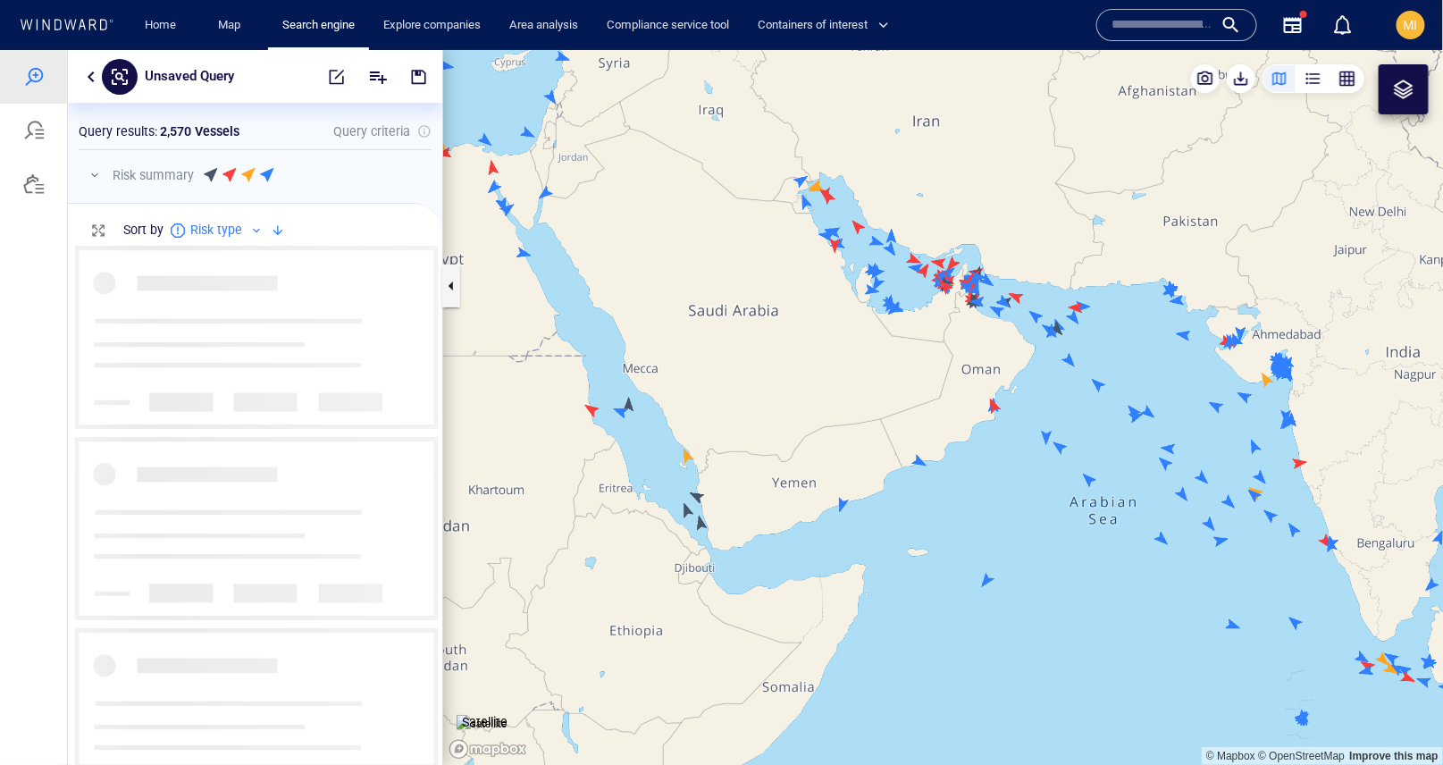
drag, startPoint x: 747, startPoint y: 502, endPoint x: 792, endPoint y: 490, distance: 46.4
click at [792, 490] on canvas "Map" at bounding box center [943, 407] width 1001 height 716
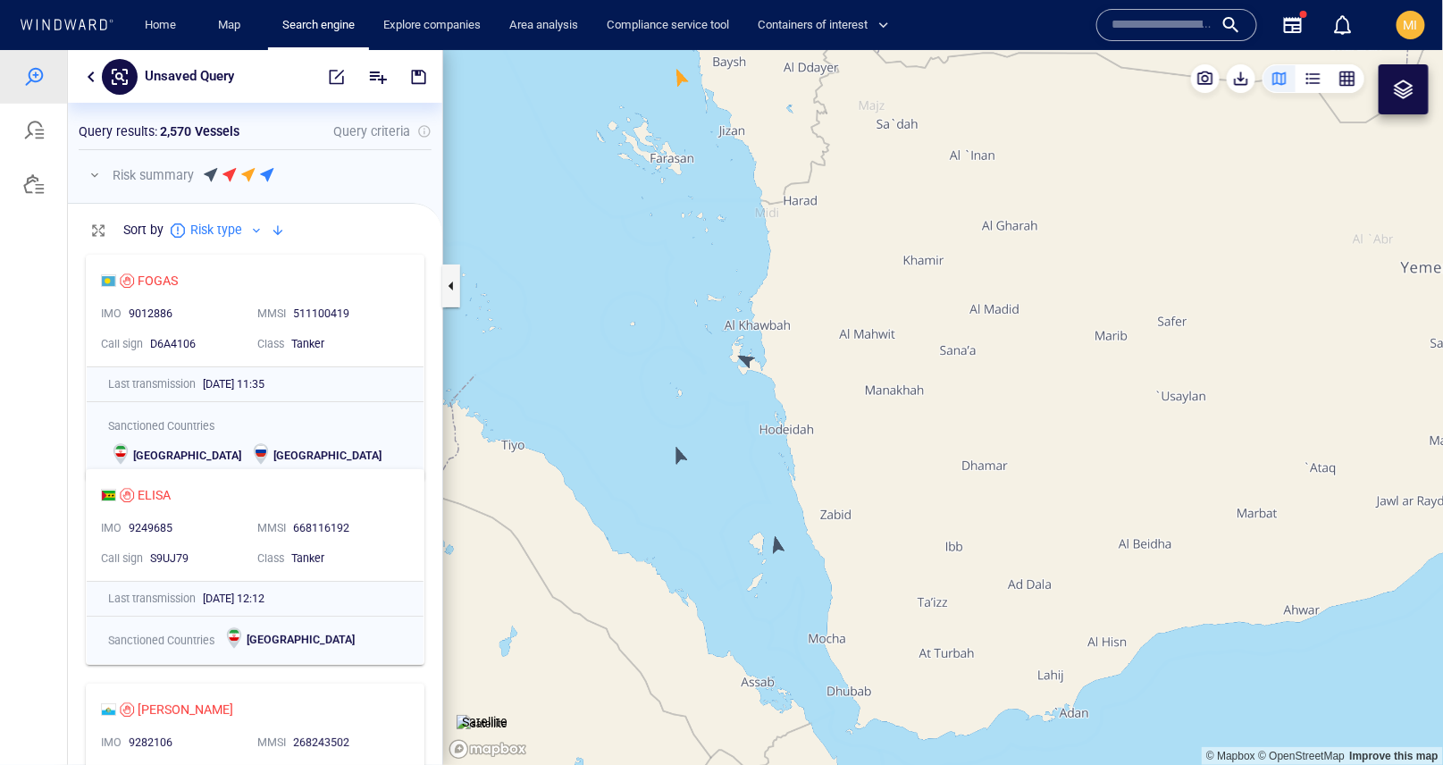
drag, startPoint x: 735, startPoint y: 422, endPoint x: 736, endPoint y: 505, distance: 83.1
click at [736, 503] on canvas "Map" at bounding box center [943, 407] width 1001 height 716
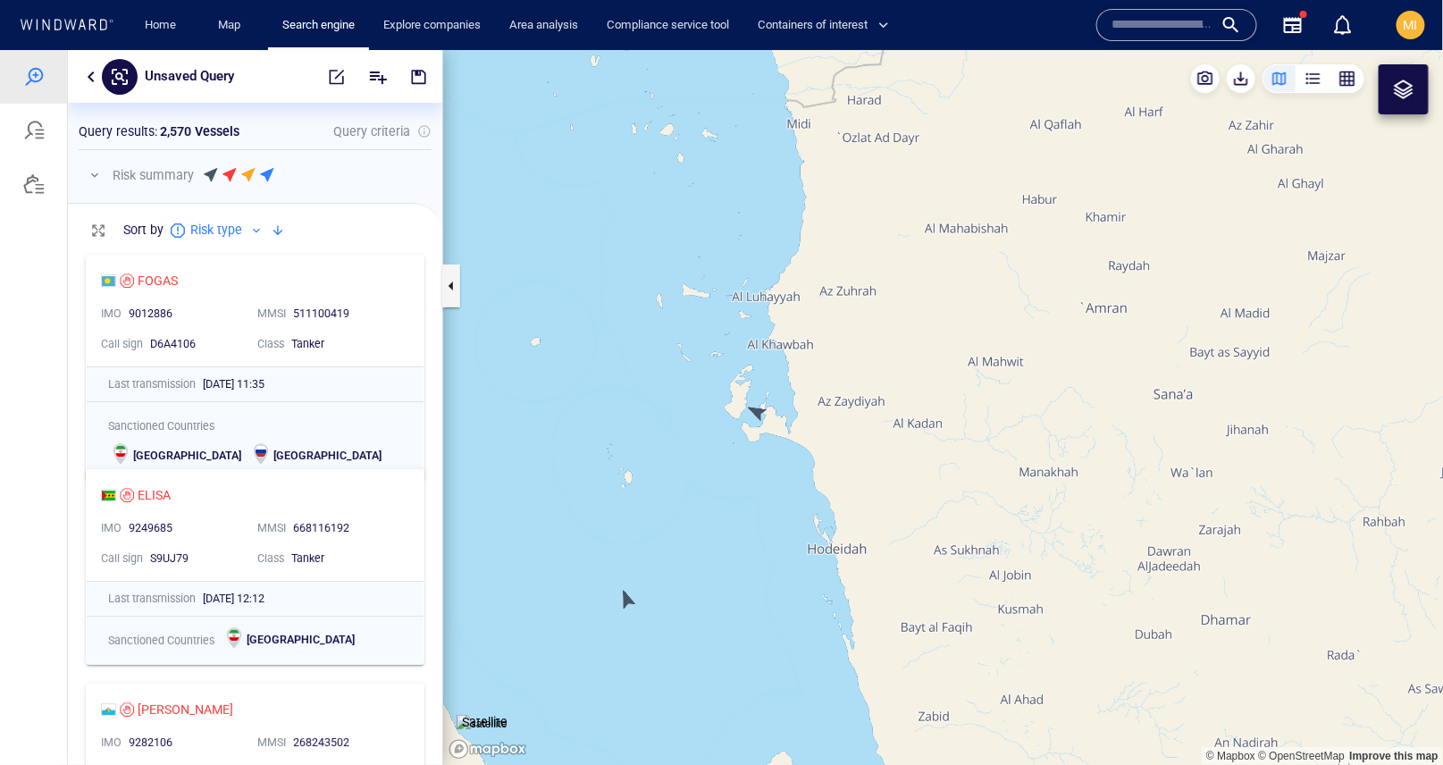
click at [757, 416] on canvas "Map" at bounding box center [943, 407] width 1001 height 716
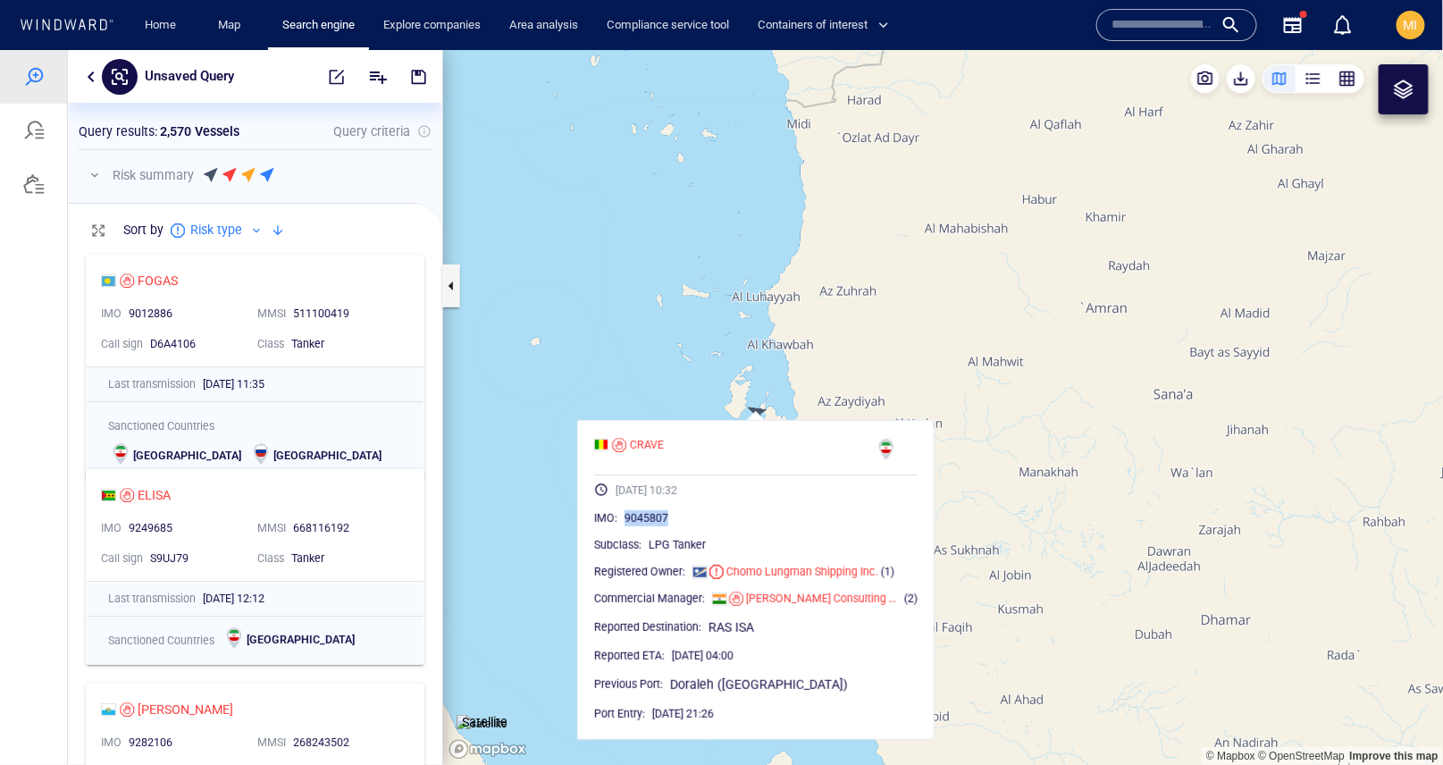
drag, startPoint x: 689, startPoint y: 519, endPoint x: 622, endPoint y: 519, distance: 67.0
click at [622, 519] on div "IMO : 9045807" at bounding box center [755, 517] width 323 height 18
copy span "9045807"
click at [340, 76] on span "button" at bounding box center [337, 76] width 18 height 18
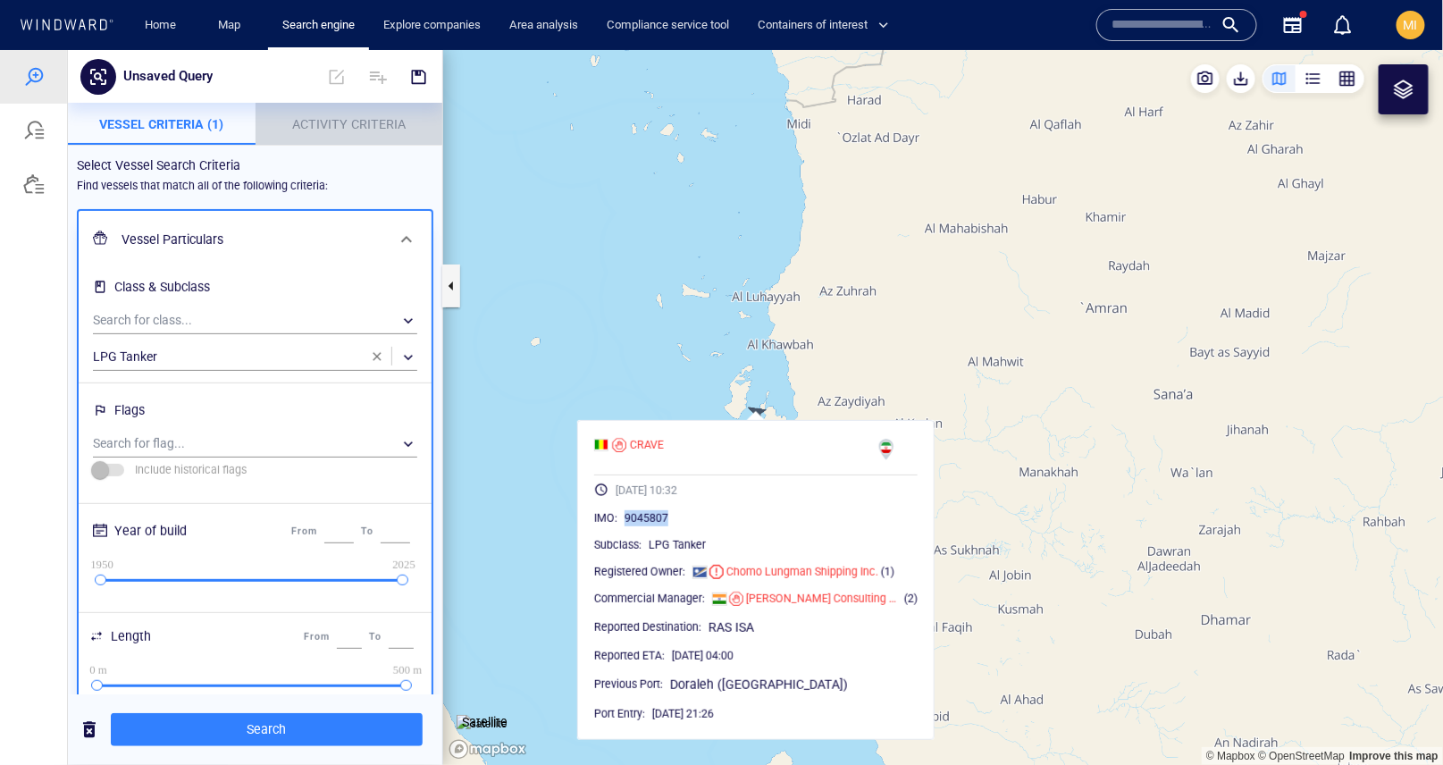
click at [356, 127] on span "Activity Criteria" at bounding box center [348, 123] width 113 height 14
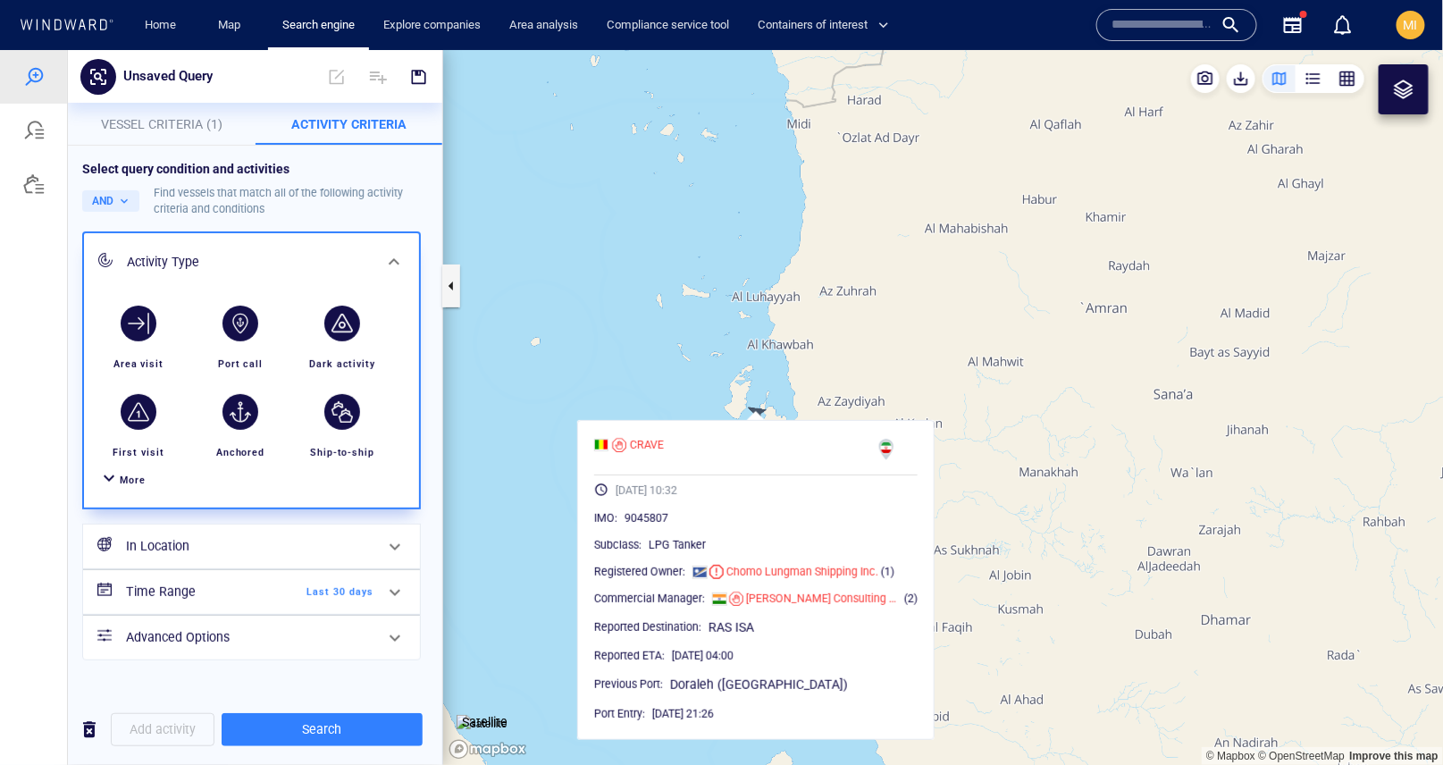
click at [139, 479] on span "More" at bounding box center [133, 480] width 26 height 12
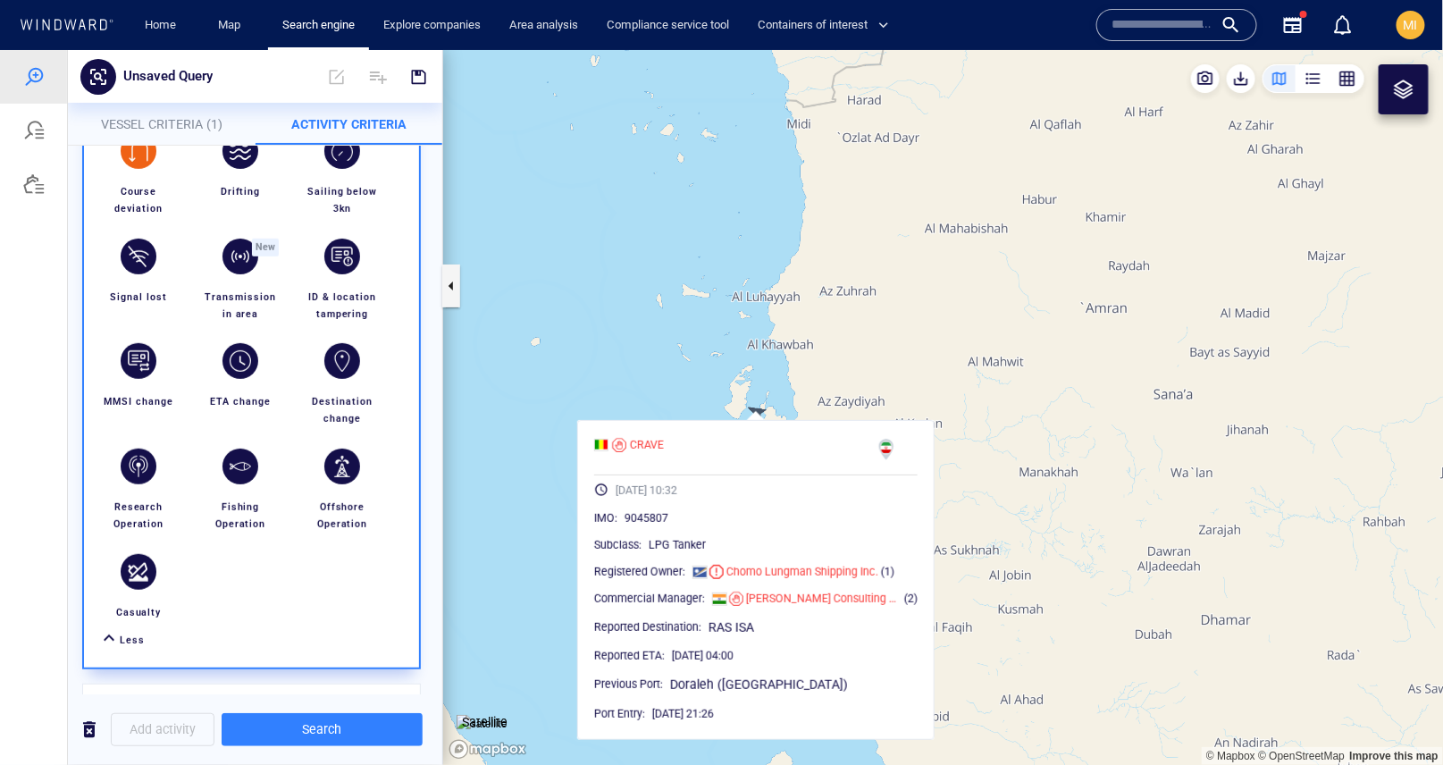
scroll to position [403, 0]
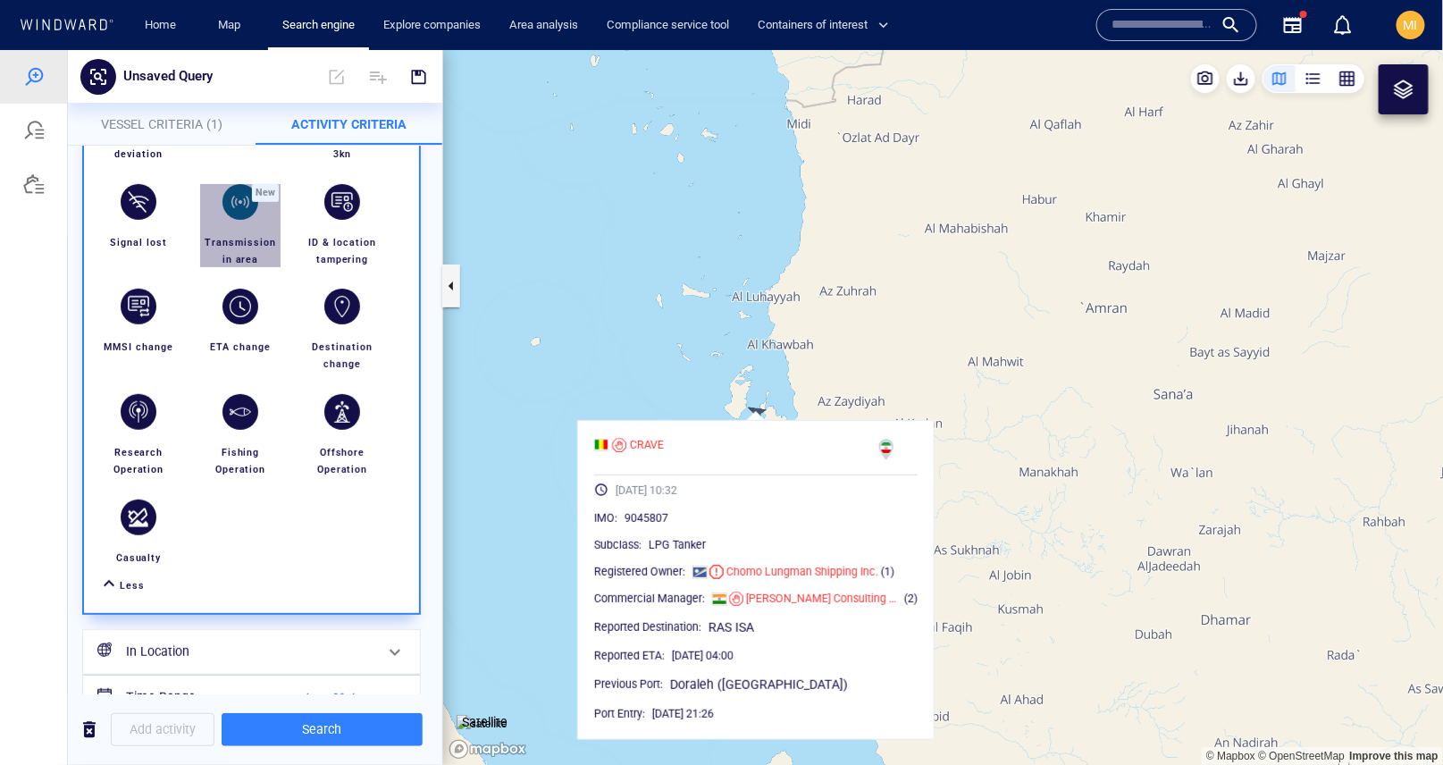
click at [246, 204] on div "button" at bounding box center [241, 201] width 36 height 36
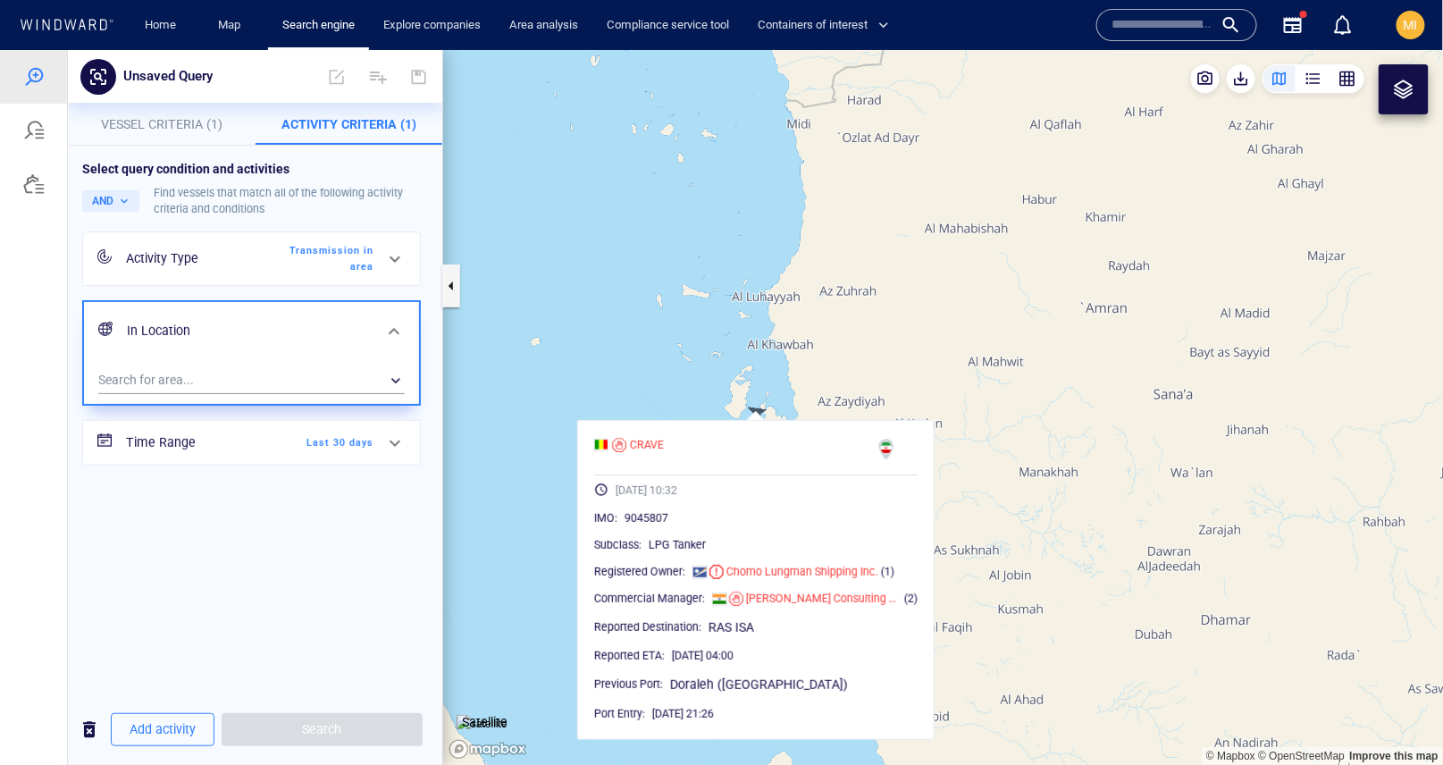
click at [327, 393] on div "Search for area... ​" at bounding box center [251, 381] width 335 height 44
click at [327, 374] on div "​" at bounding box center [251, 379] width 307 height 27
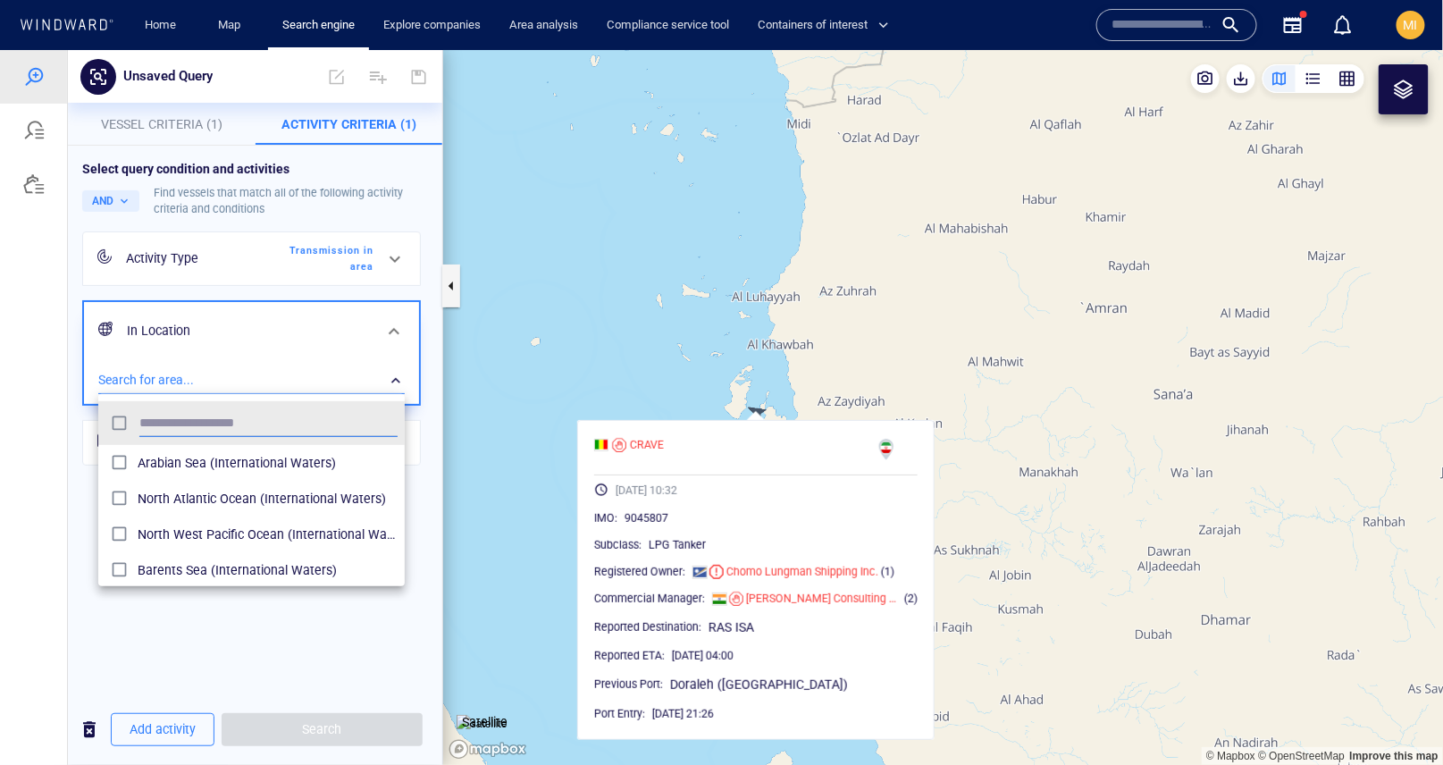
scroll to position [178, 307]
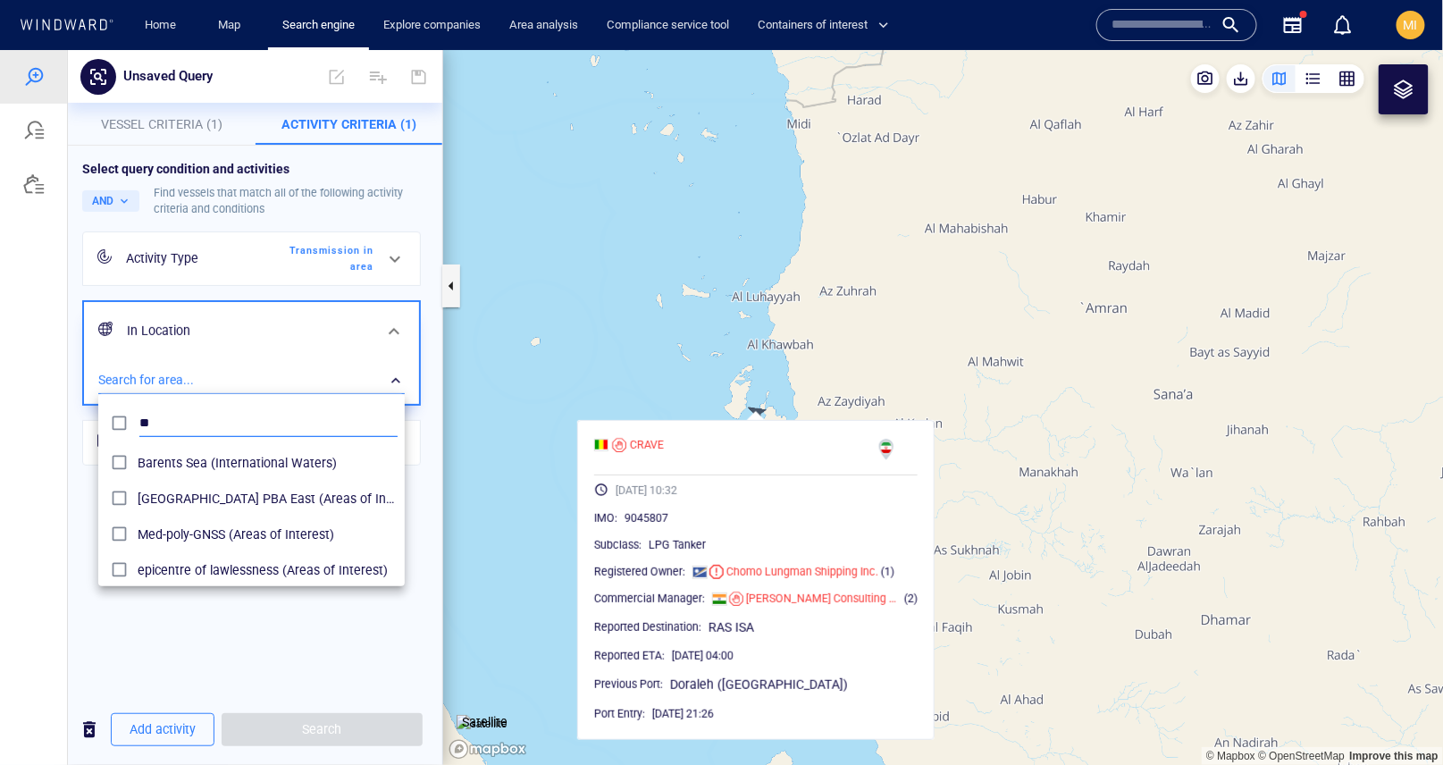
type input "*"
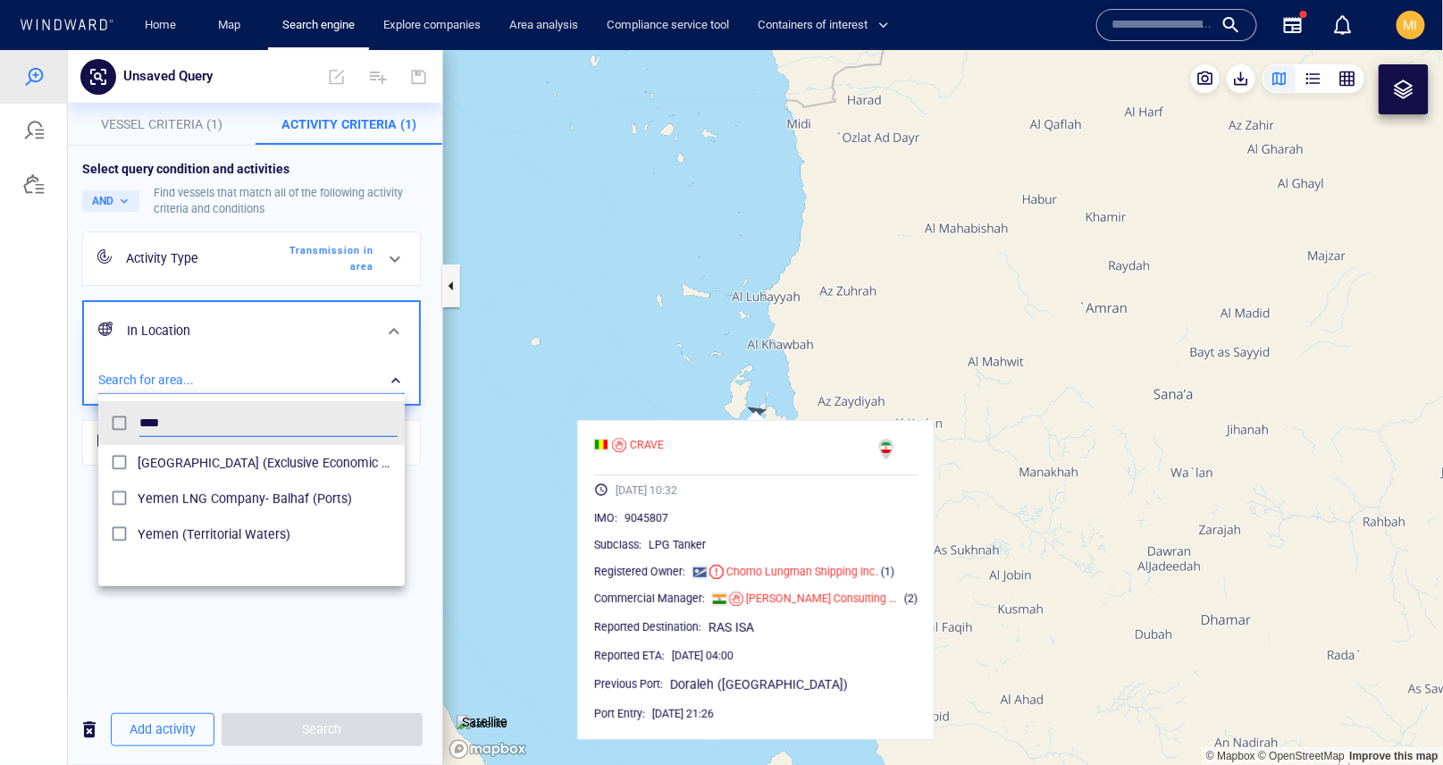
type input "****"
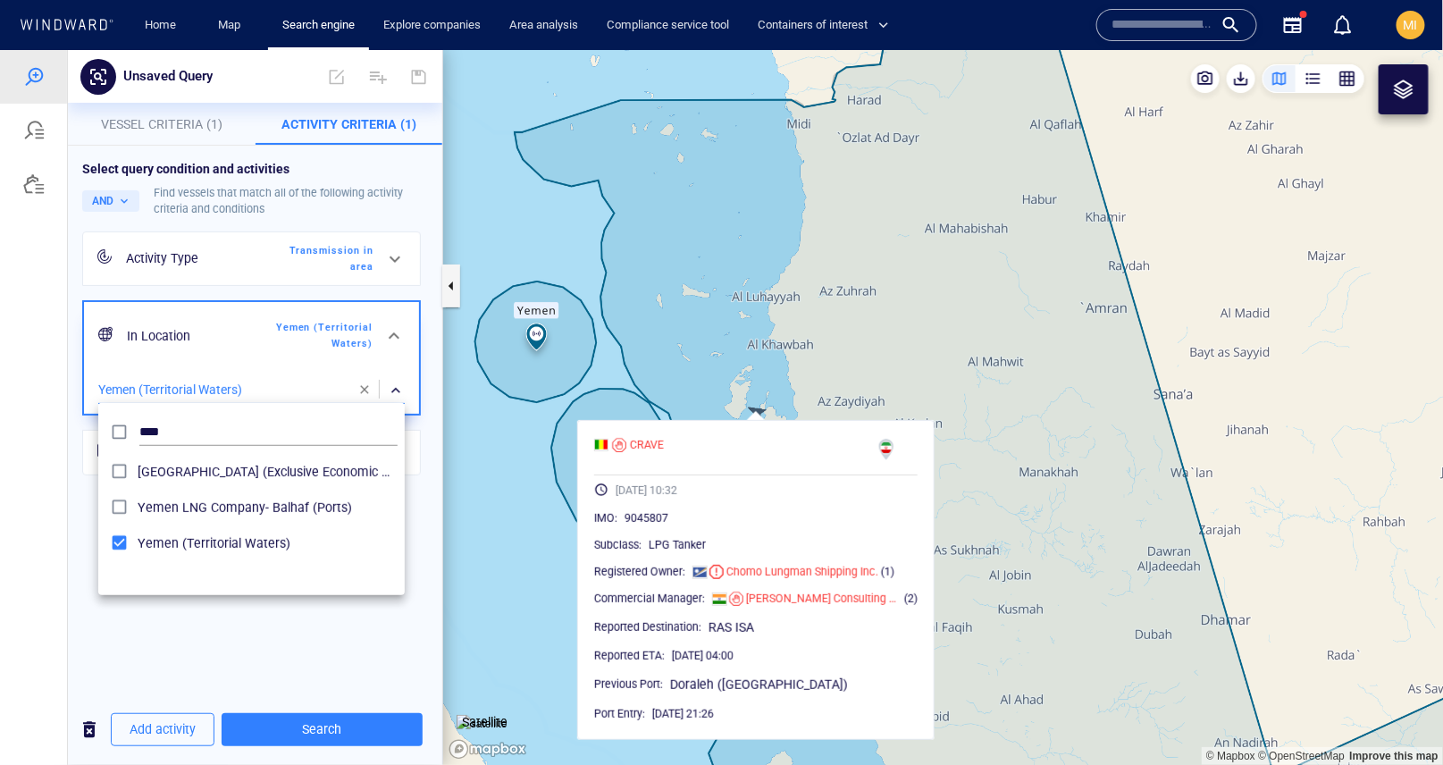
click at [321, 730] on div at bounding box center [721, 406] width 1443 height 715
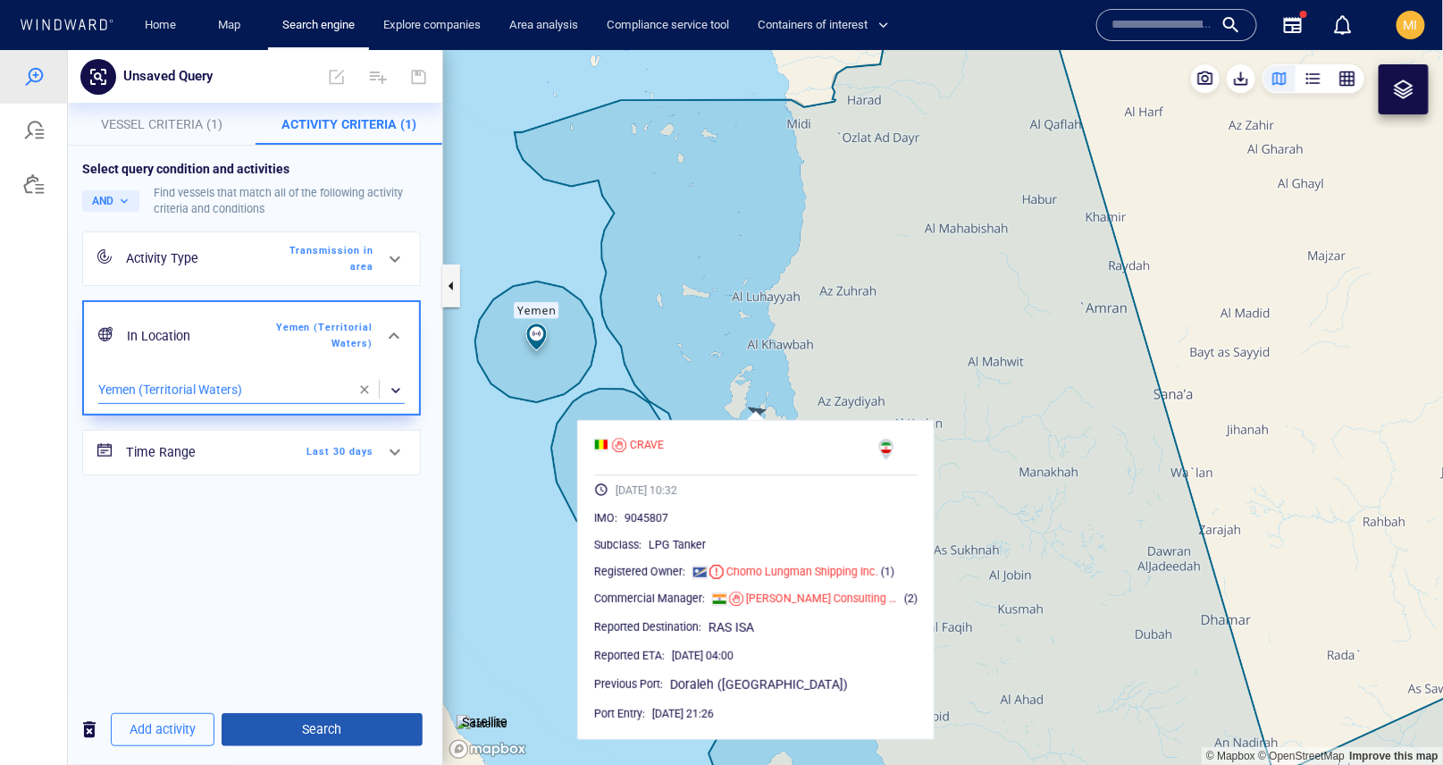
click at [323, 727] on span "Search" at bounding box center [322, 729] width 172 height 22
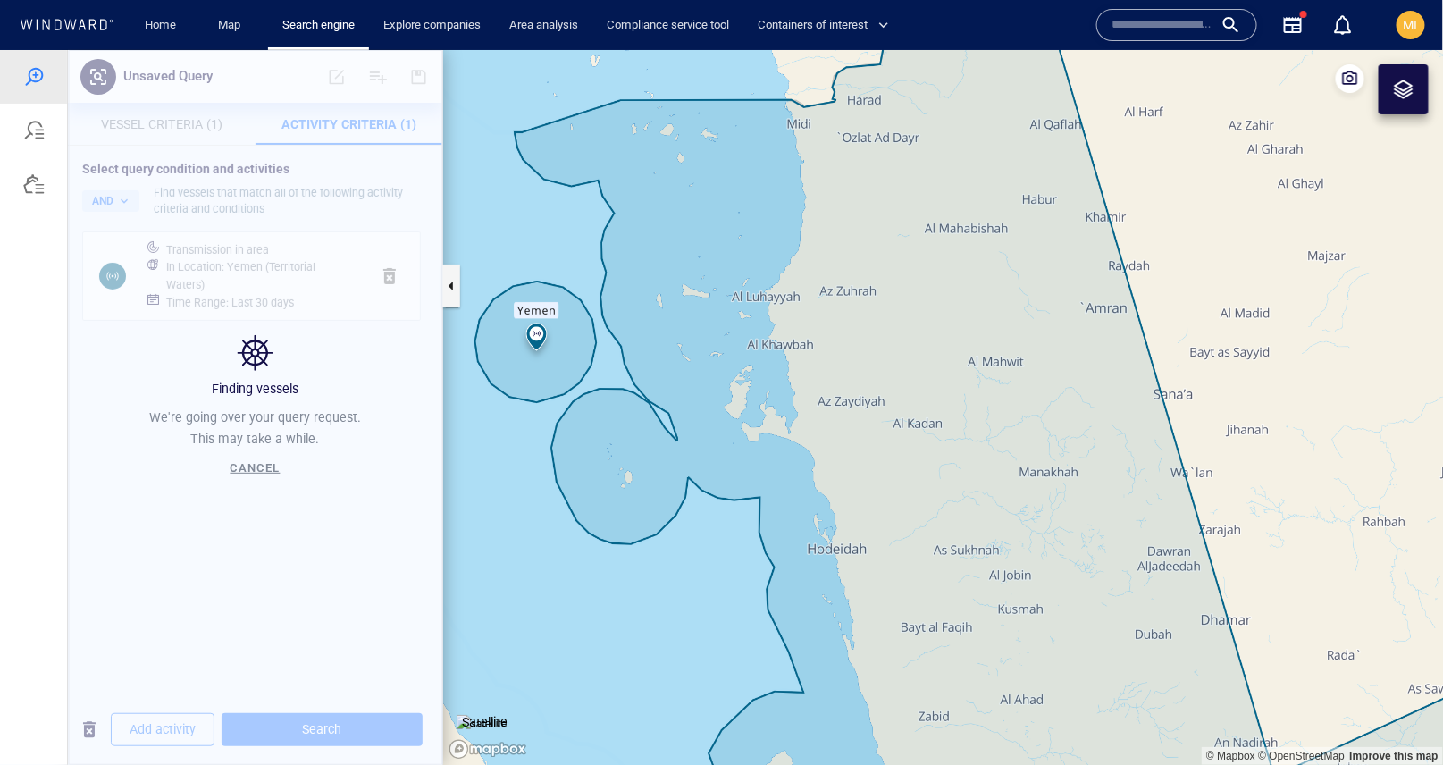
click at [195, 124] on div "Finding vessels We're going over your query request. This may take a while. Can…" at bounding box center [255, 406] width 374 height 715
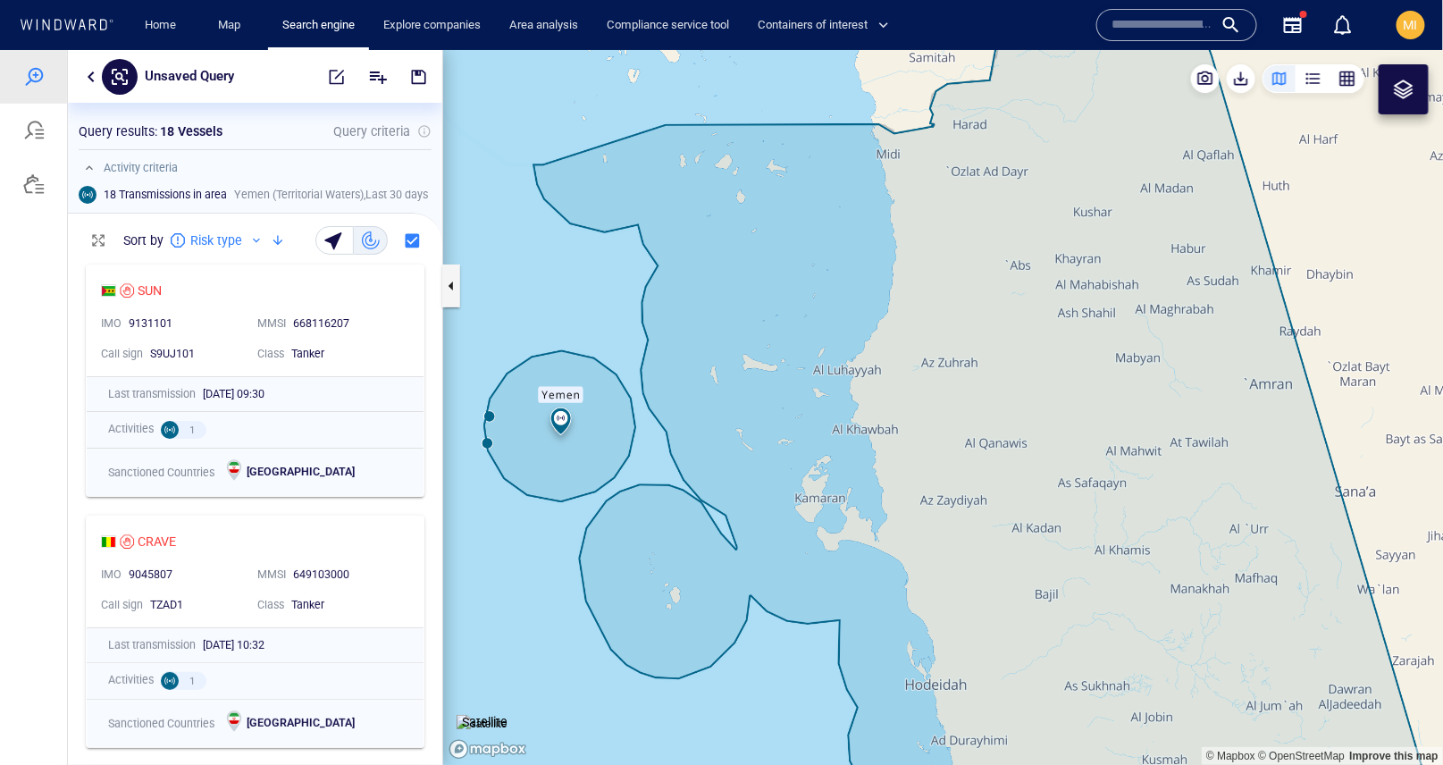
click at [493, 423] on canvas "Map" at bounding box center [943, 407] width 1001 height 716
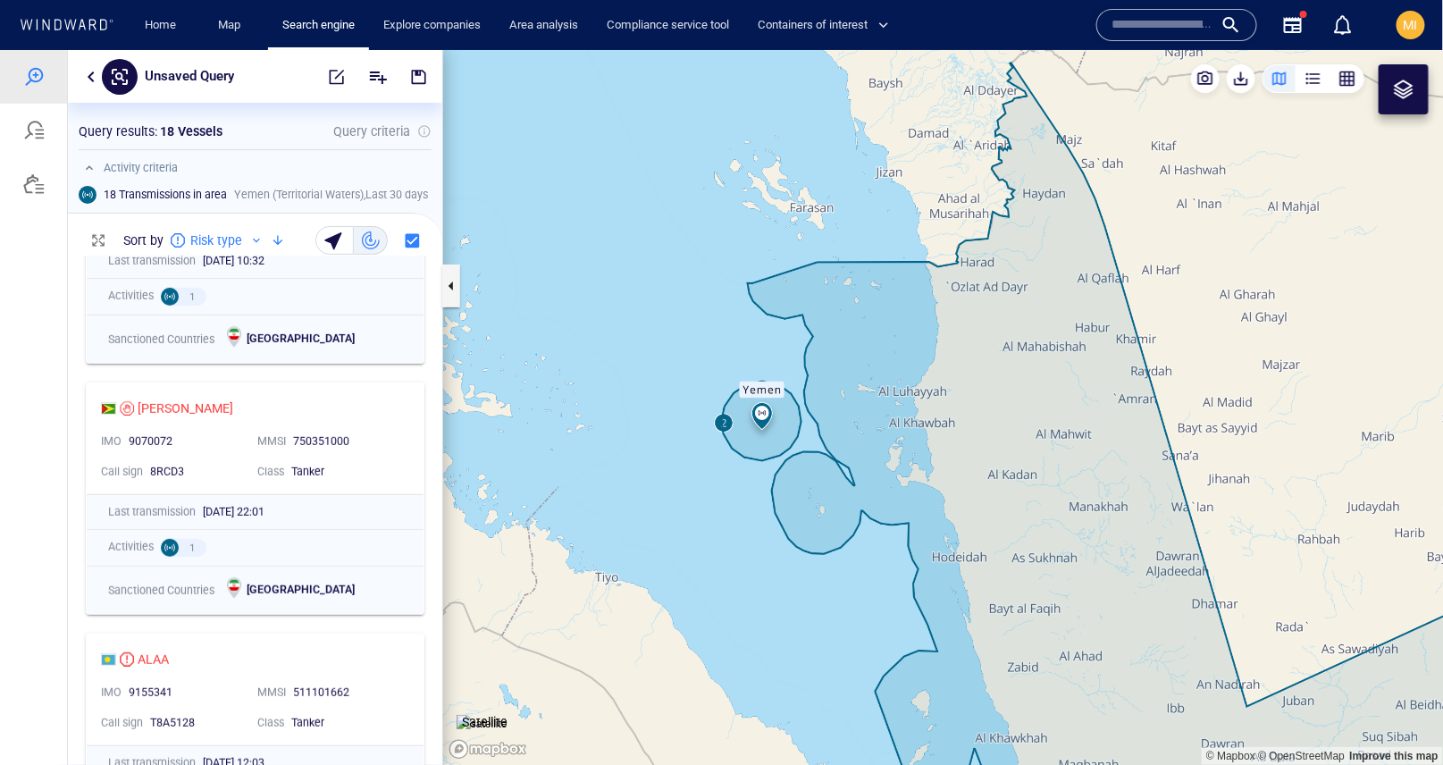
scroll to position [385, 0]
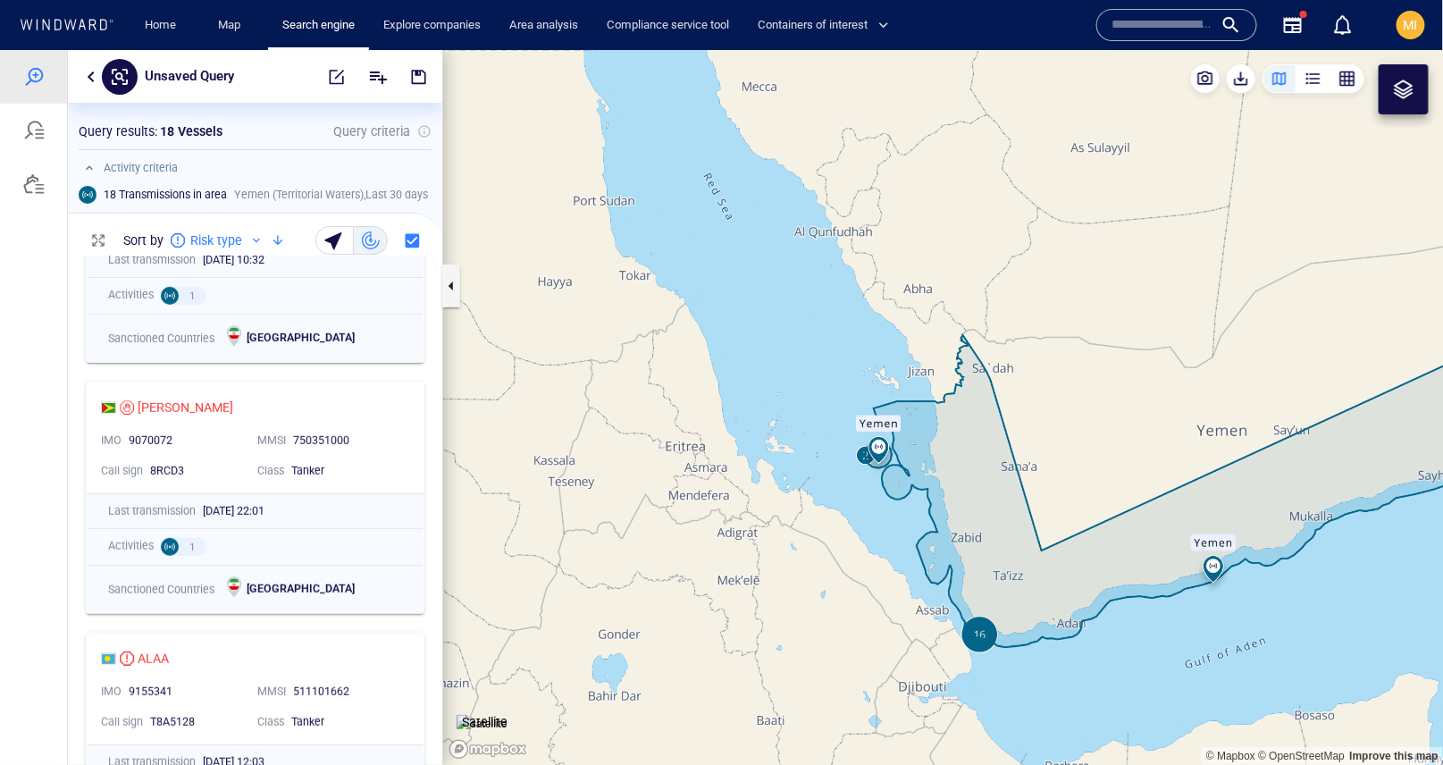
drag, startPoint x: 986, startPoint y: 518, endPoint x: 962, endPoint y: 382, distance: 138.0
click at [962, 384] on canvas "Map" at bounding box center [943, 407] width 1001 height 716
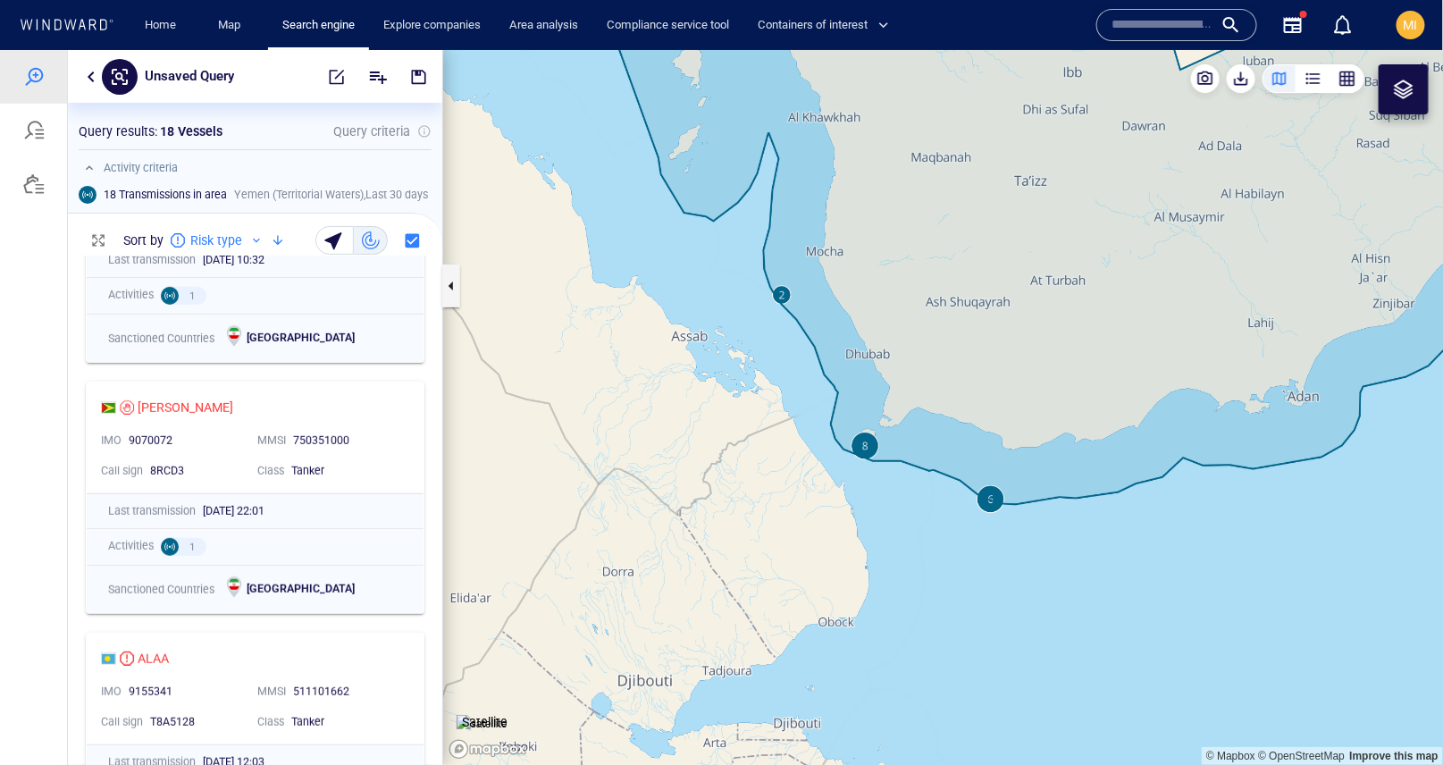
drag, startPoint x: 844, startPoint y: 307, endPoint x: 865, endPoint y: 466, distance: 161.3
click at [864, 459] on canvas "Map" at bounding box center [943, 407] width 1001 height 716
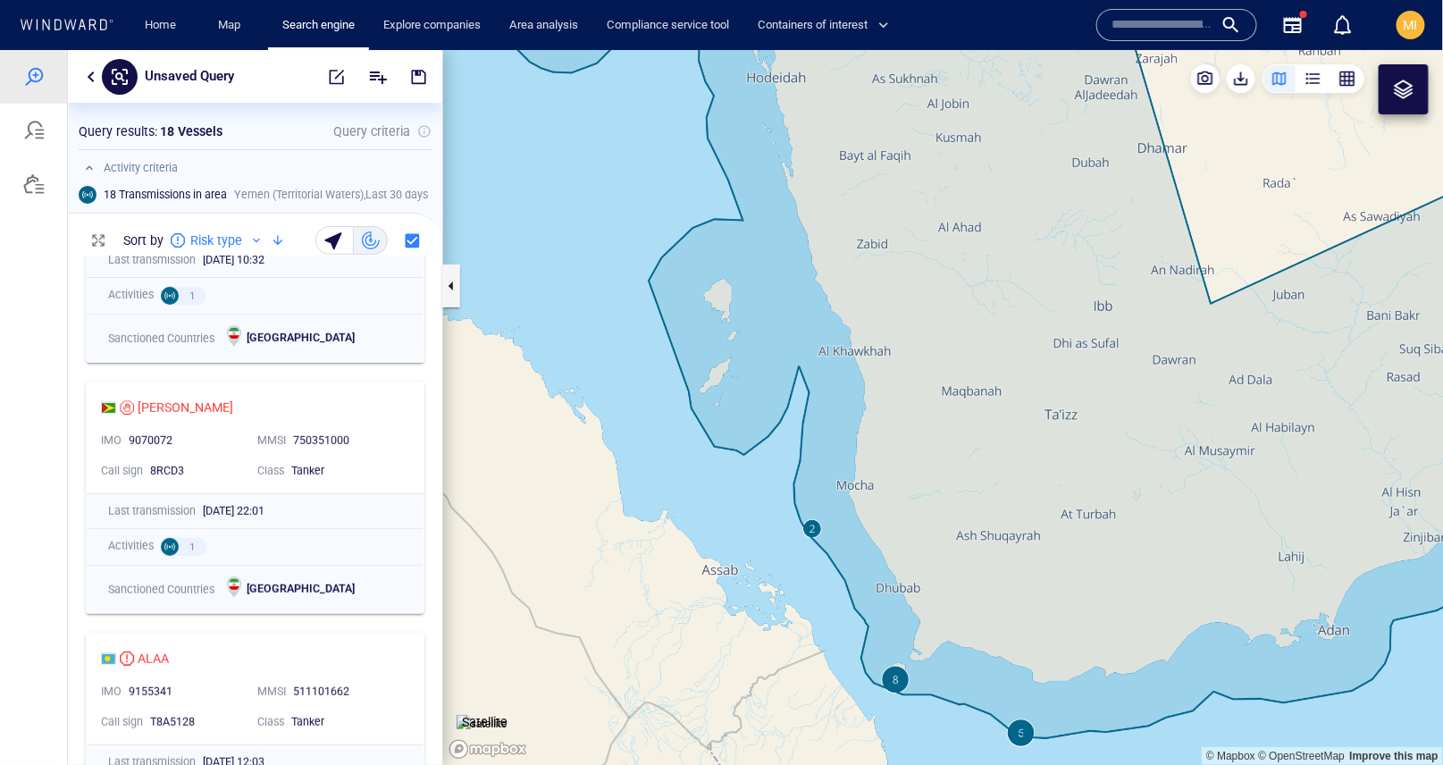
drag, startPoint x: 818, startPoint y: 369, endPoint x: 818, endPoint y: 356, distance: 13.4
click at [818, 356] on canvas "Map" at bounding box center [943, 407] width 1001 height 716
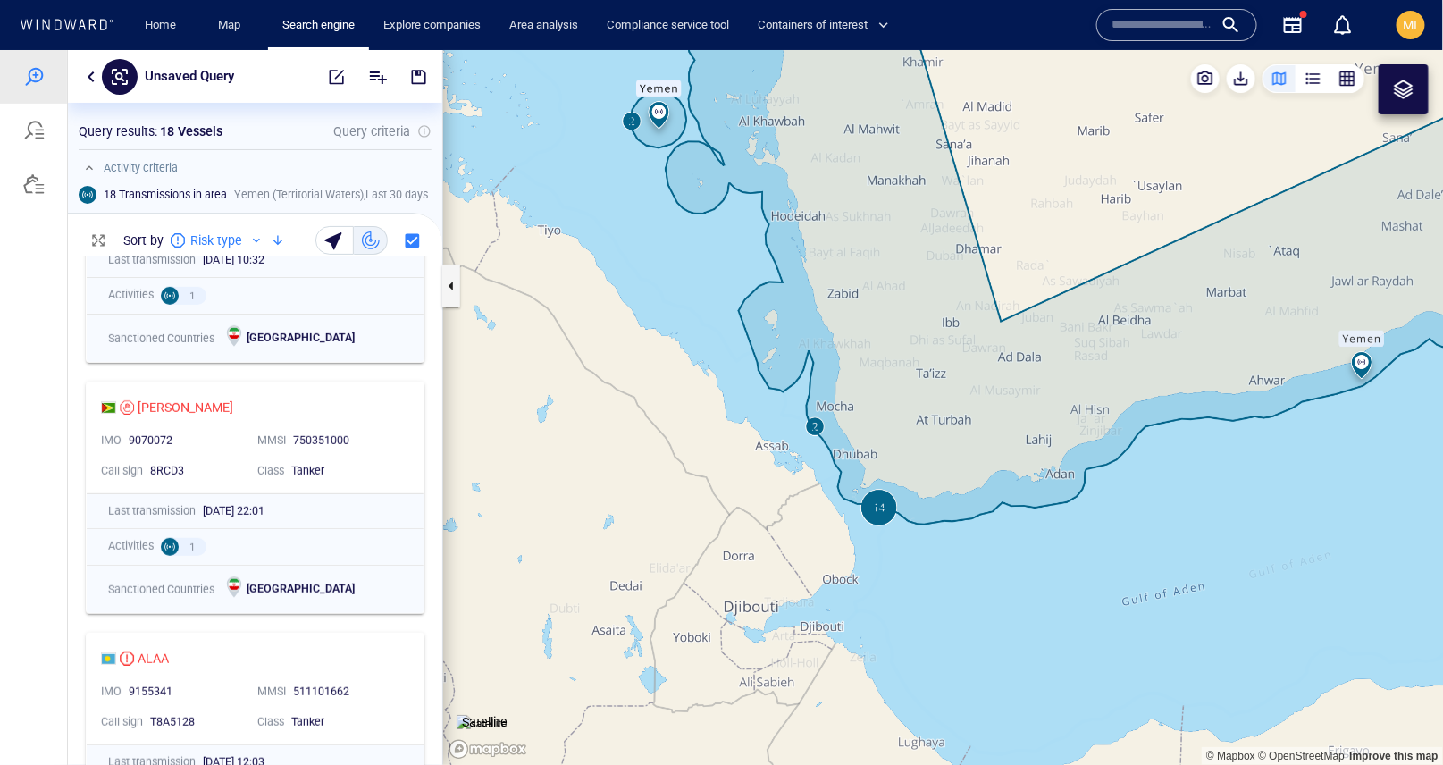
drag, startPoint x: 779, startPoint y: 303, endPoint x: 846, endPoint y: 483, distance: 191.7
click at [846, 484] on canvas "Map" at bounding box center [943, 407] width 1001 height 716
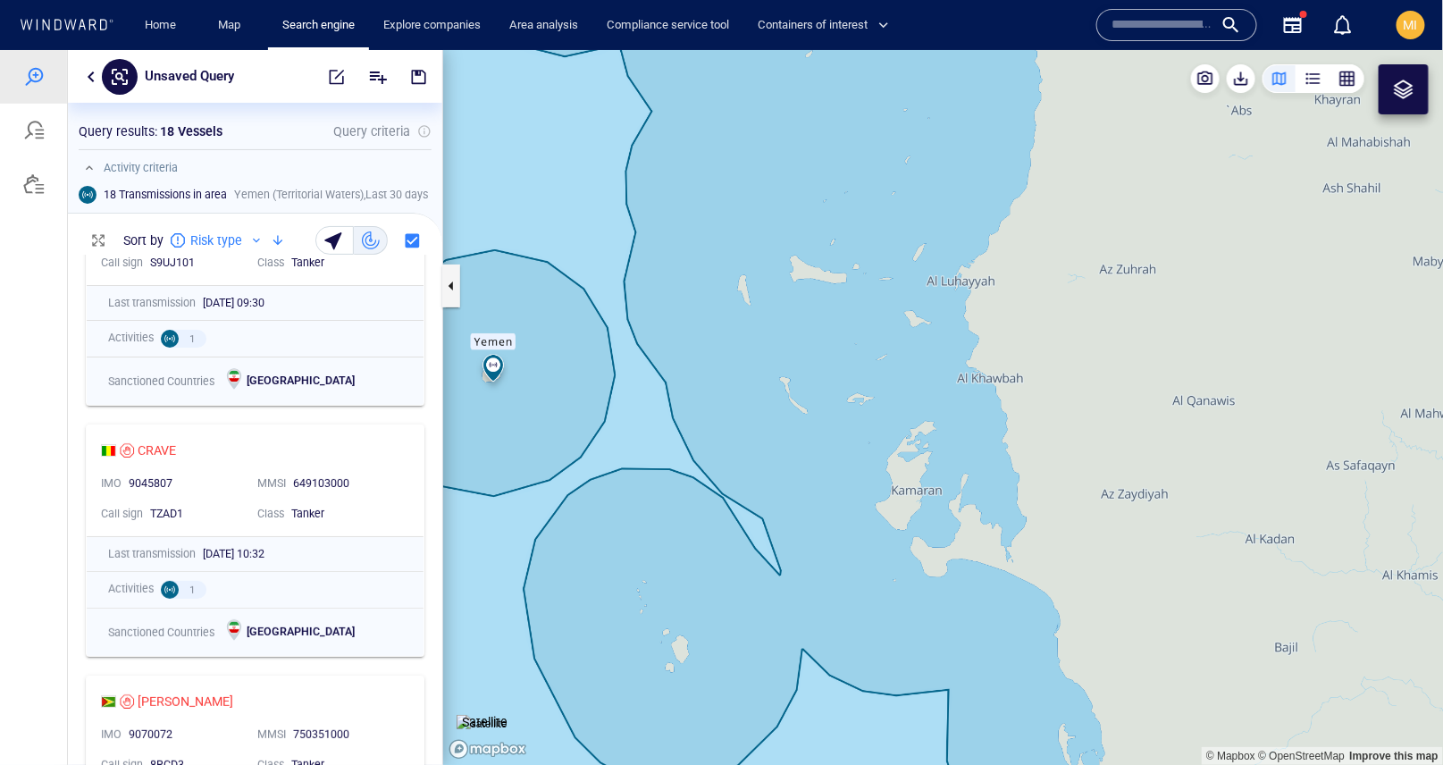
scroll to position [0, 0]
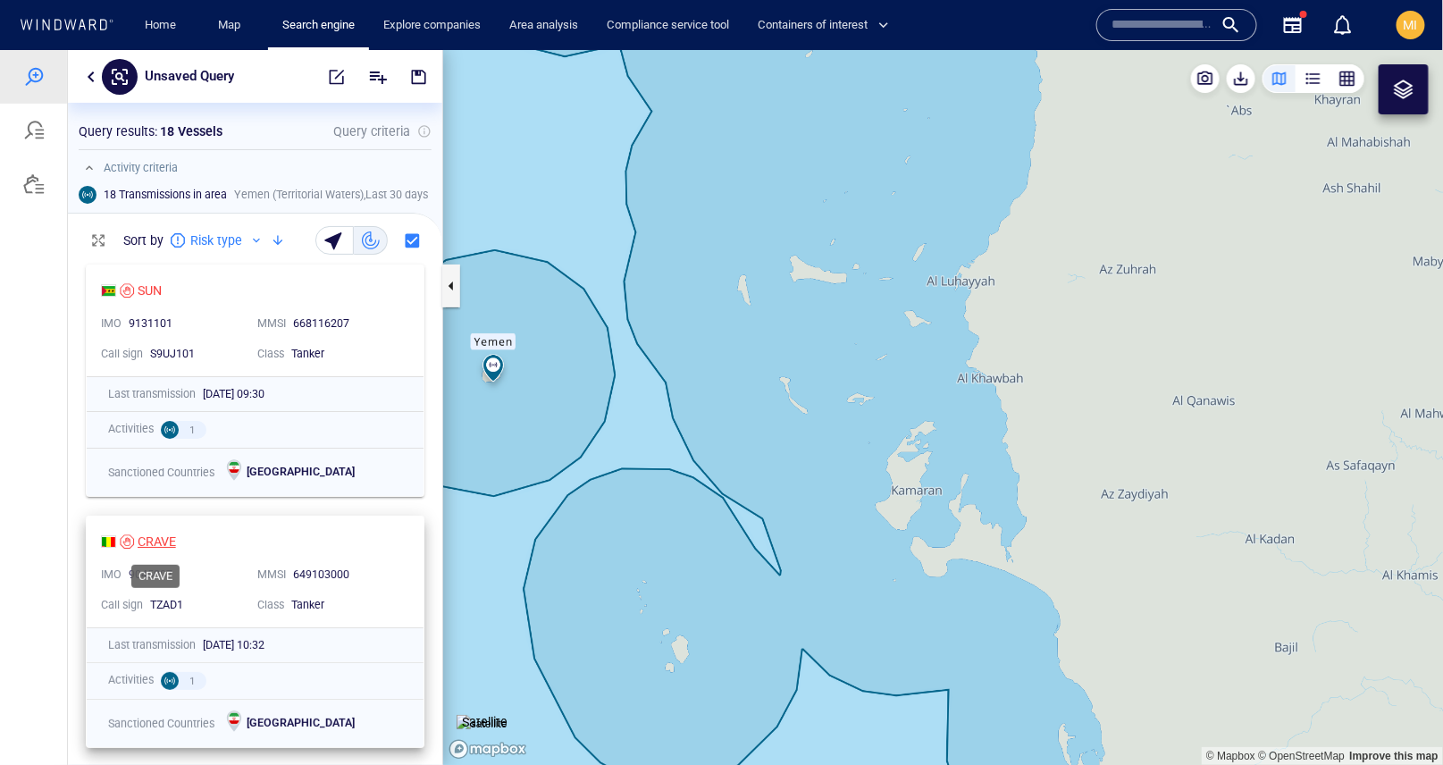
click at [157, 534] on div "CRAVE" at bounding box center [157, 540] width 38 height 21
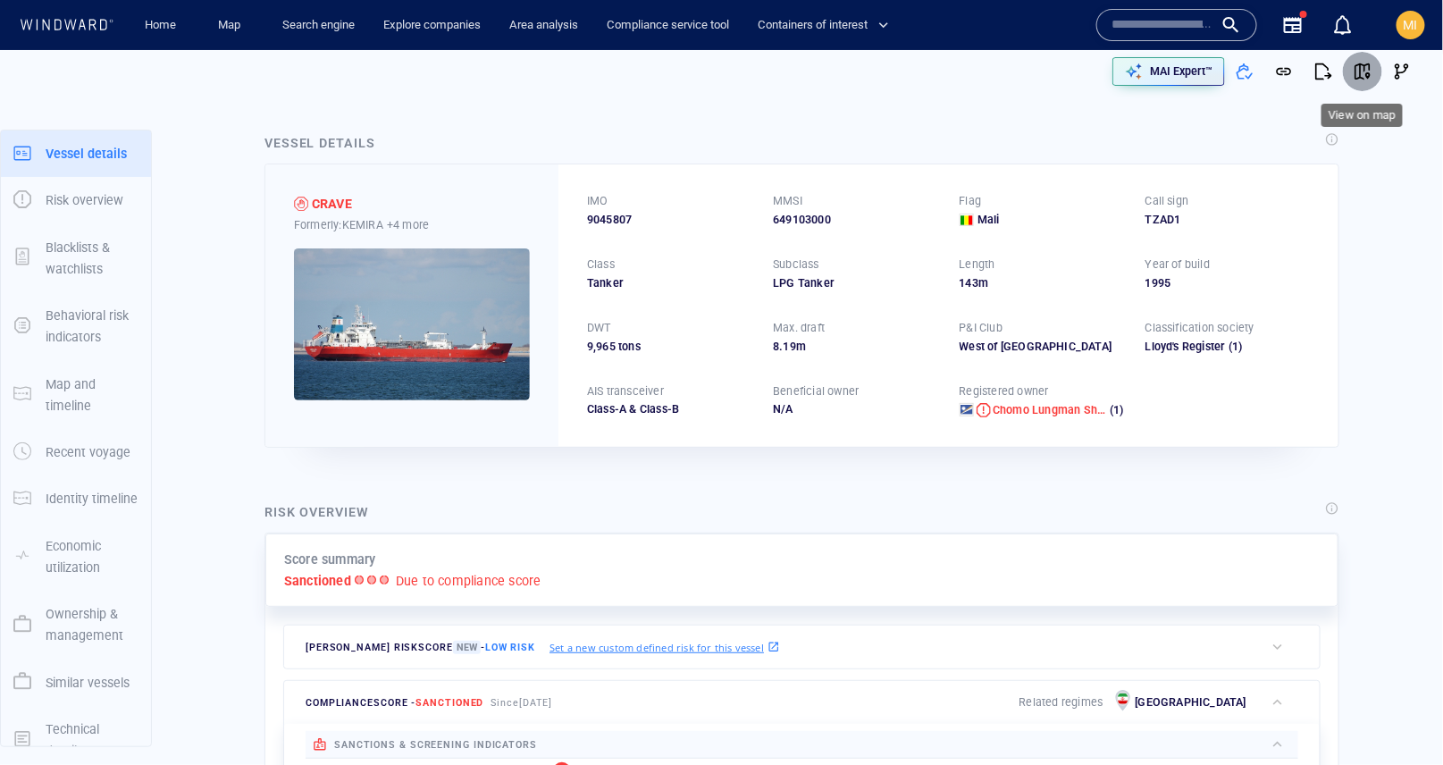
click at [1362, 70] on span "button" at bounding box center [1363, 72] width 18 height 18
click at [310, 24] on link "Search engine" at bounding box center [318, 25] width 87 height 31
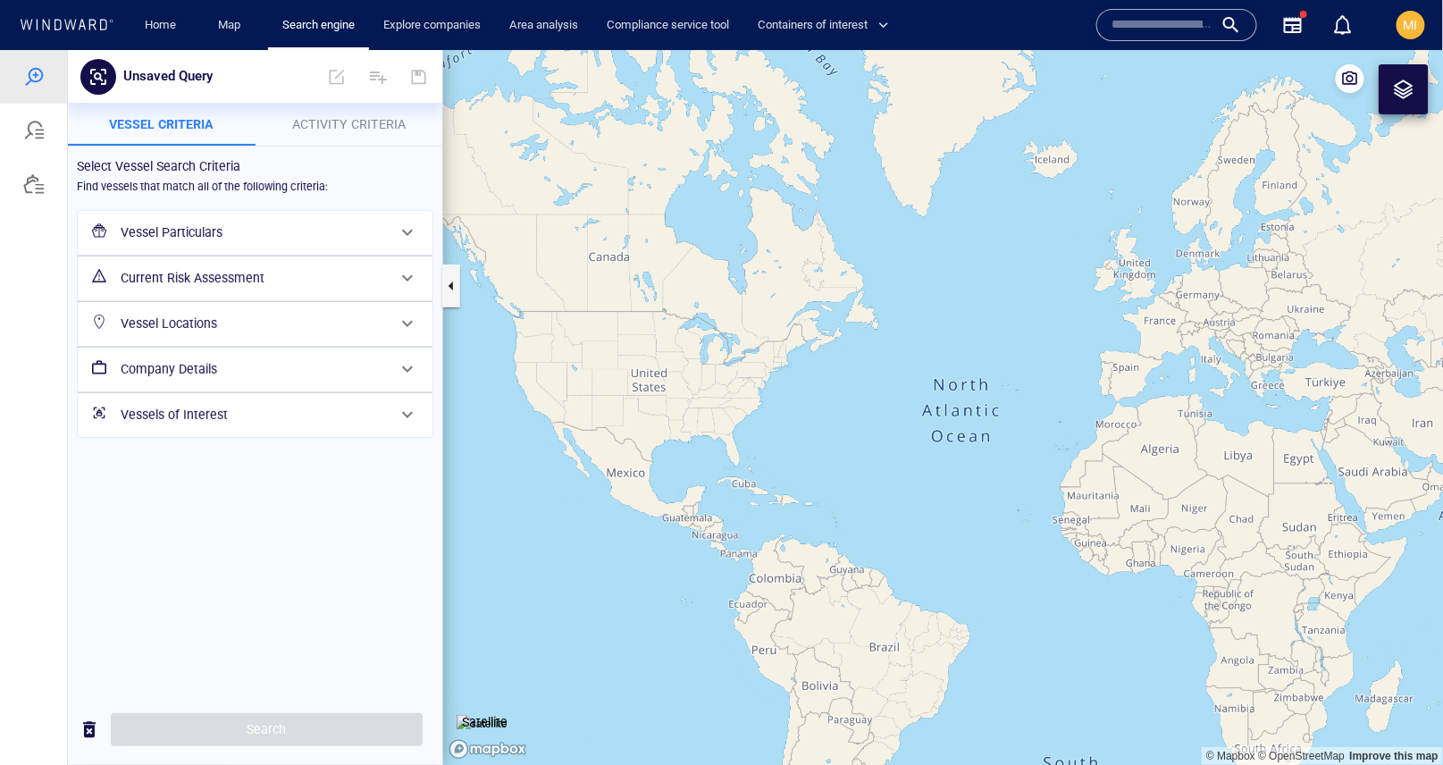
click at [183, 232] on h6 "Vessel Particulars" at bounding box center [253, 232] width 265 height 22
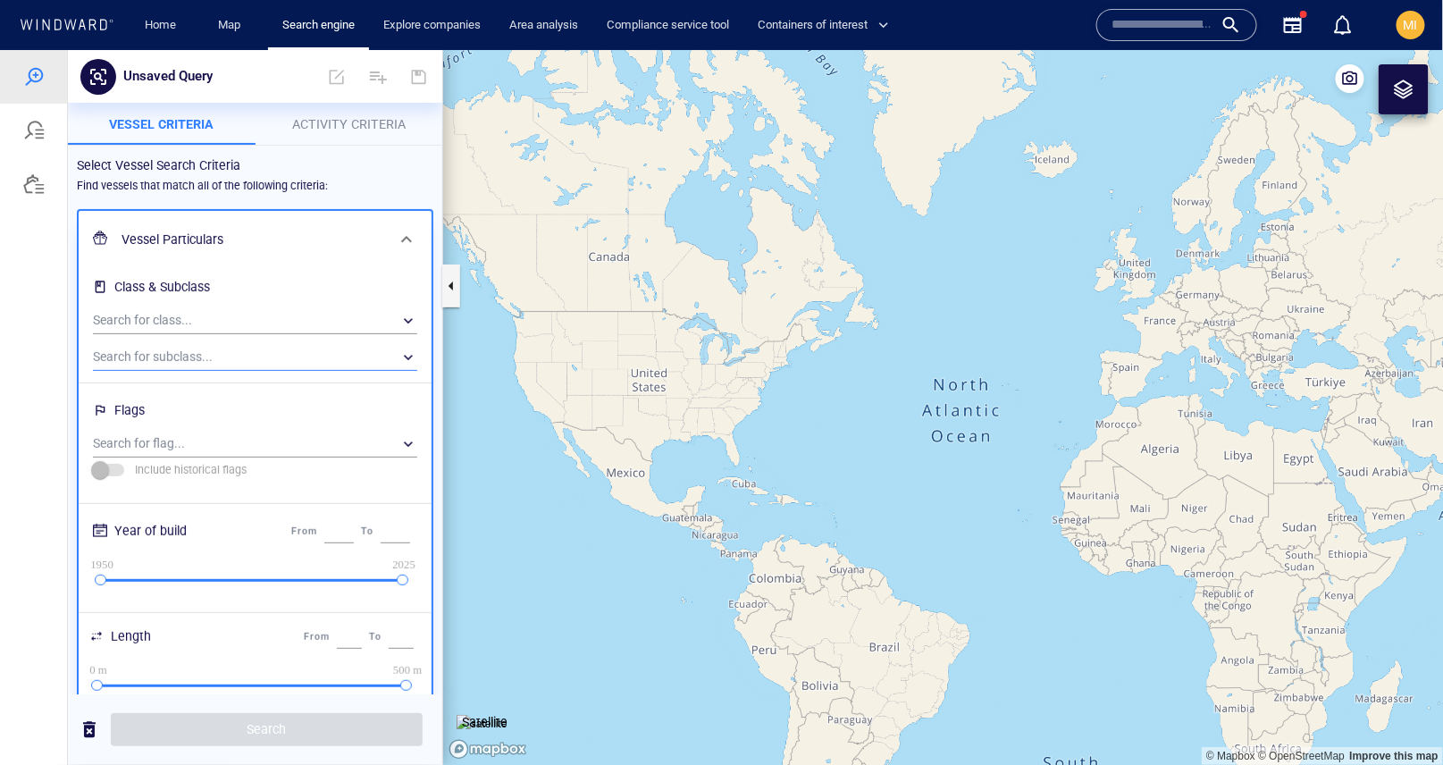
click at [189, 356] on div "​" at bounding box center [255, 356] width 324 height 27
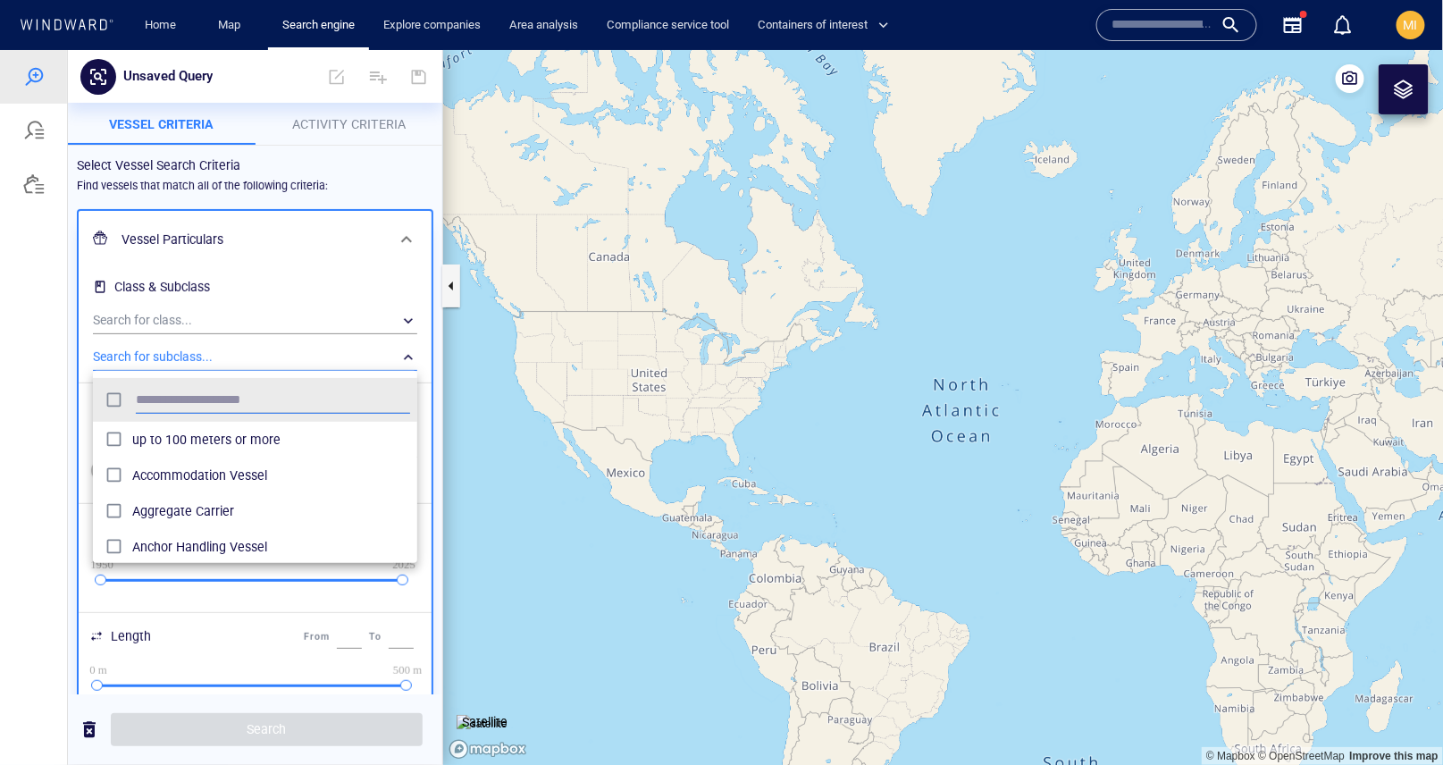
scroll to position [178, 324]
type input "***"
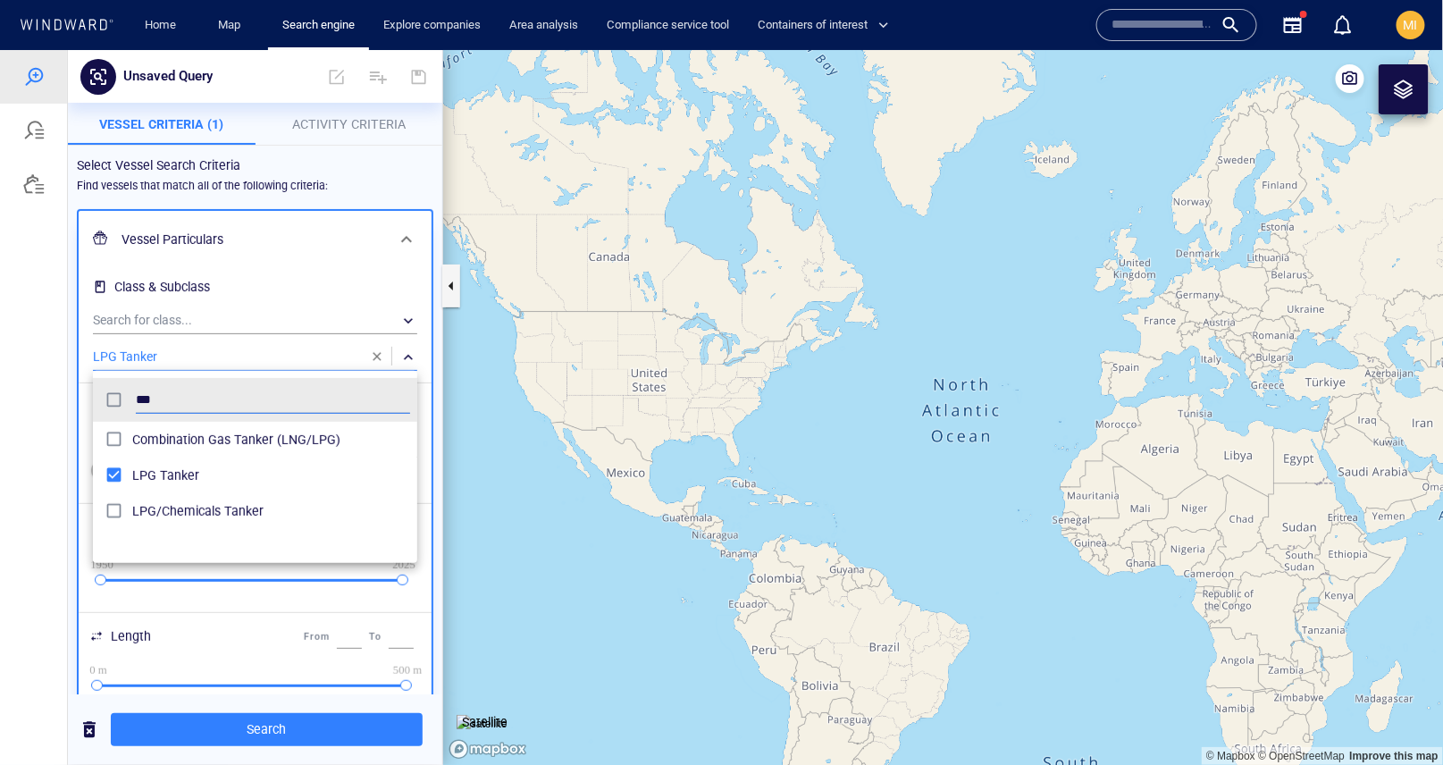
click at [346, 119] on div at bounding box center [721, 406] width 1443 height 715
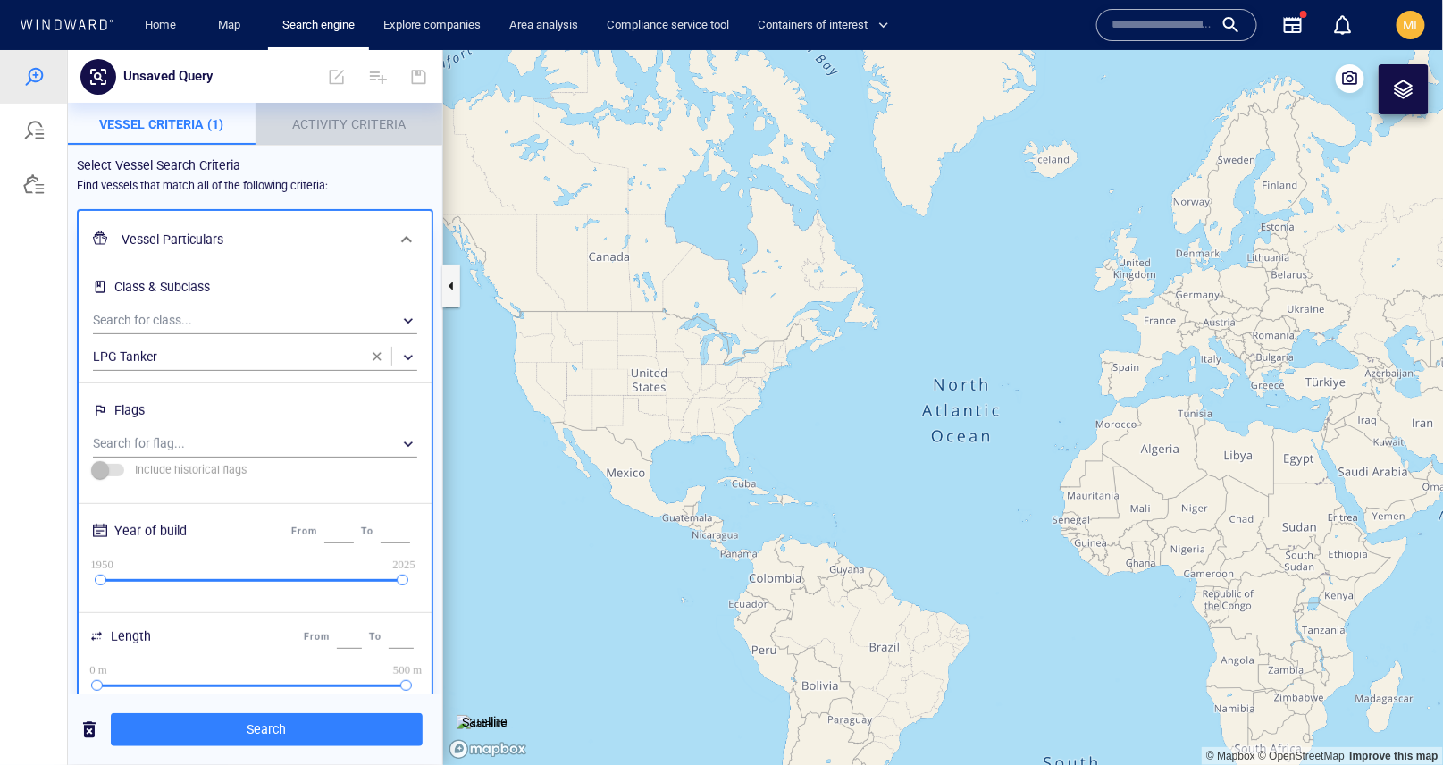
click at [346, 119] on span "Activity Criteria" at bounding box center [348, 123] width 113 height 14
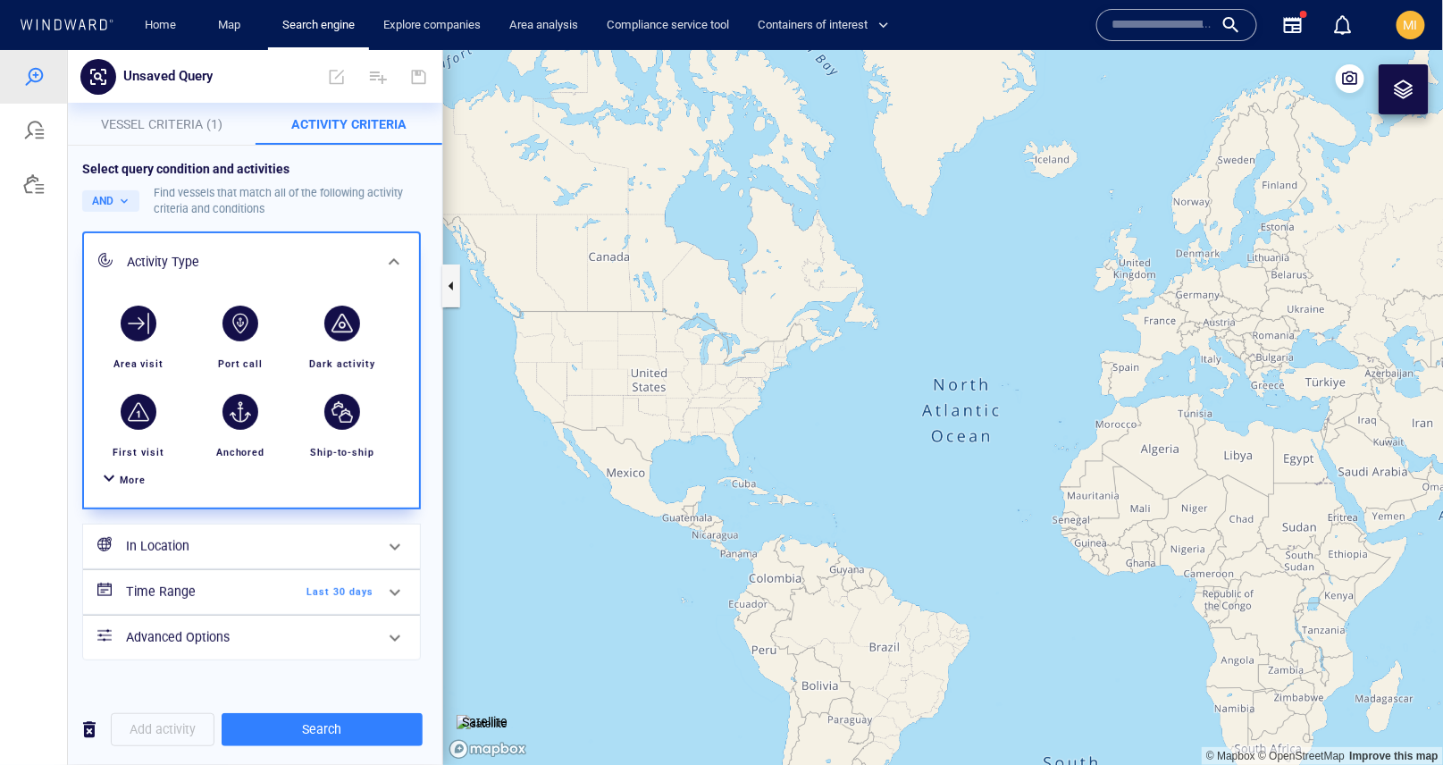
click at [134, 477] on span "More" at bounding box center [133, 480] width 26 height 12
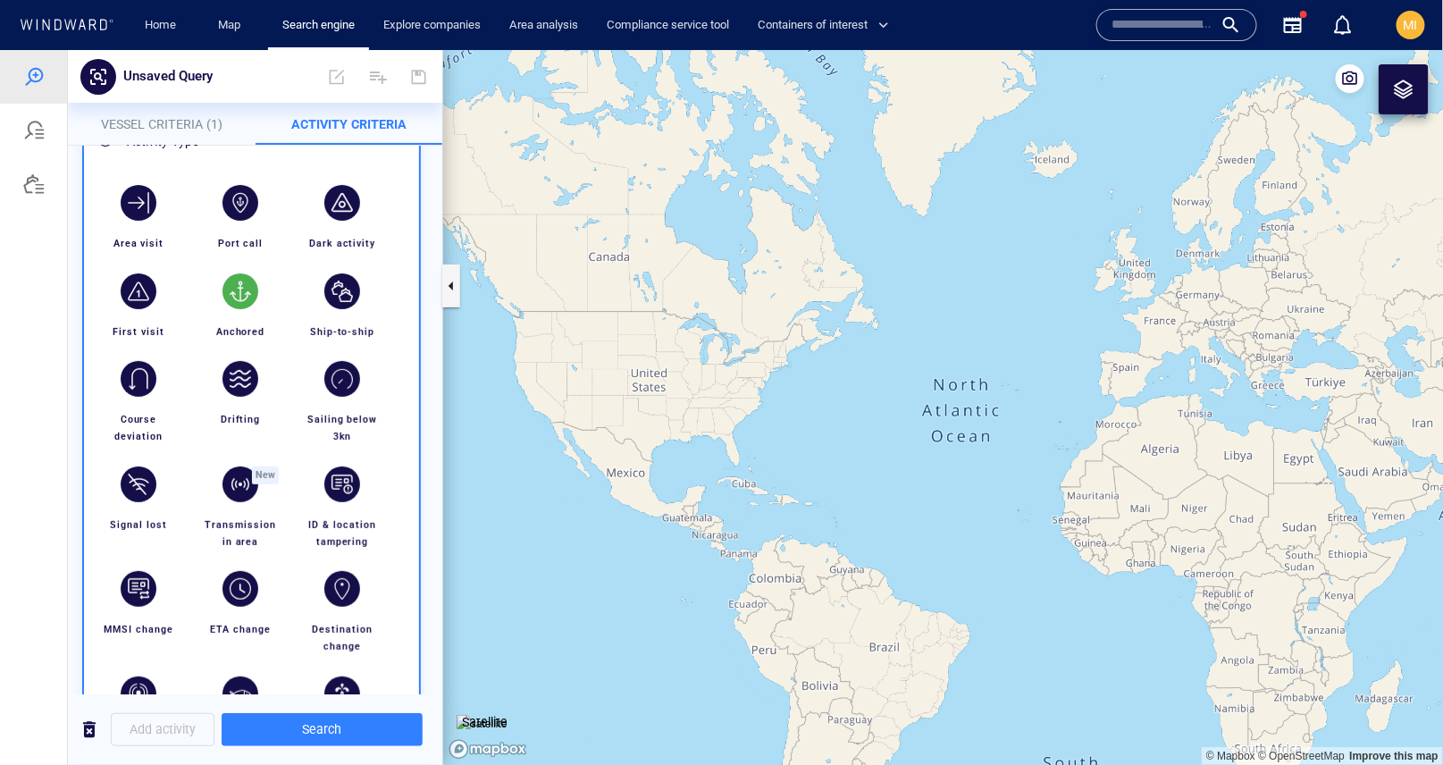
scroll to position [189, 0]
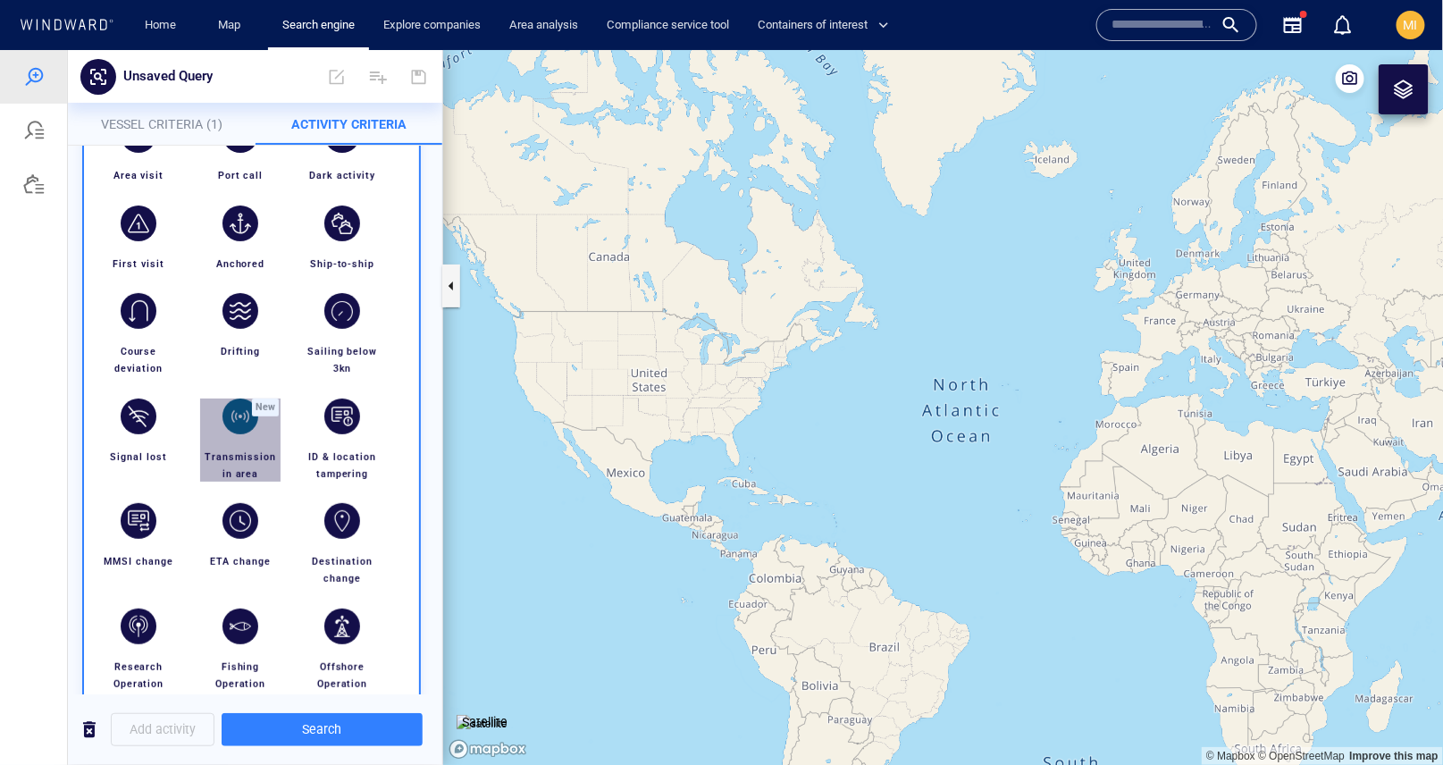
click at [241, 425] on div "button" at bounding box center [241, 416] width 36 height 36
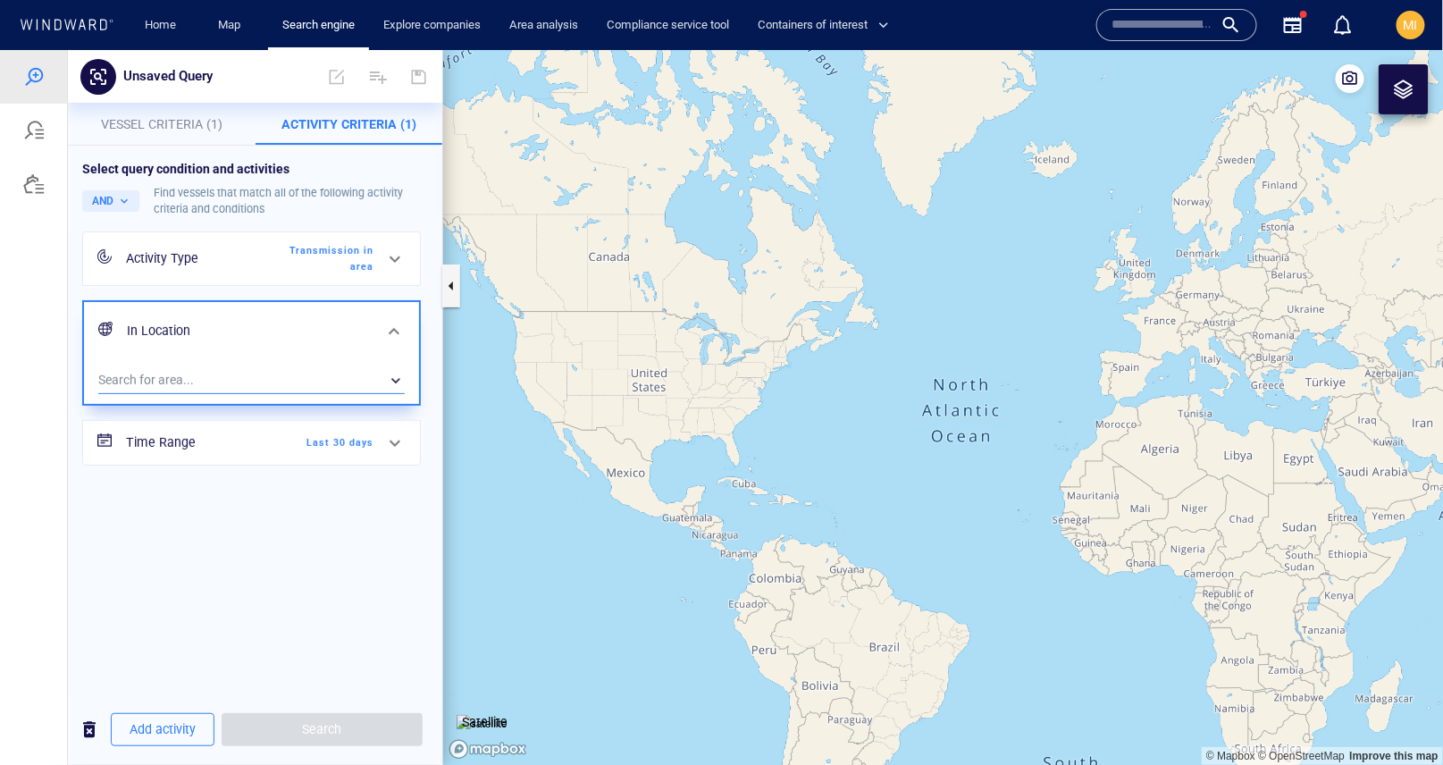
click at [227, 383] on div "​" at bounding box center [251, 379] width 307 height 27
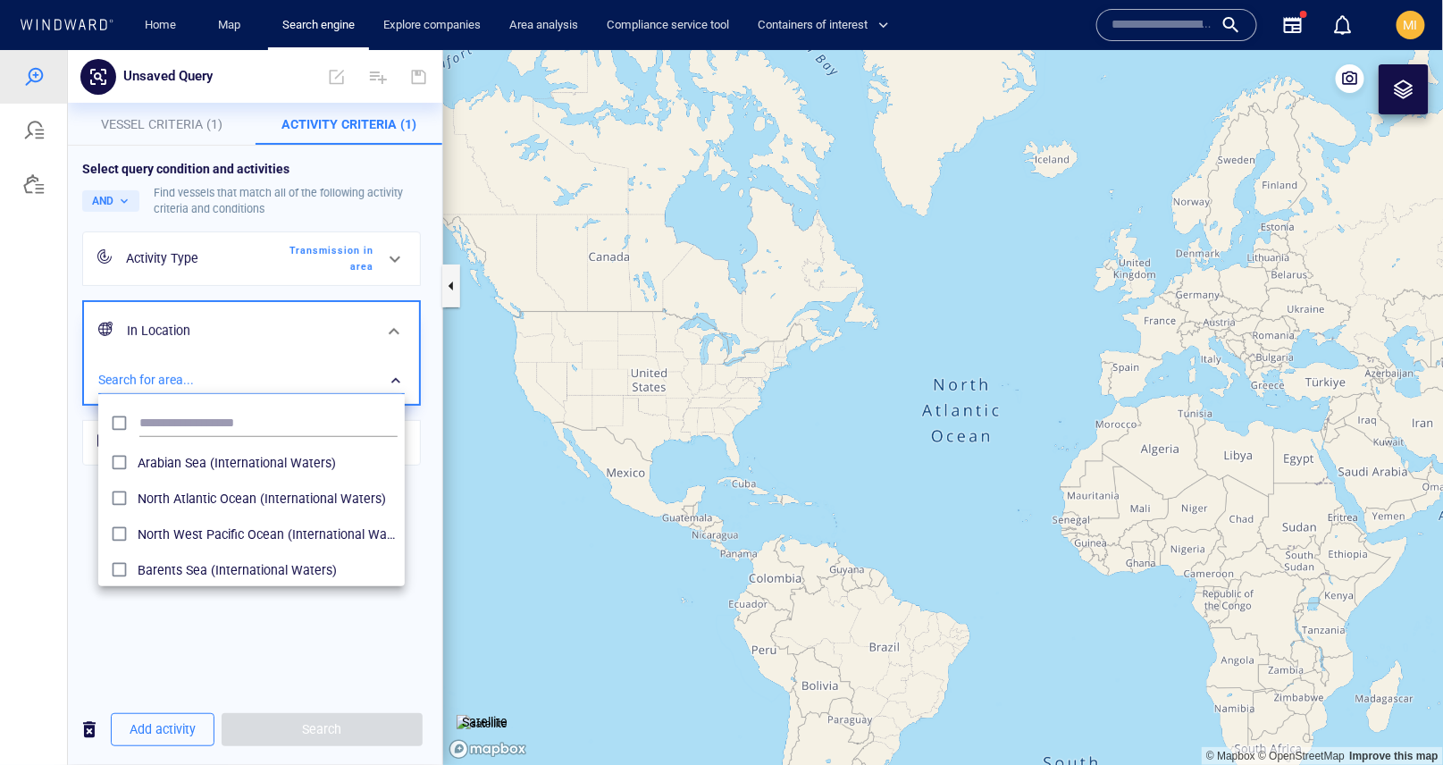
click at [227, 383] on div at bounding box center [721, 406] width 1443 height 715
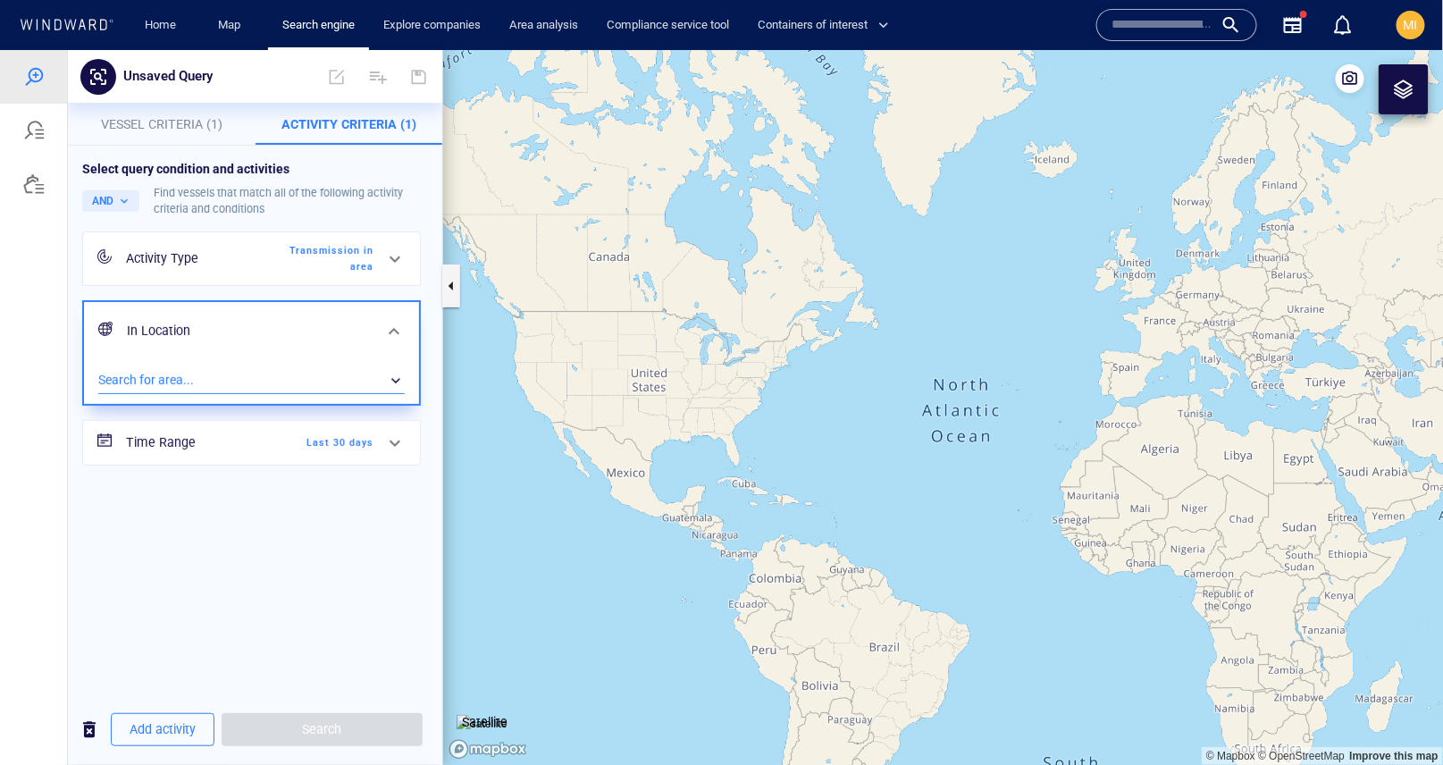
click at [232, 378] on div "​" at bounding box center [251, 379] width 307 height 27
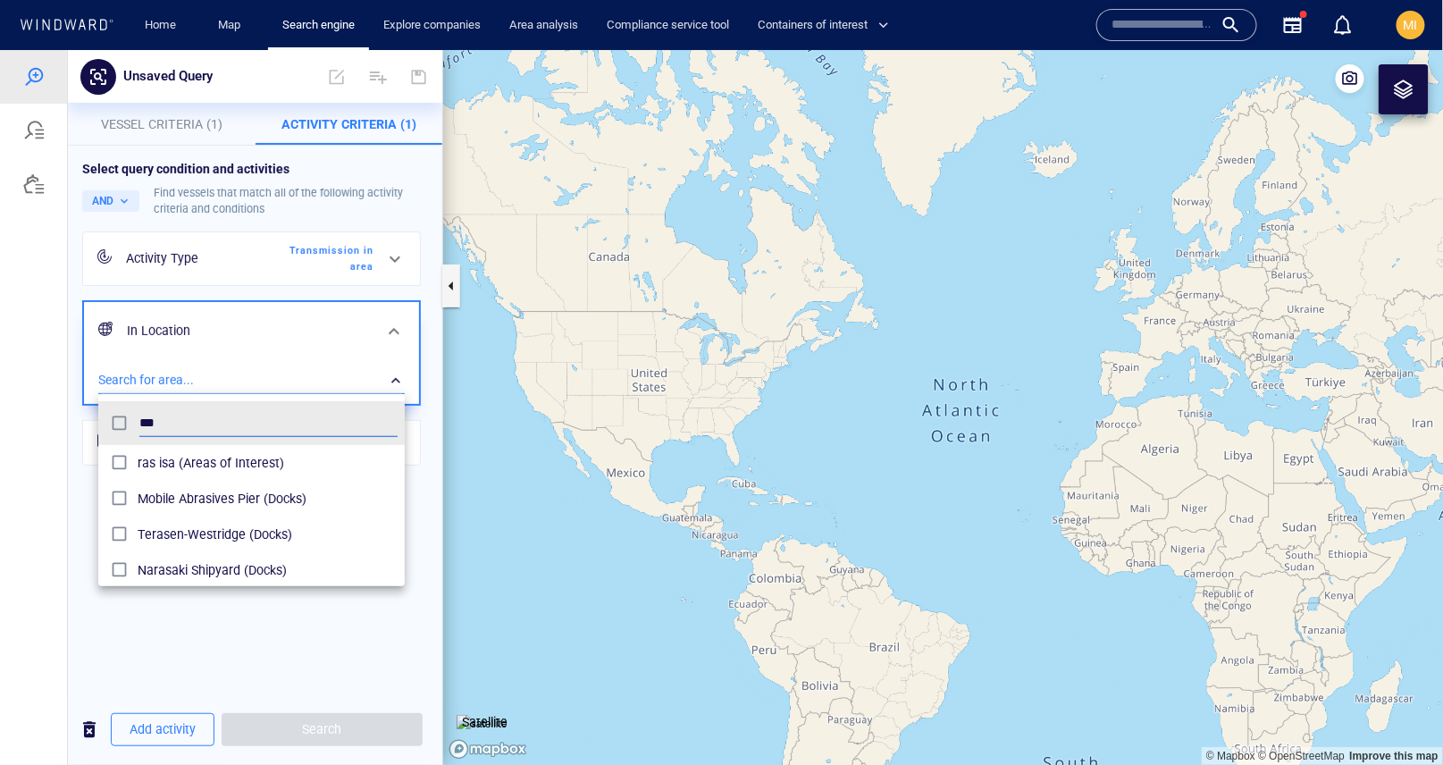
type input "***"
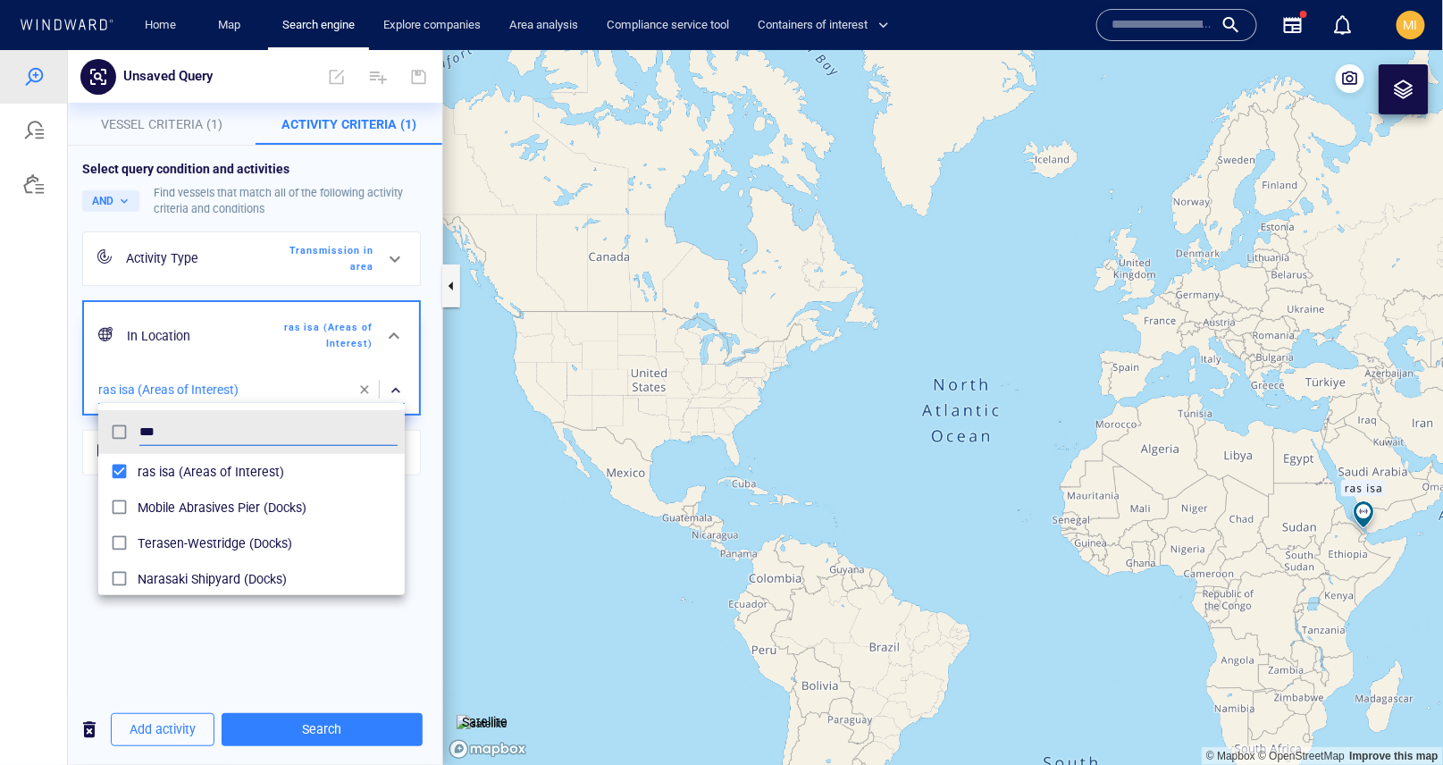
click at [327, 730] on div at bounding box center [721, 406] width 1443 height 715
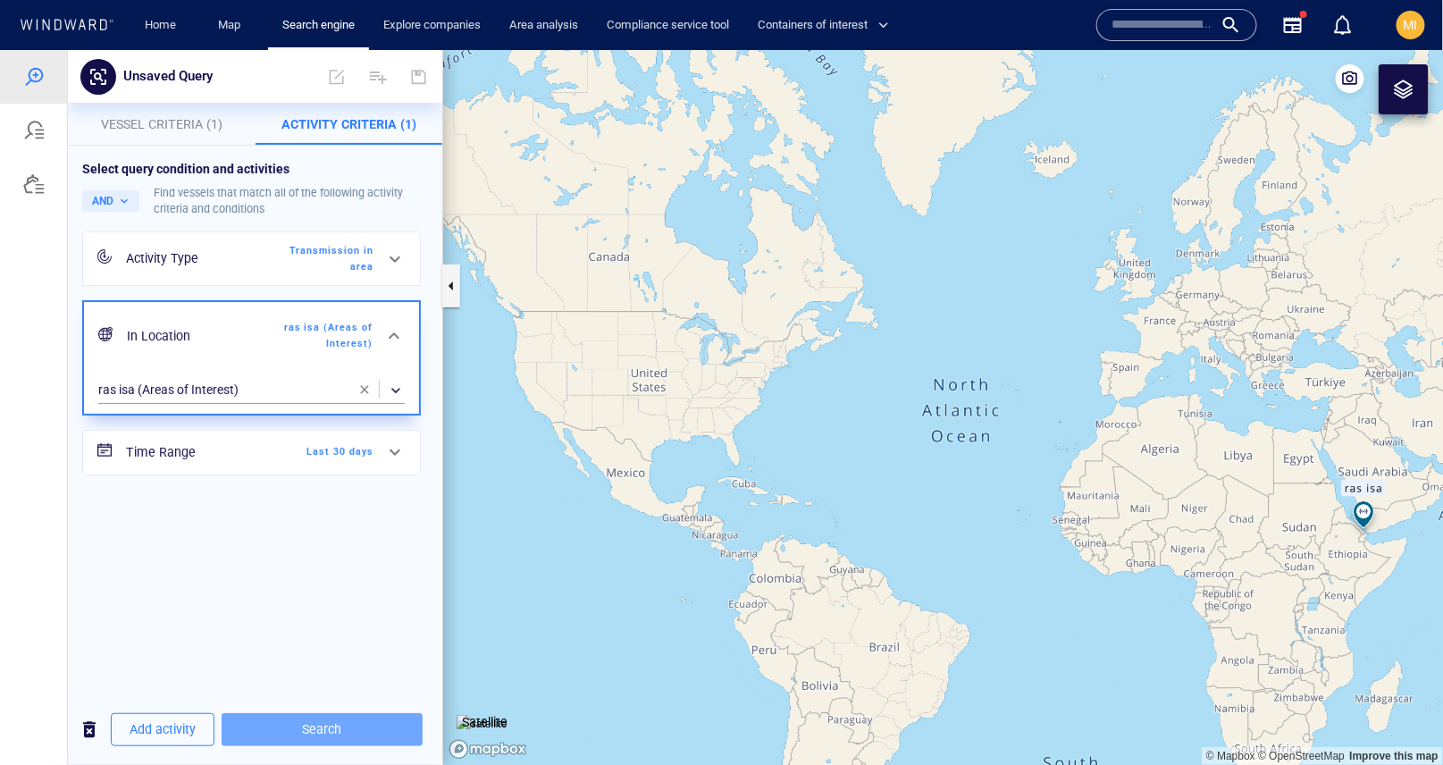
click at [327, 730] on span "Search" at bounding box center [322, 729] width 172 height 22
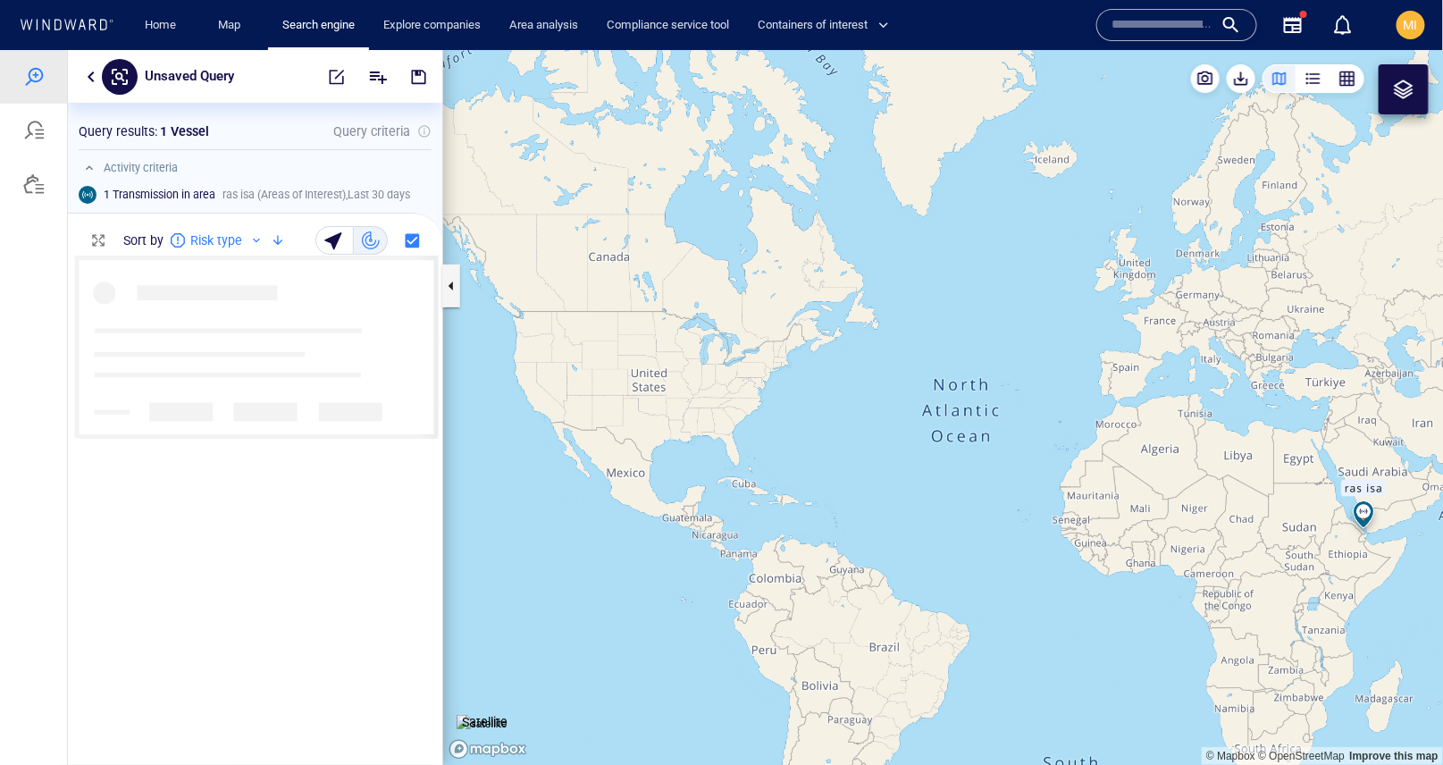
scroll to position [509, 374]
drag, startPoint x: 1055, startPoint y: 400, endPoint x: 763, endPoint y: 374, distance: 292.6
click at [764, 374] on canvas "Map" at bounding box center [943, 407] width 1001 height 716
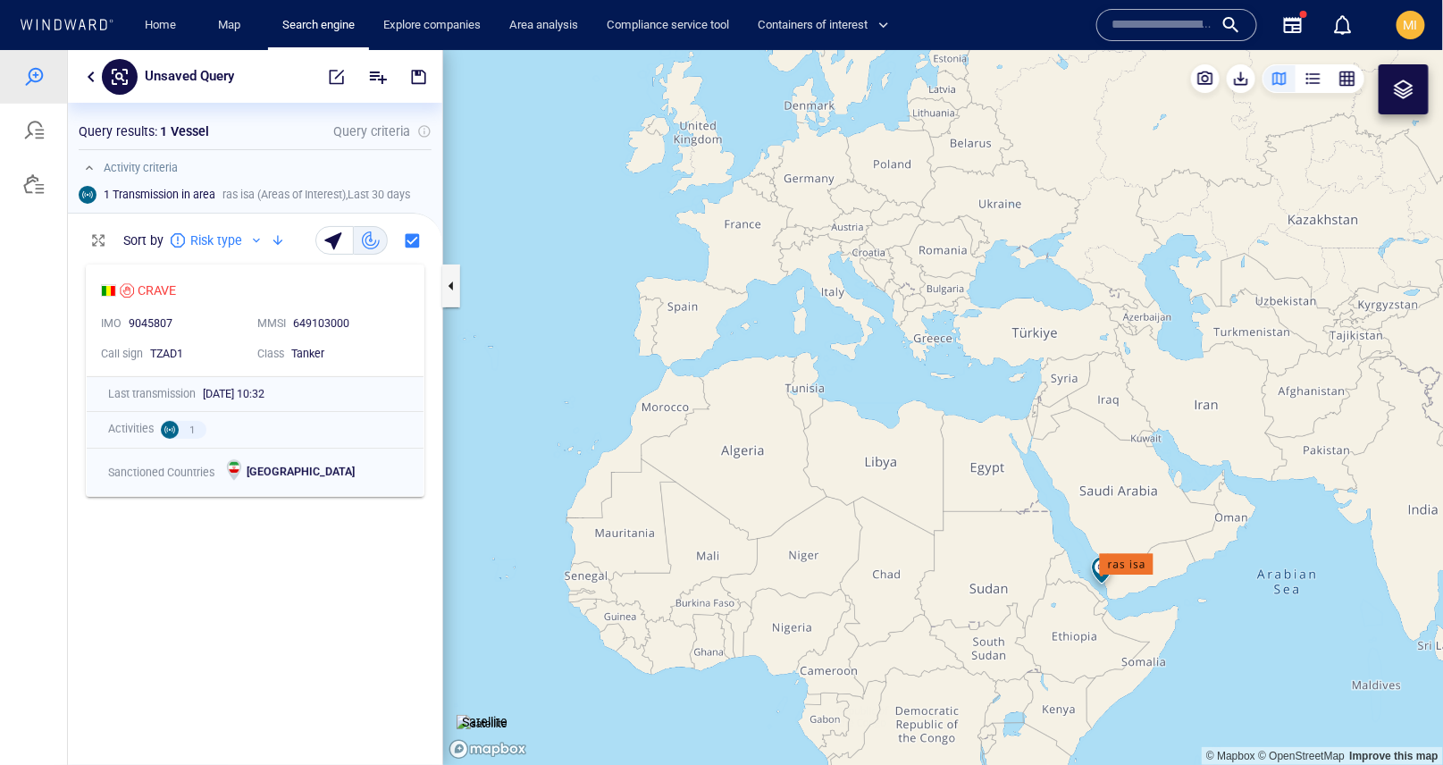
click at [1007, 381] on canvas "Map" at bounding box center [943, 407] width 1001 height 716
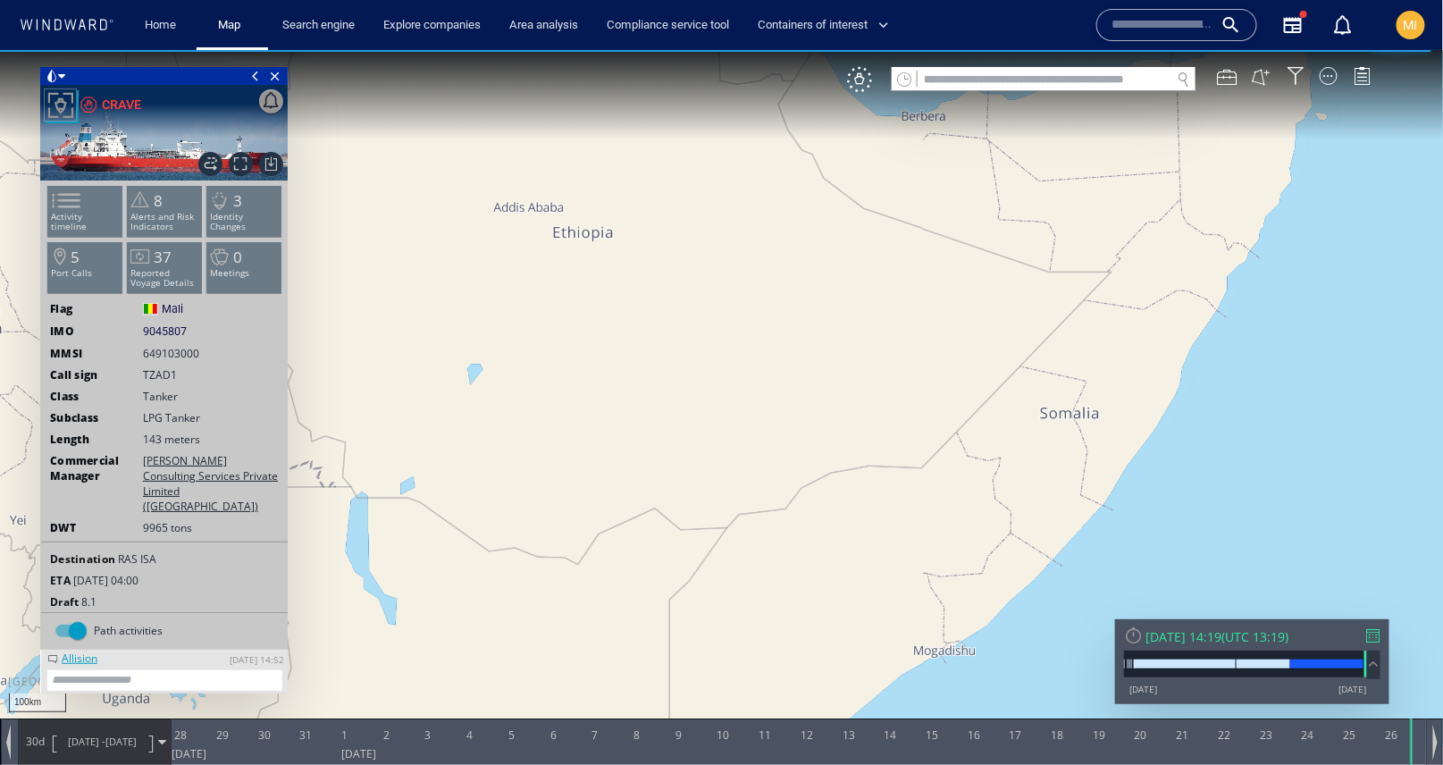
drag, startPoint x: 750, startPoint y: 325, endPoint x: 683, endPoint y: 663, distance: 344.4
click at [690, 644] on canvas "Map" at bounding box center [722, 398] width 1444 height 698
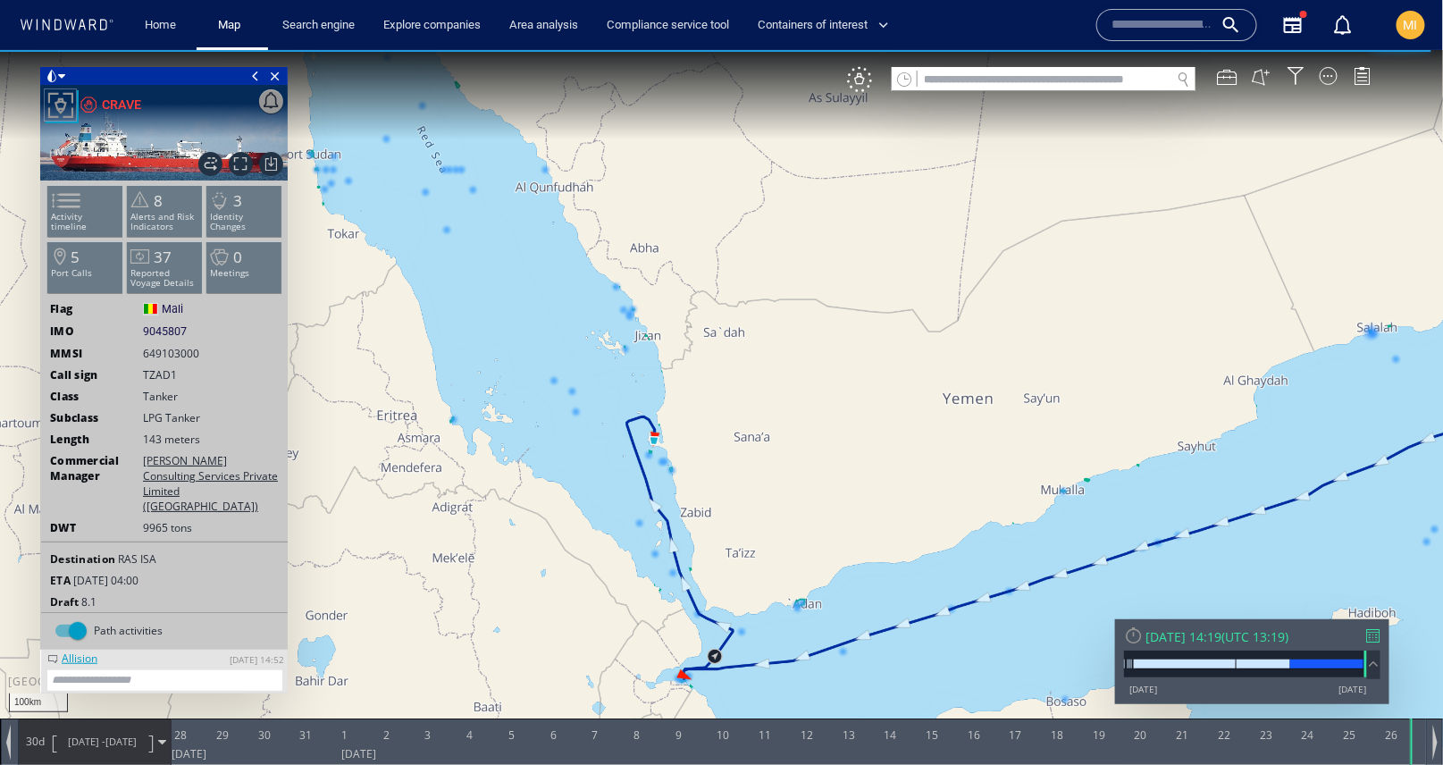
drag, startPoint x: 707, startPoint y: 458, endPoint x: 701, endPoint y: 522, distance: 64.6
click at [707, 475] on canvas "Map" at bounding box center [722, 398] width 1444 height 698
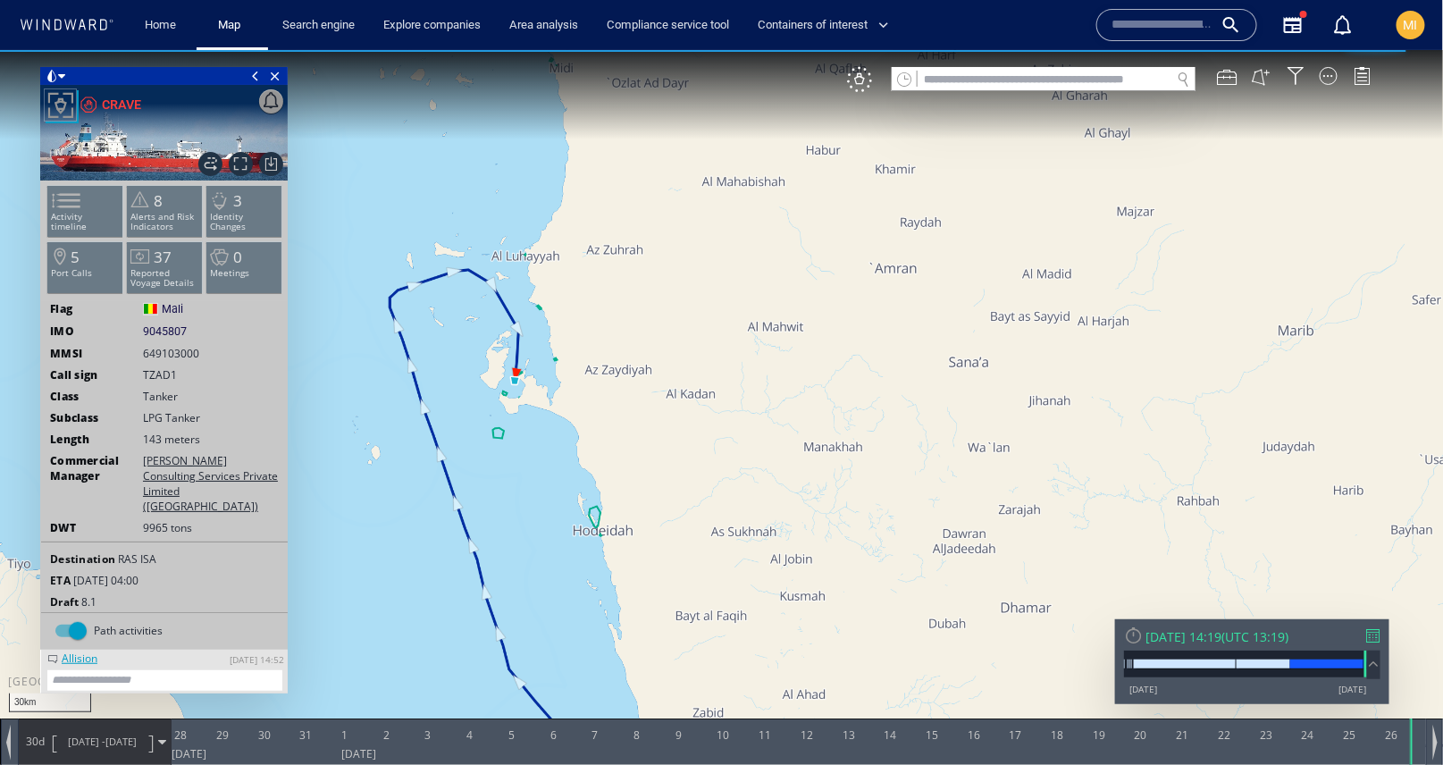
drag, startPoint x: 584, startPoint y: 490, endPoint x: 638, endPoint y: 515, distance: 60.0
click at [636, 512] on canvas "Map" at bounding box center [722, 398] width 1444 height 698
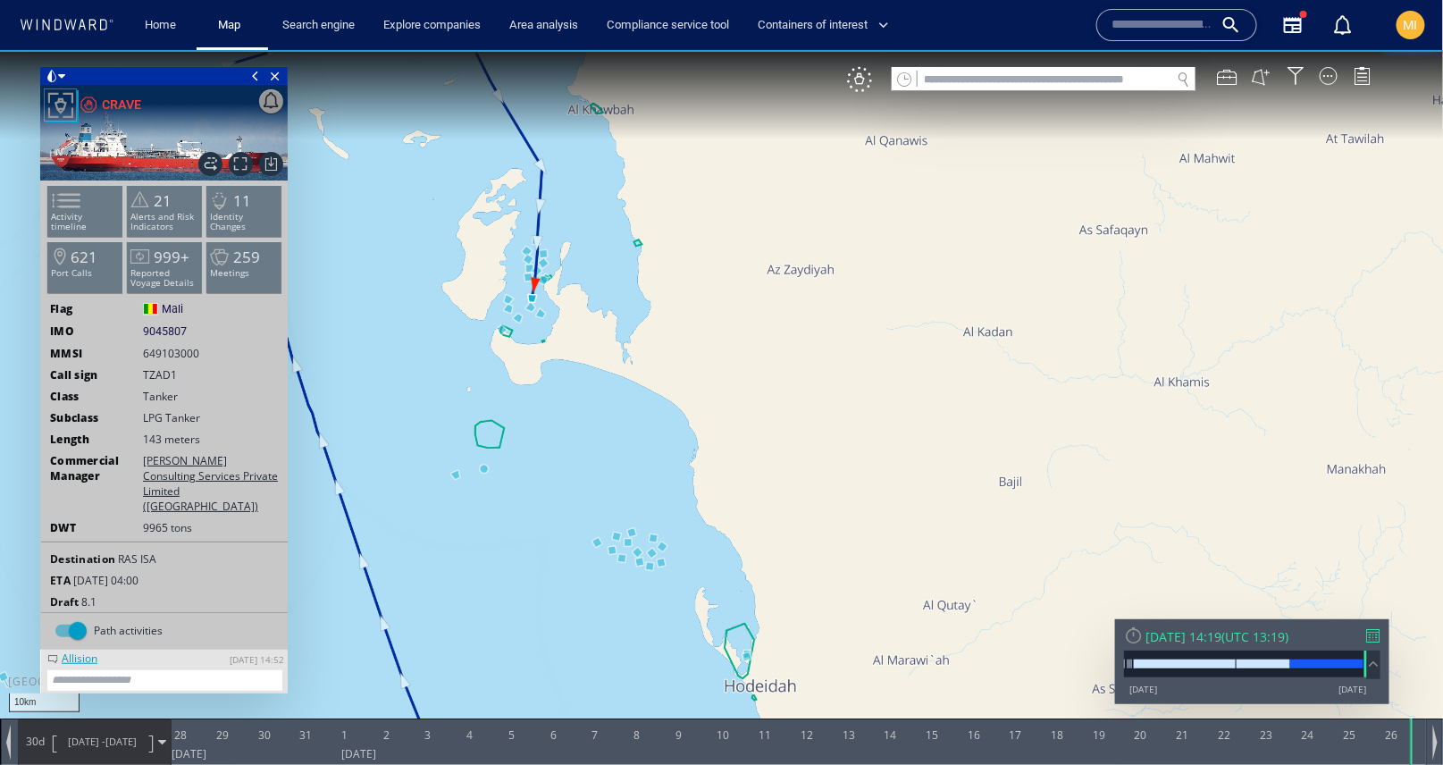
drag, startPoint x: 582, startPoint y: 419, endPoint x: 707, endPoint y: 534, distance: 170.1
click at [707, 534] on canvas "Map" at bounding box center [722, 398] width 1444 height 698
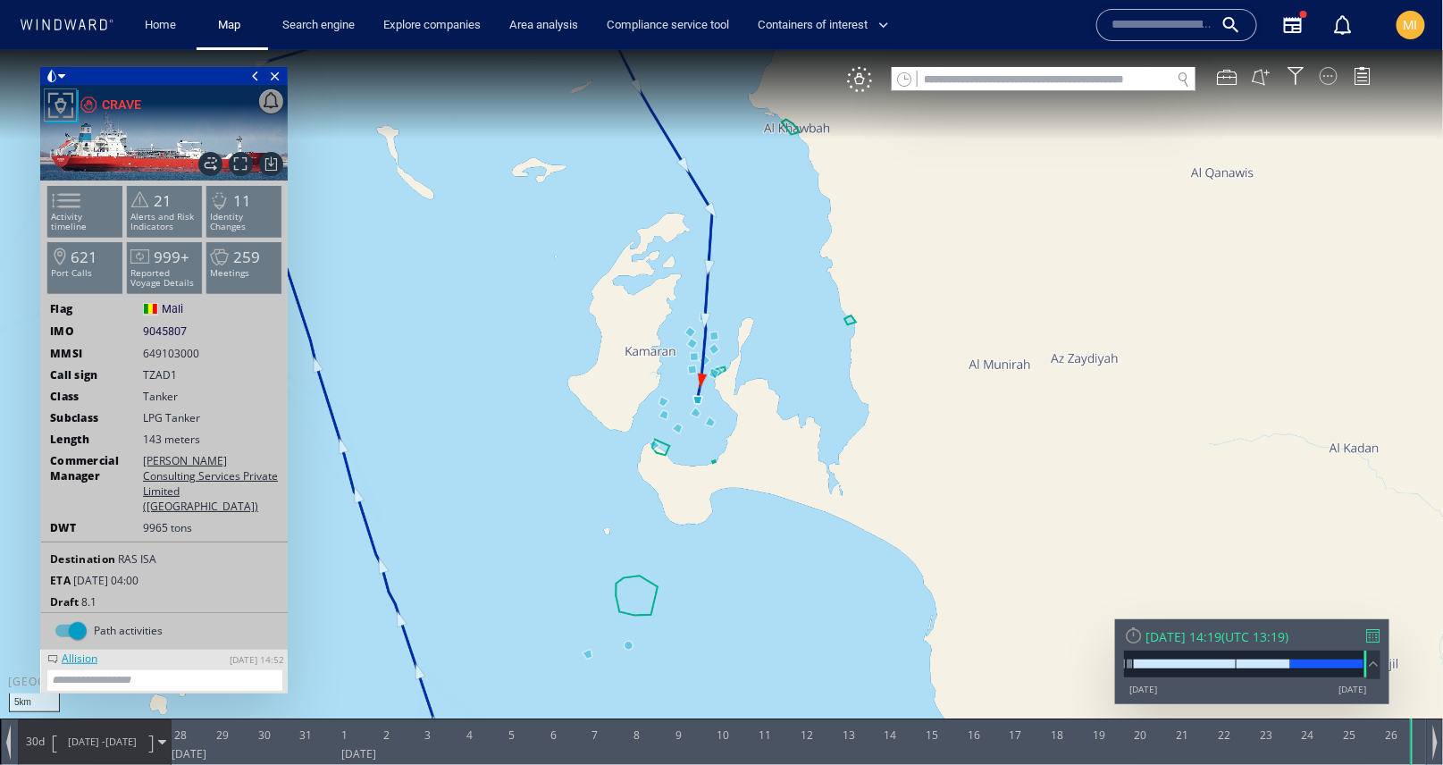
click at [1334, 72] on div at bounding box center [1329, 75] width 18 height 18
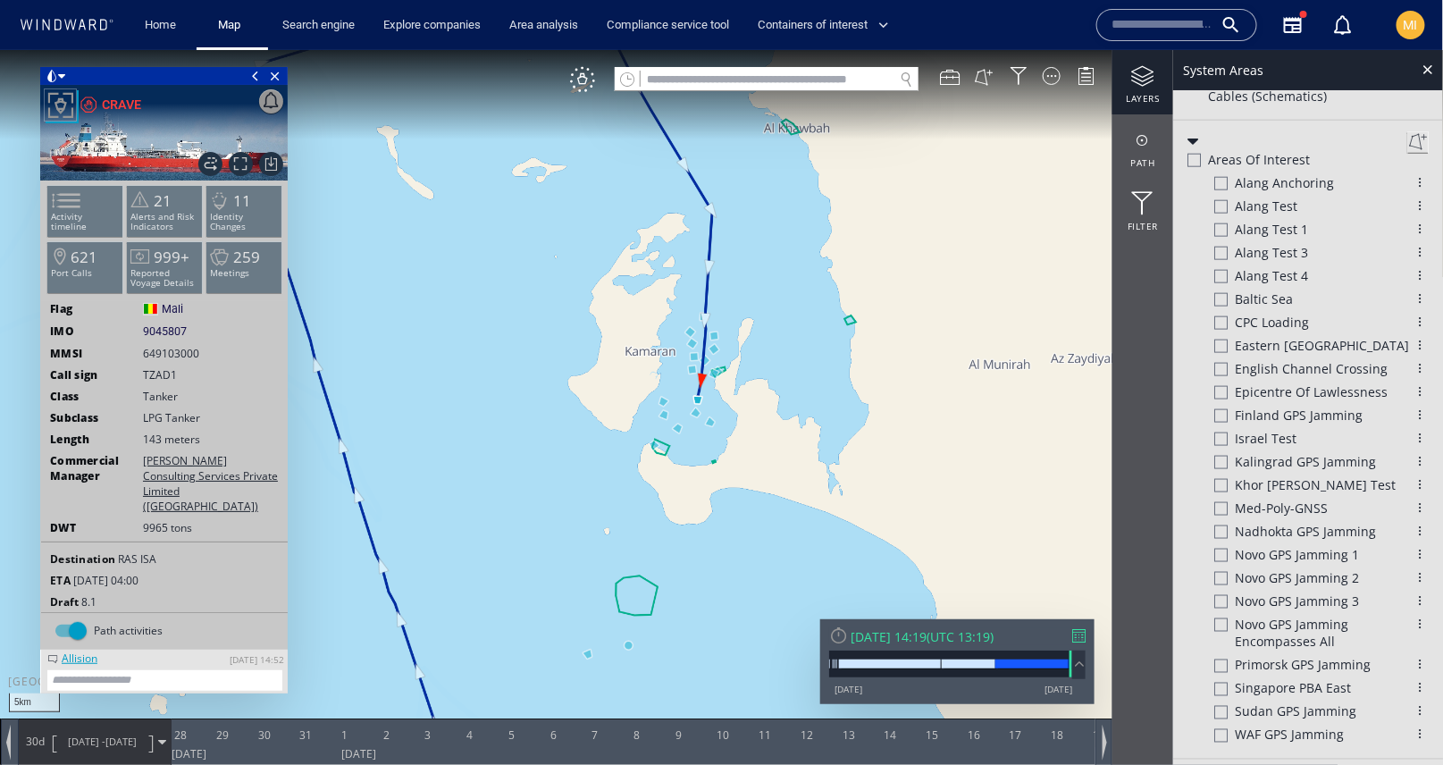
scroll to position [795, 0]
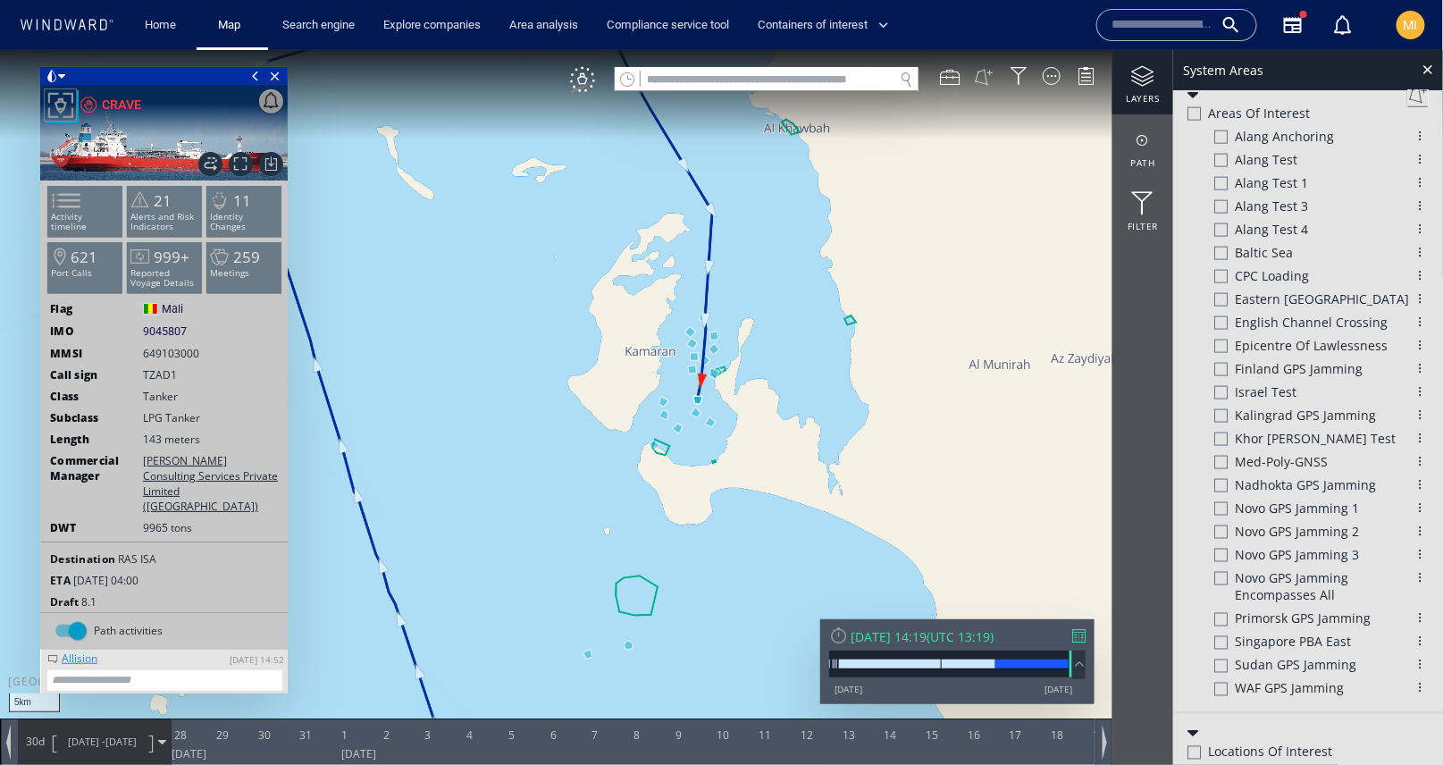
click at [989, 76] on button at bounding box center [984, 76] width 20 height 20
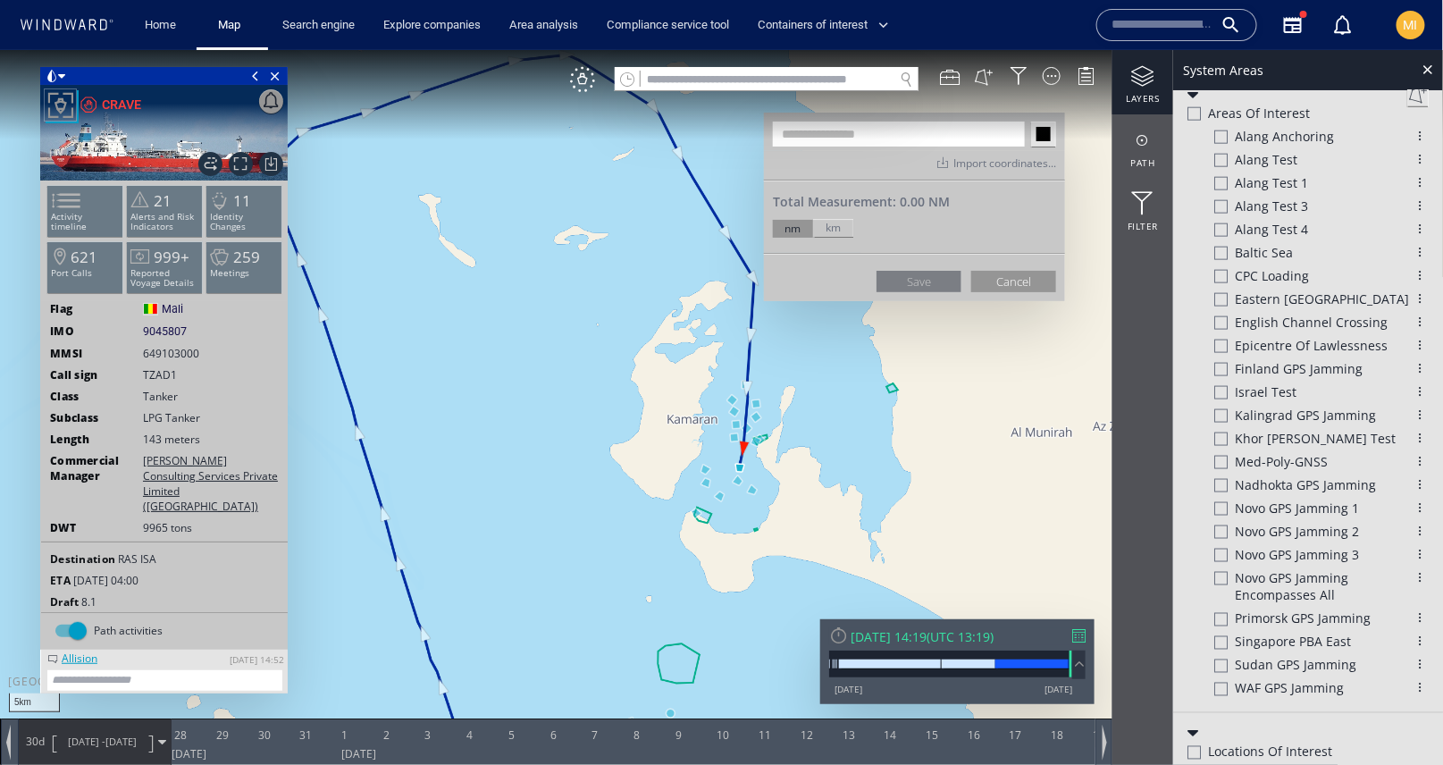
drag, startPoint x: 632, startPoint y: 306, endPoint x: 642, endPoint y: 348, distance: 43.1
click at [642, 348] on canvas "Map" at bounding box center [722, 398] width 1444 height 698
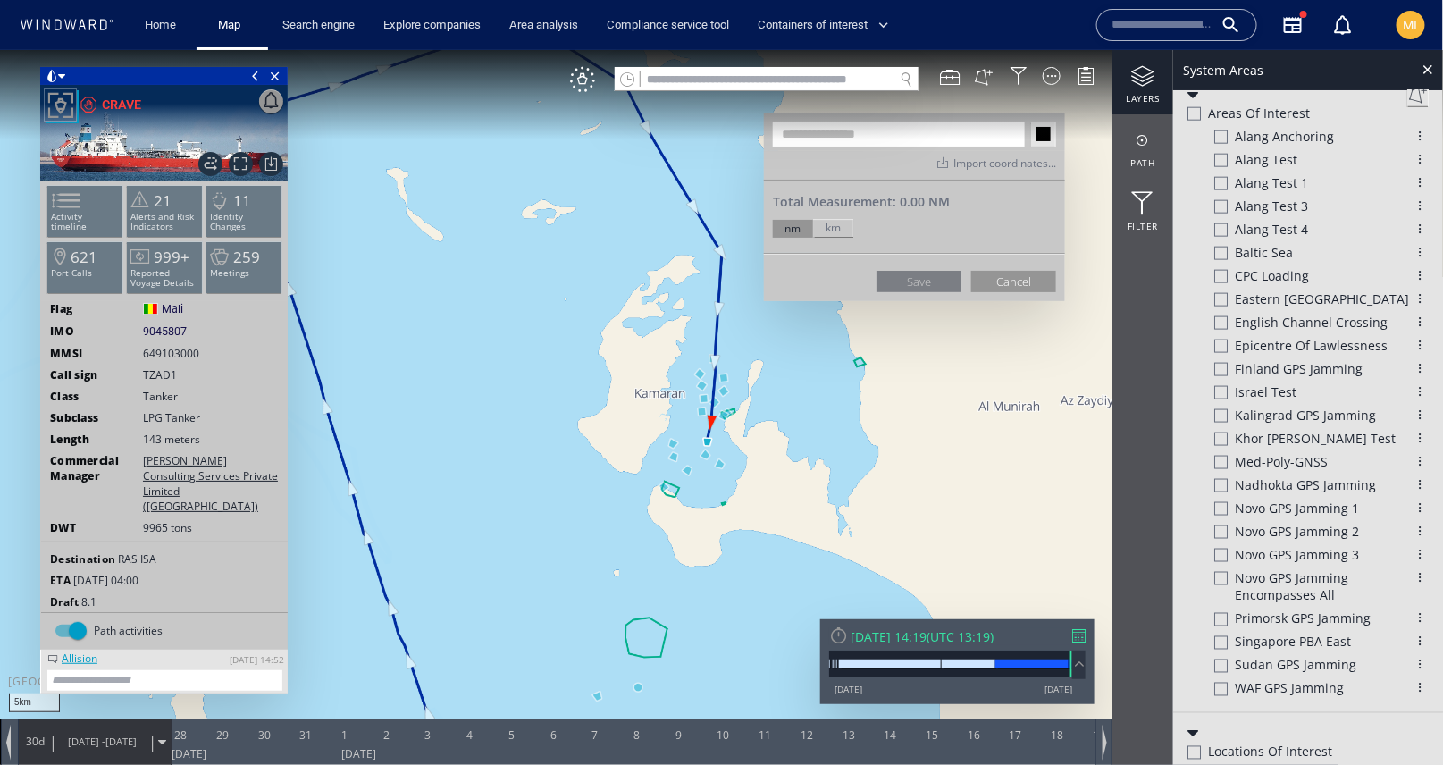
click at [646, 372] on canvas "Map" at bounding box center [722, 398] width 1444 height 698
click at [786, 330] on canvas "Map" at bounding box center [722, 398] width 1444 height 698
click at [772, 495] on canvas "Map" at bounding box center [722, 398] width 1444 height 698
click at [697, 528] on canvas "Map" at bounding box center [722, 398] width 1444 height 698
click at [631, 481] on canvas "Map" at bounding box center [722, 398] width 1444 height 698
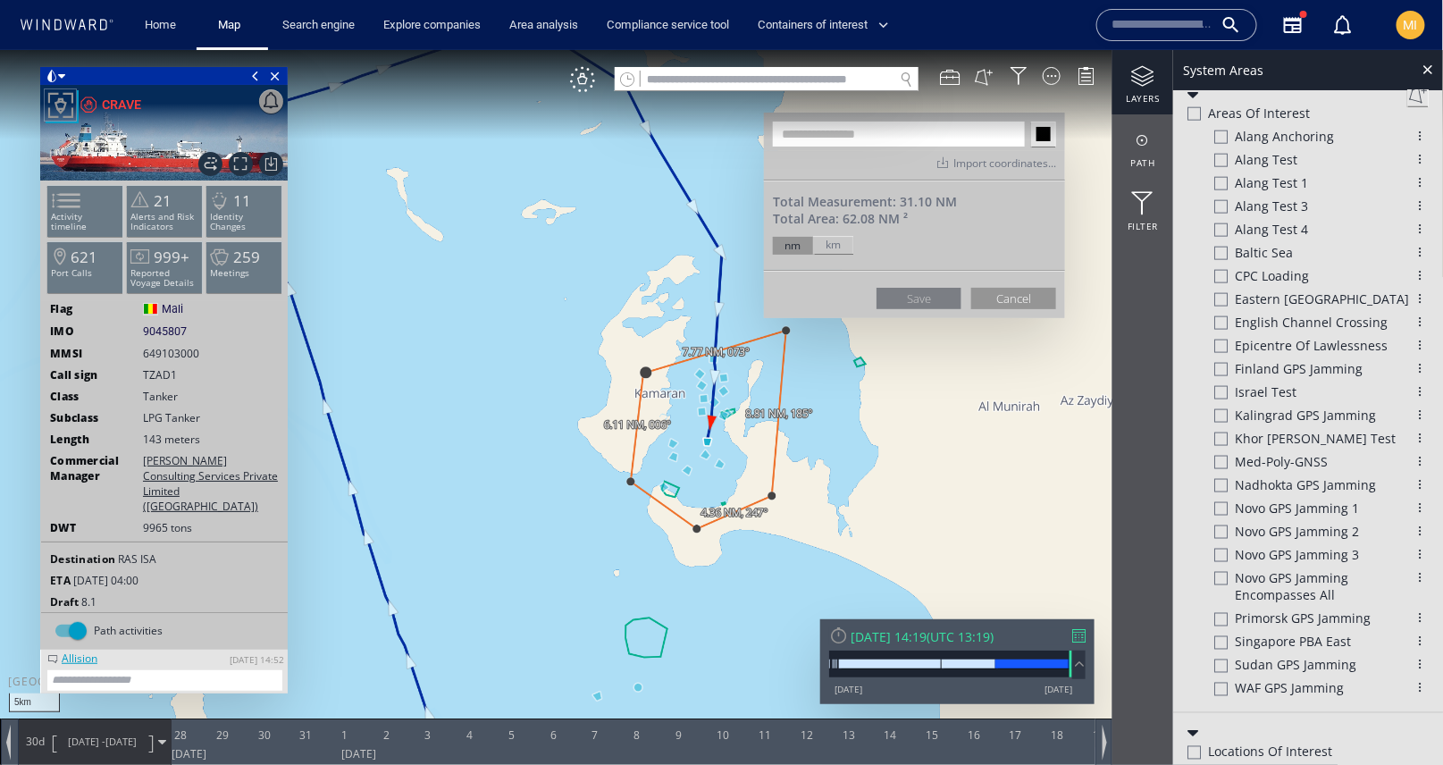
click at [644, 366] on canvas "Map" at bounding box center [722, 398] width 1444 height 698
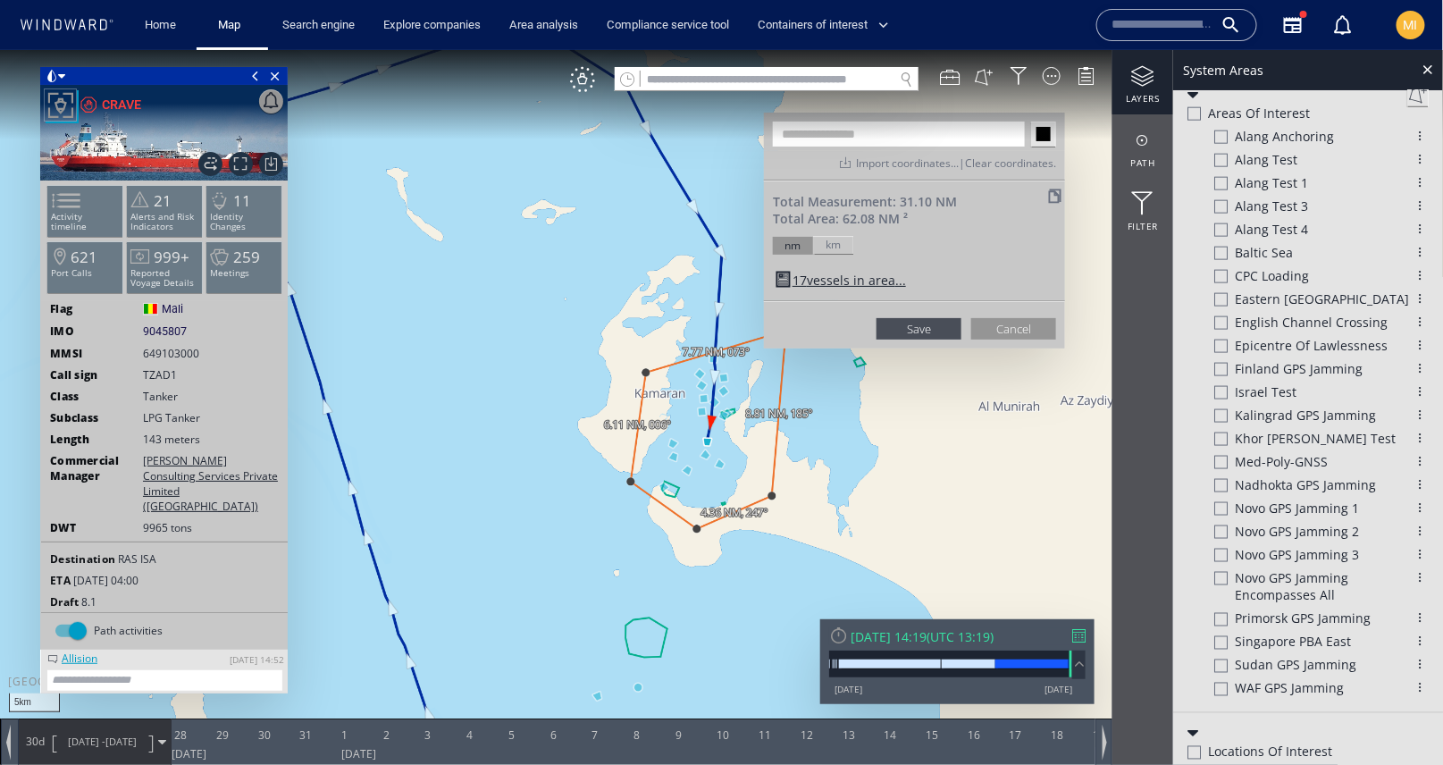
click at [853, 129] on input "text" at bounding box center [899, 133] width 252 height 25
type input "*******"
click at [919, 327] on button "Save" at bounding box center [919, 327] width 85 height 21
